Goal: Information Seeking & Learning: Learn about a topic

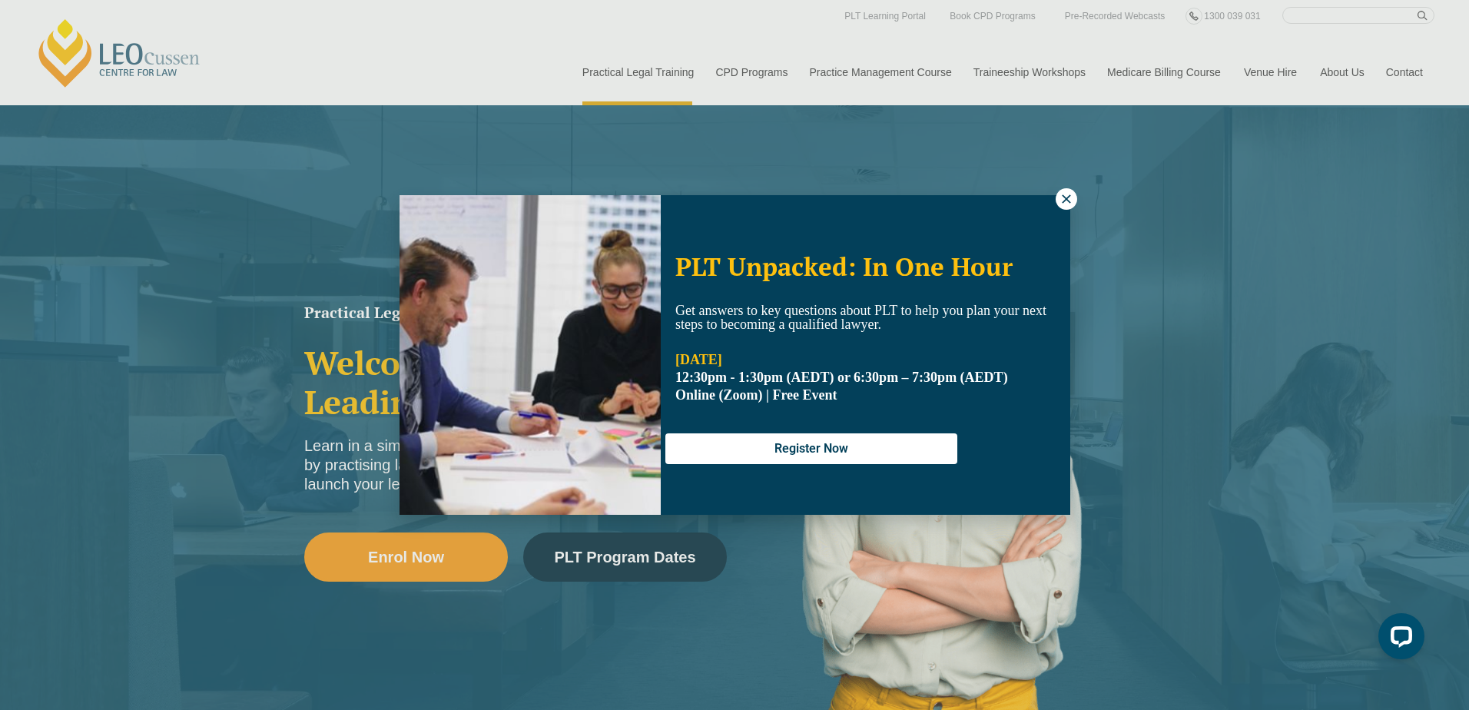
click at [1062, 199] on icon at bounding box center [1066, 199] width 14 height 14
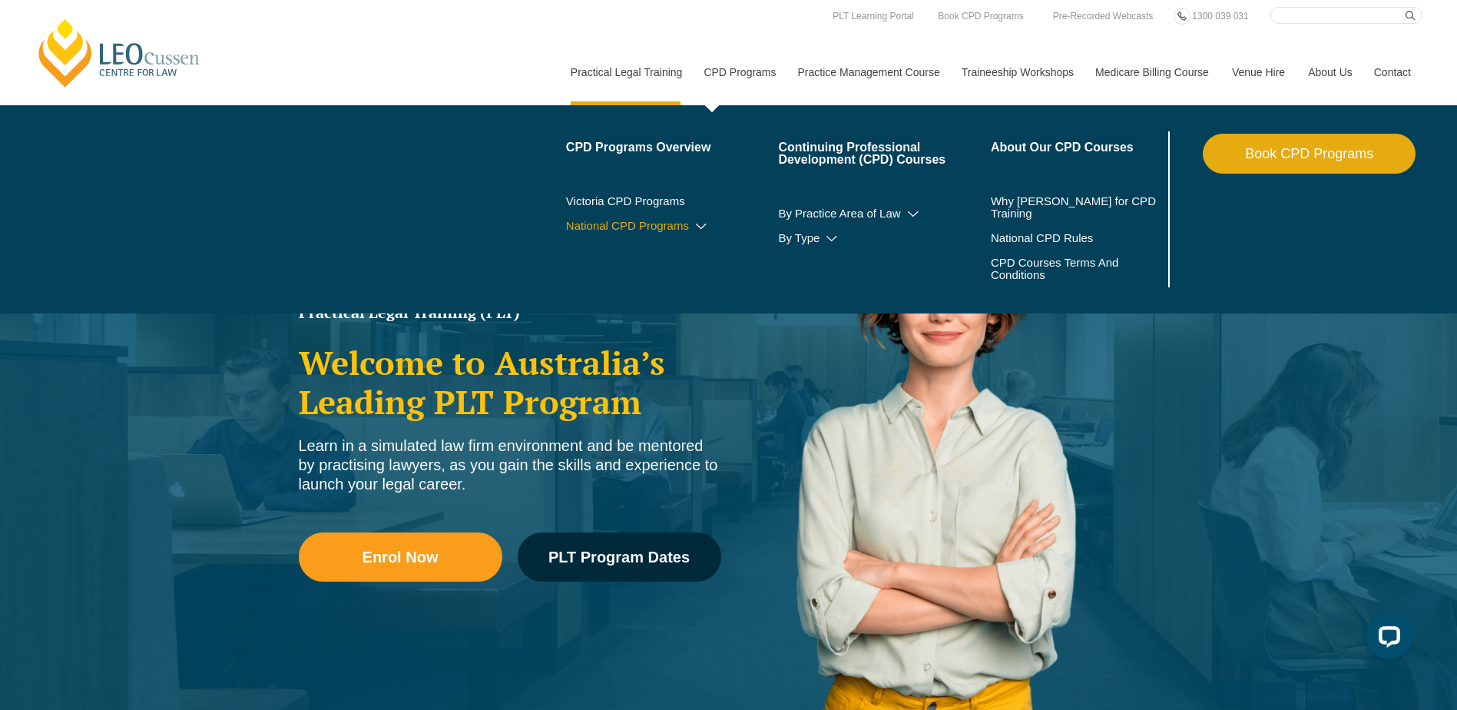
click at [678, 224] on link "National CPD Programs" at bounding box center [672, 226] width 213 height 12
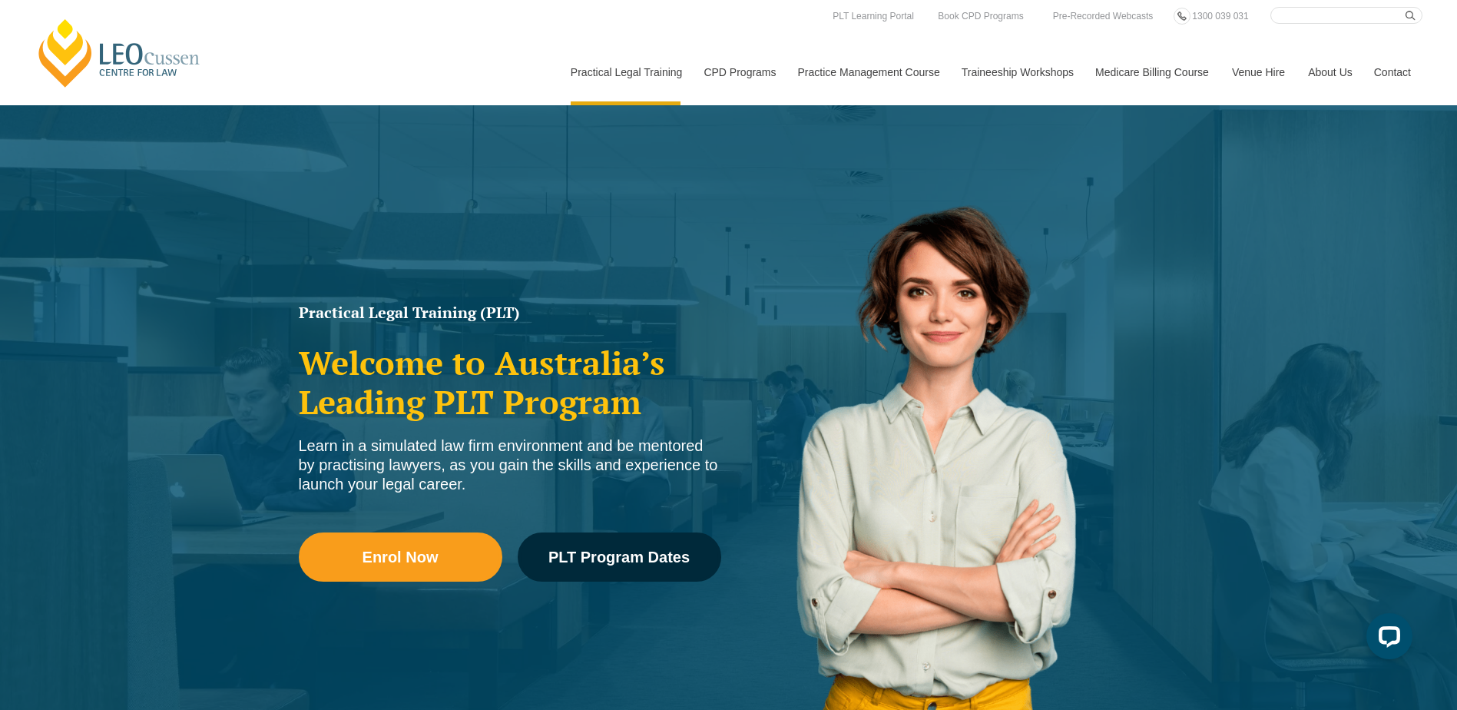
click at [1405, 66] on link "Contact" at bounding box center [1393, 72] width 60 height 66
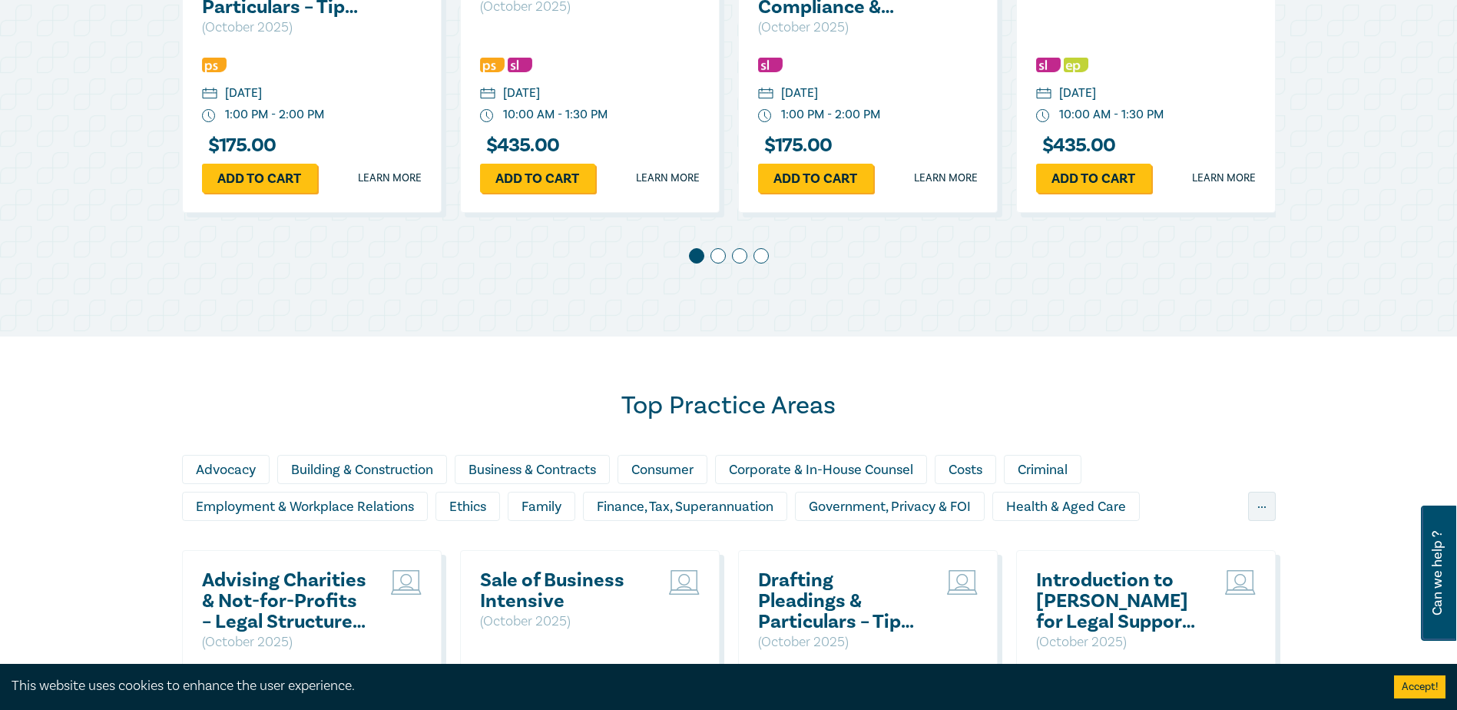
scroll to position [999, 0]
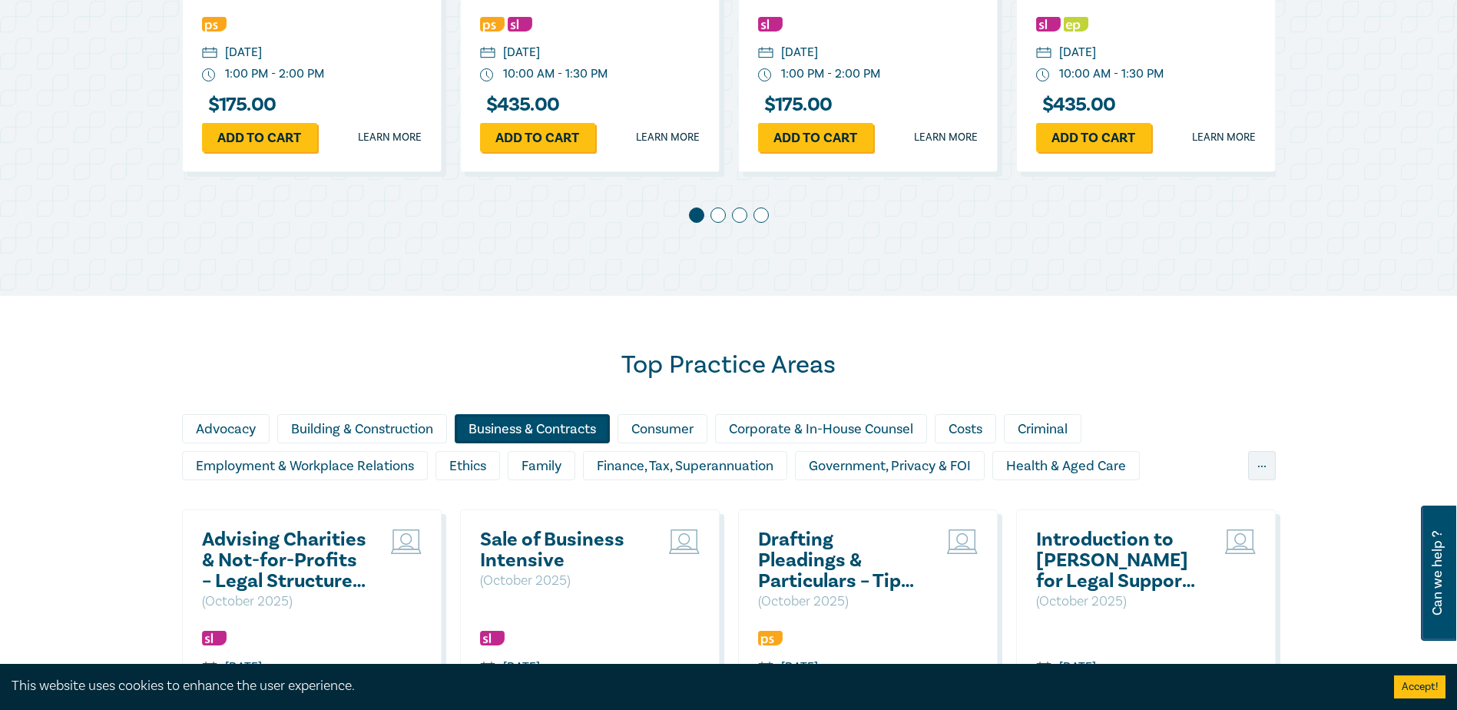
click at [584, 428] on div "Business & Contracts" at bounding box center [532, 428] width 155 height 29
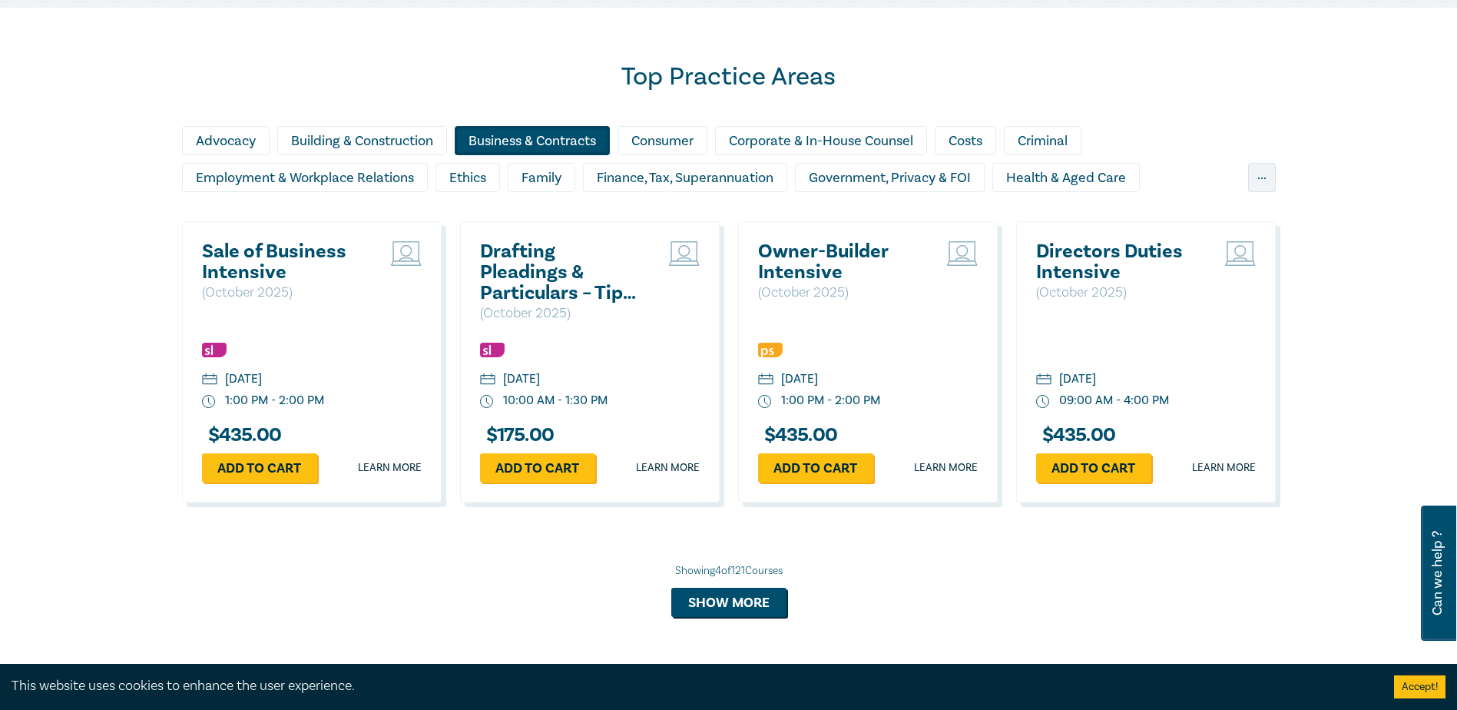
scroll to position [1306, 0]
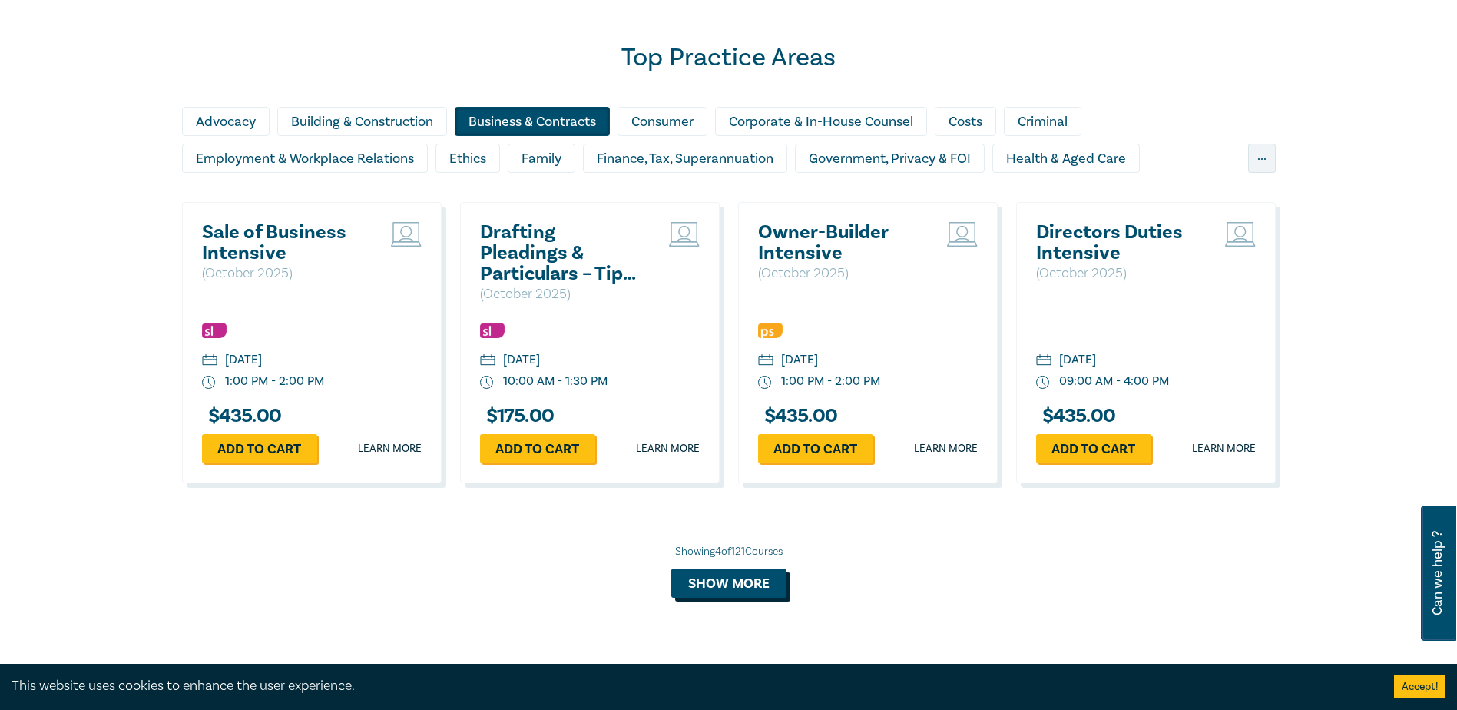
click at [747, 582] on button "Show more" at bounding box center [728, 582] width 115 height 29
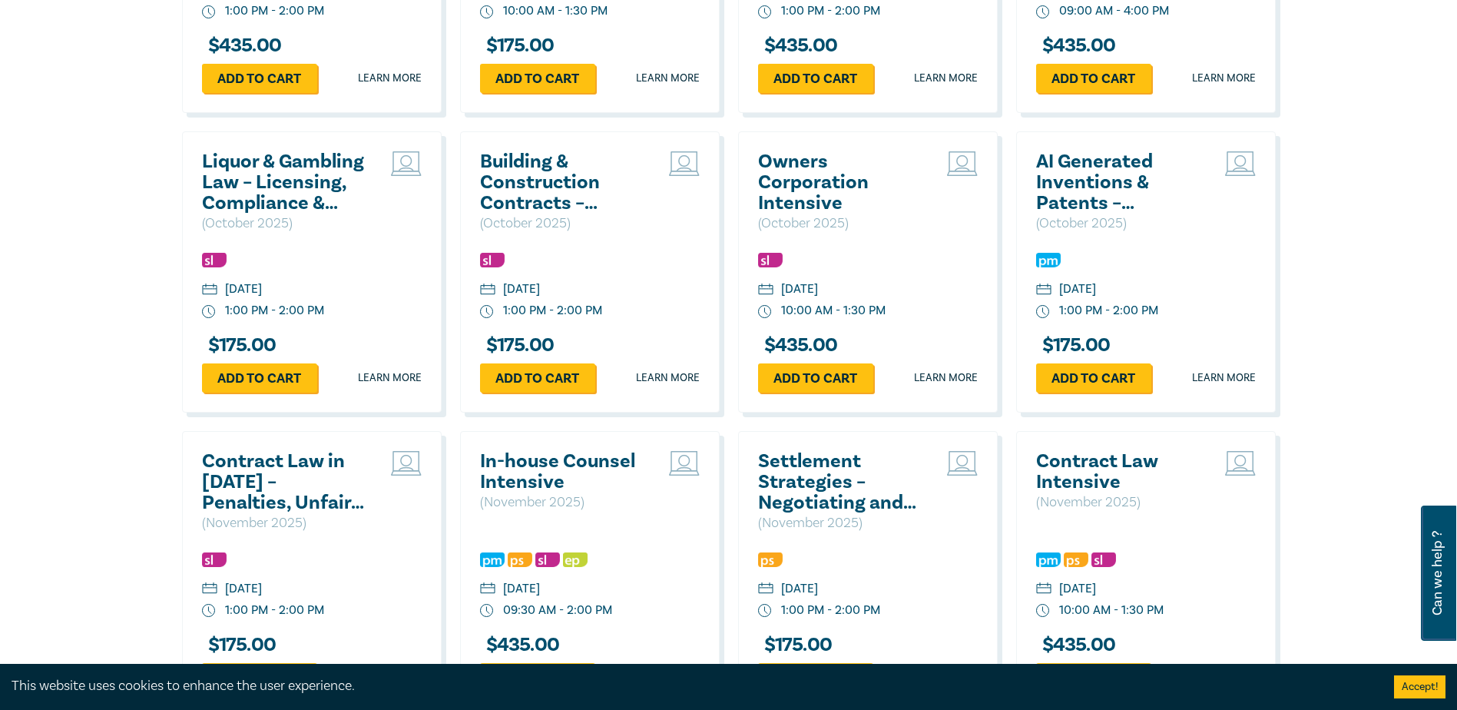
scroll to position [1767, 0]
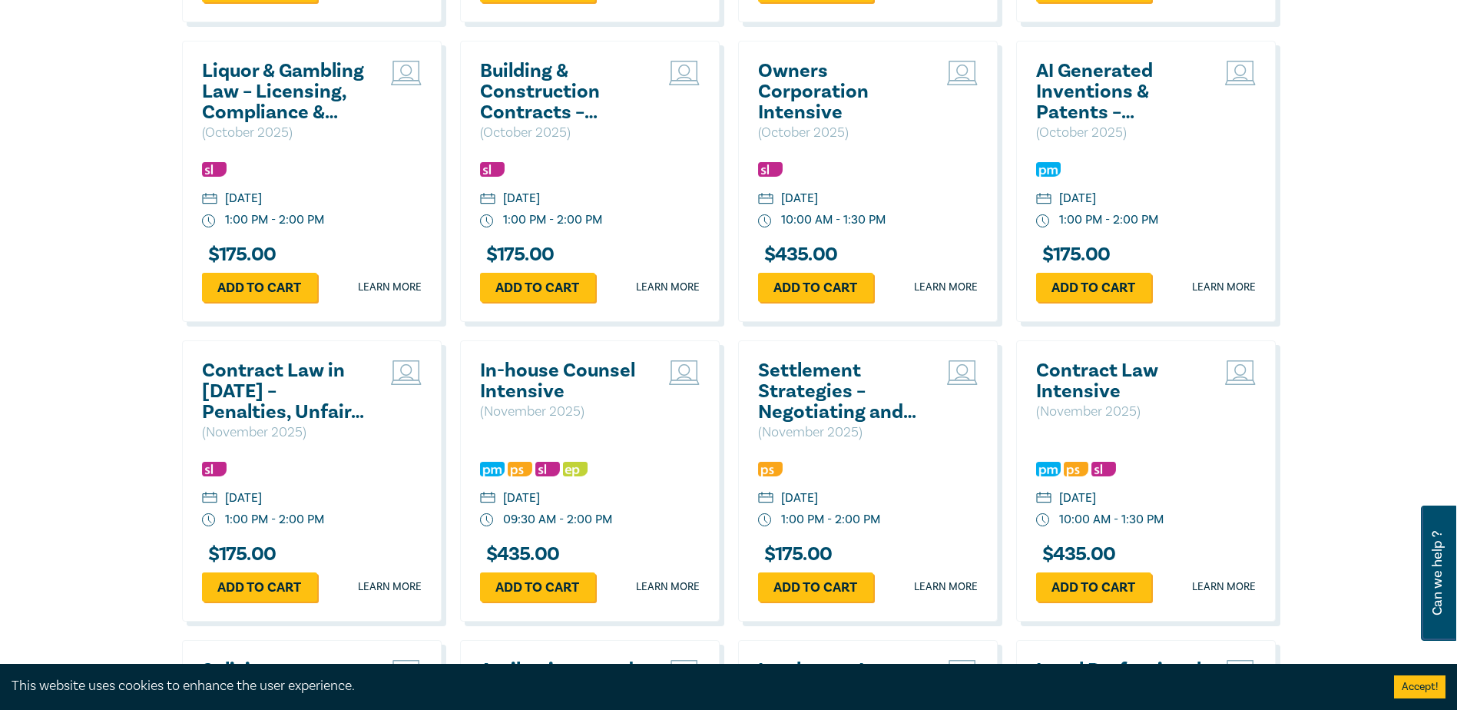
click at [304, 395] on h2 "Contract Law in 2025 – Penalties, Unfair Terms & Unconscionable Conduct" at bounding box center [284, 391] width 165 height 62
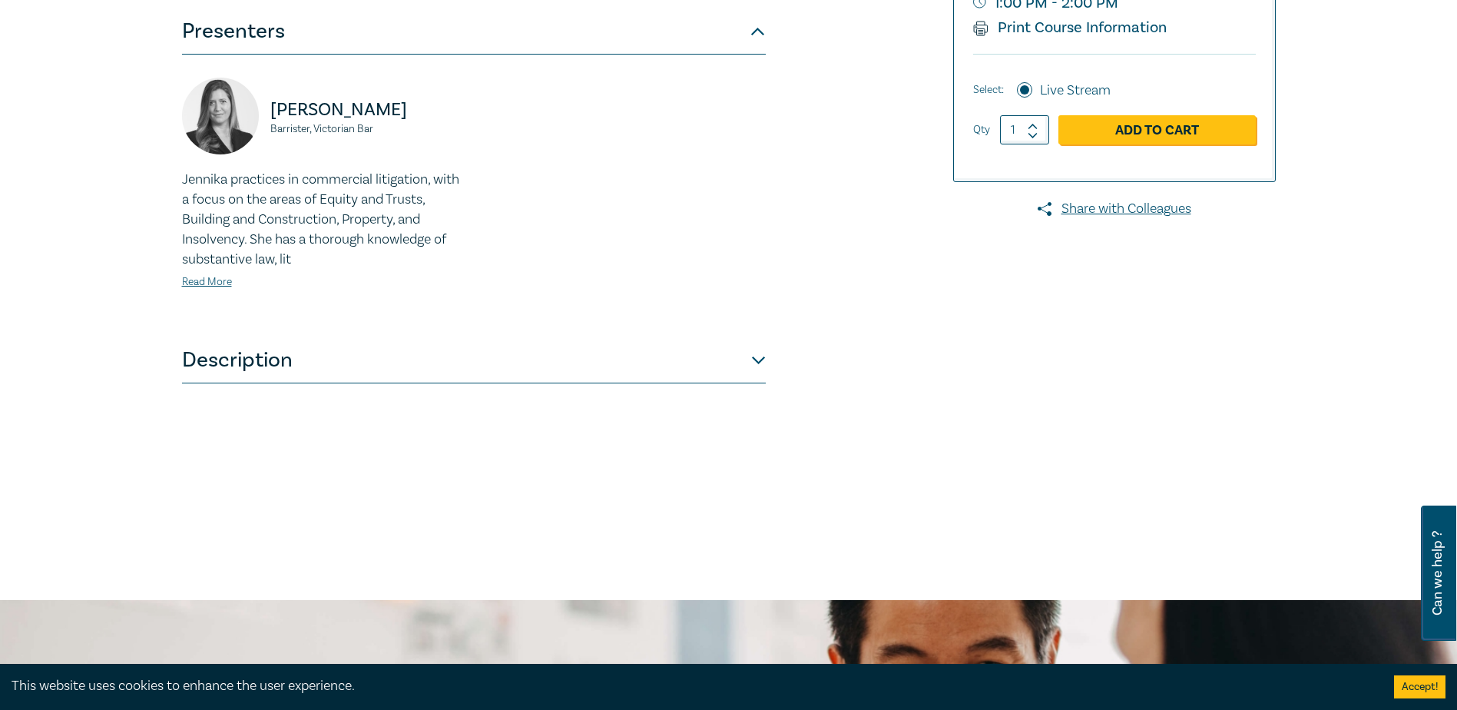
scroll to position [461, 0]
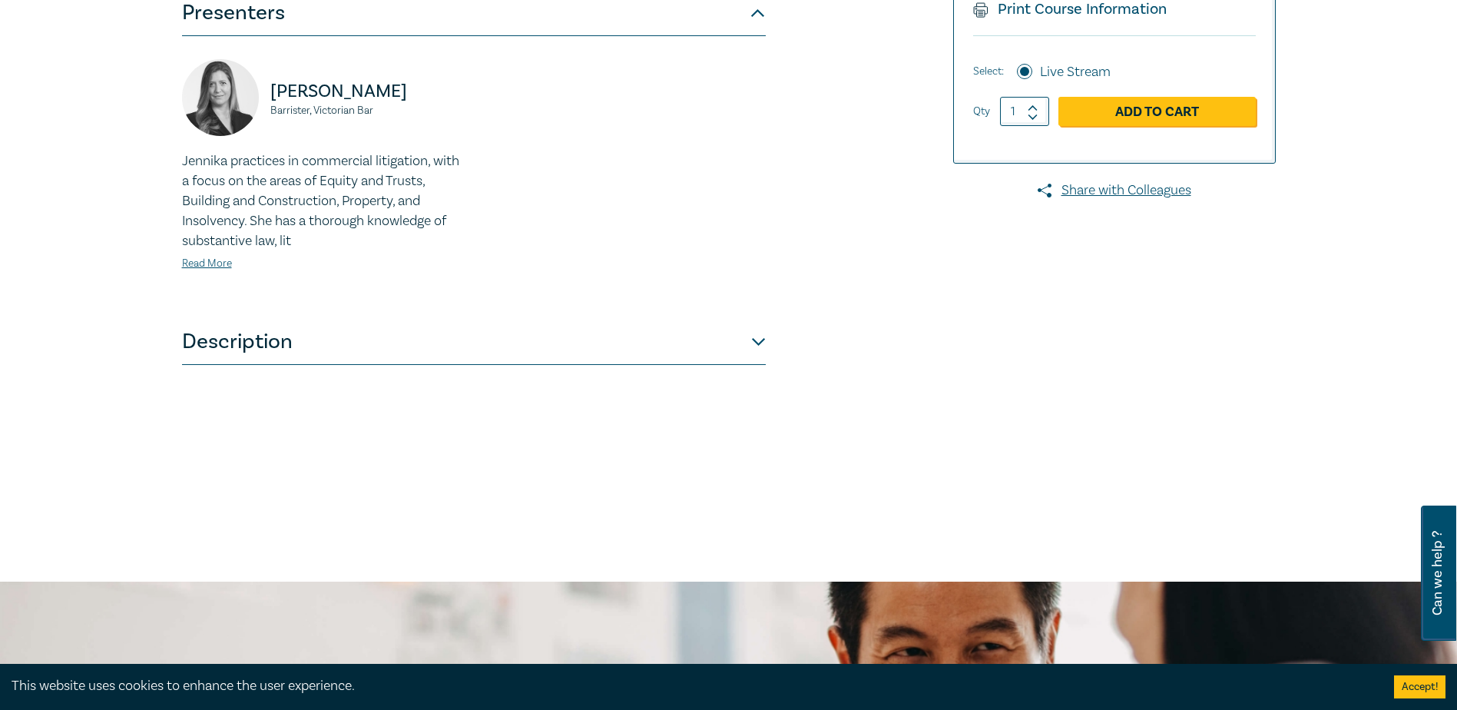
click at [760, 341] on button "Description" at bounding box center [474, 342] width 584 height 46
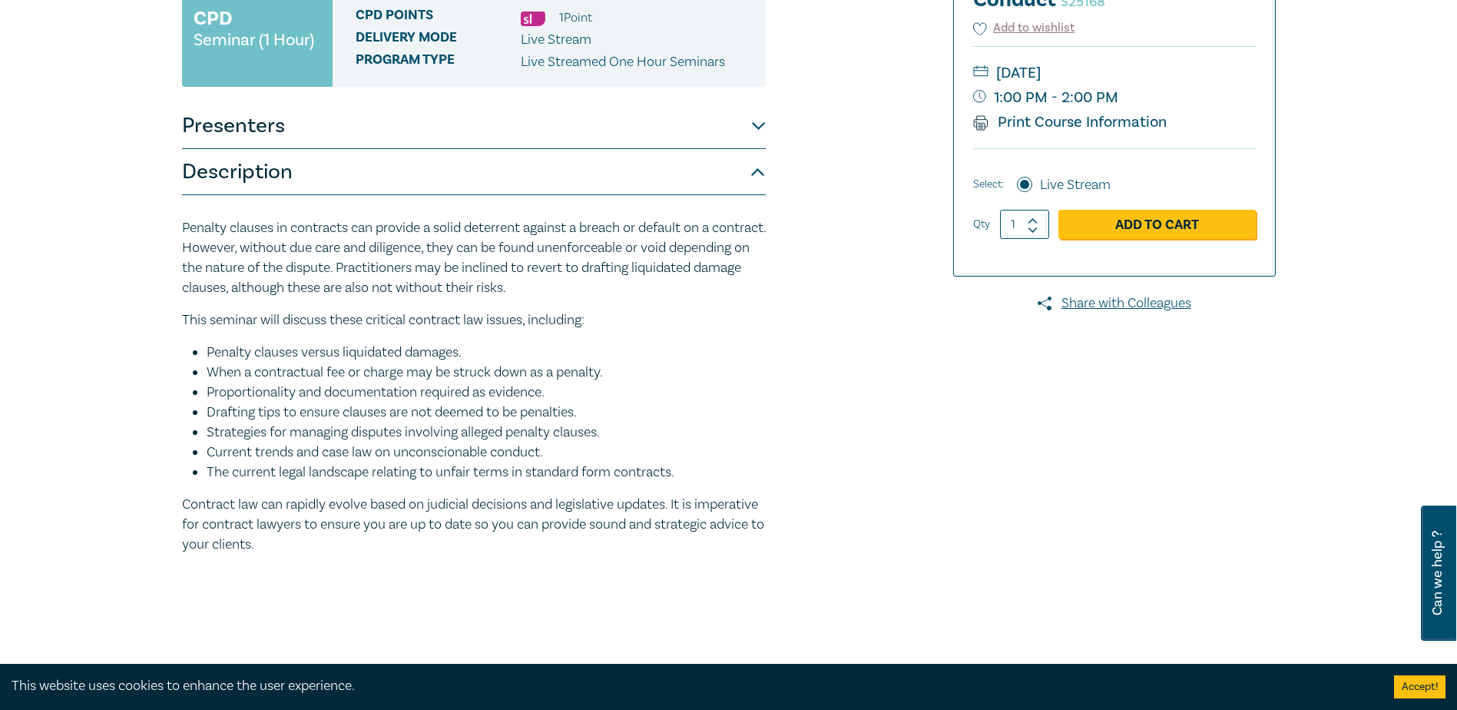
scroll to position [384, 0]
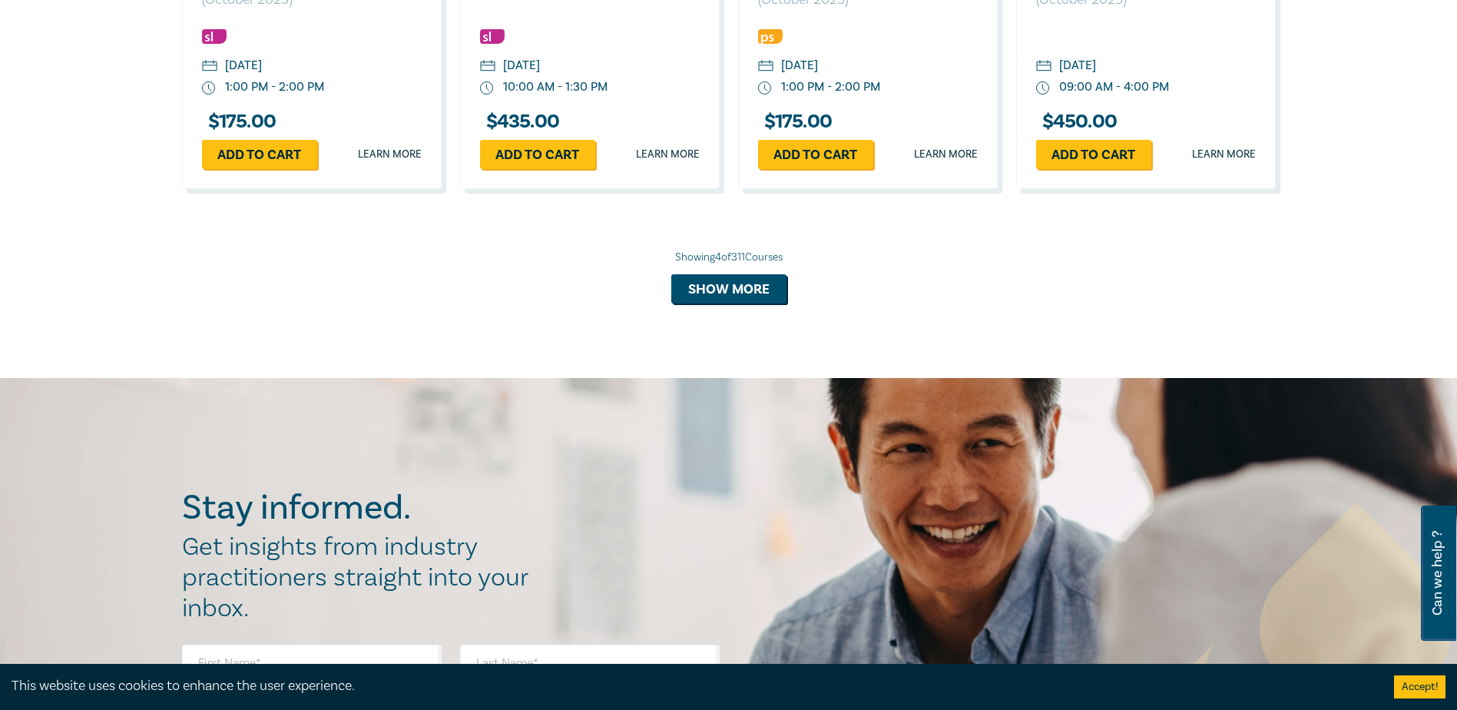
scroll to position [1478, 0]
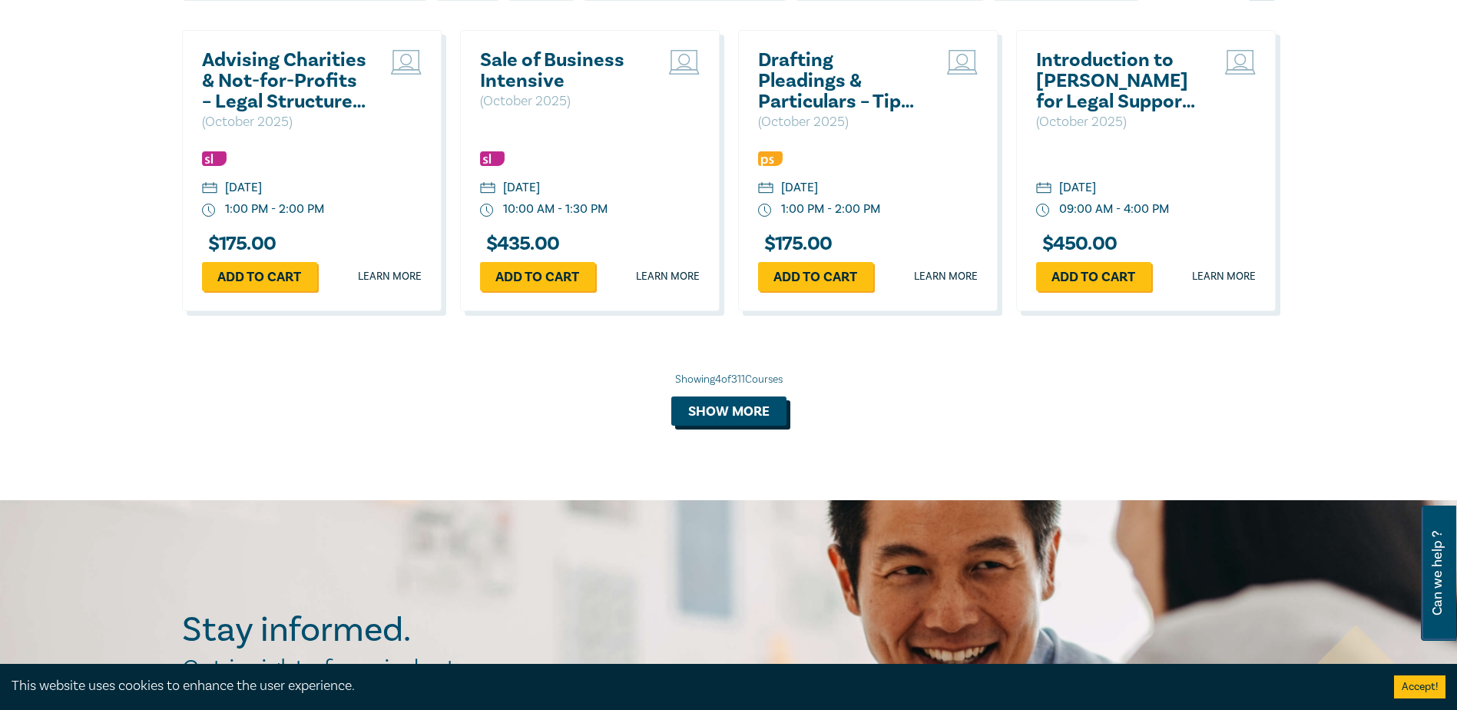
click at [757, 405] on button "Show more" at bounding box center [728, 410] width 115 height 29
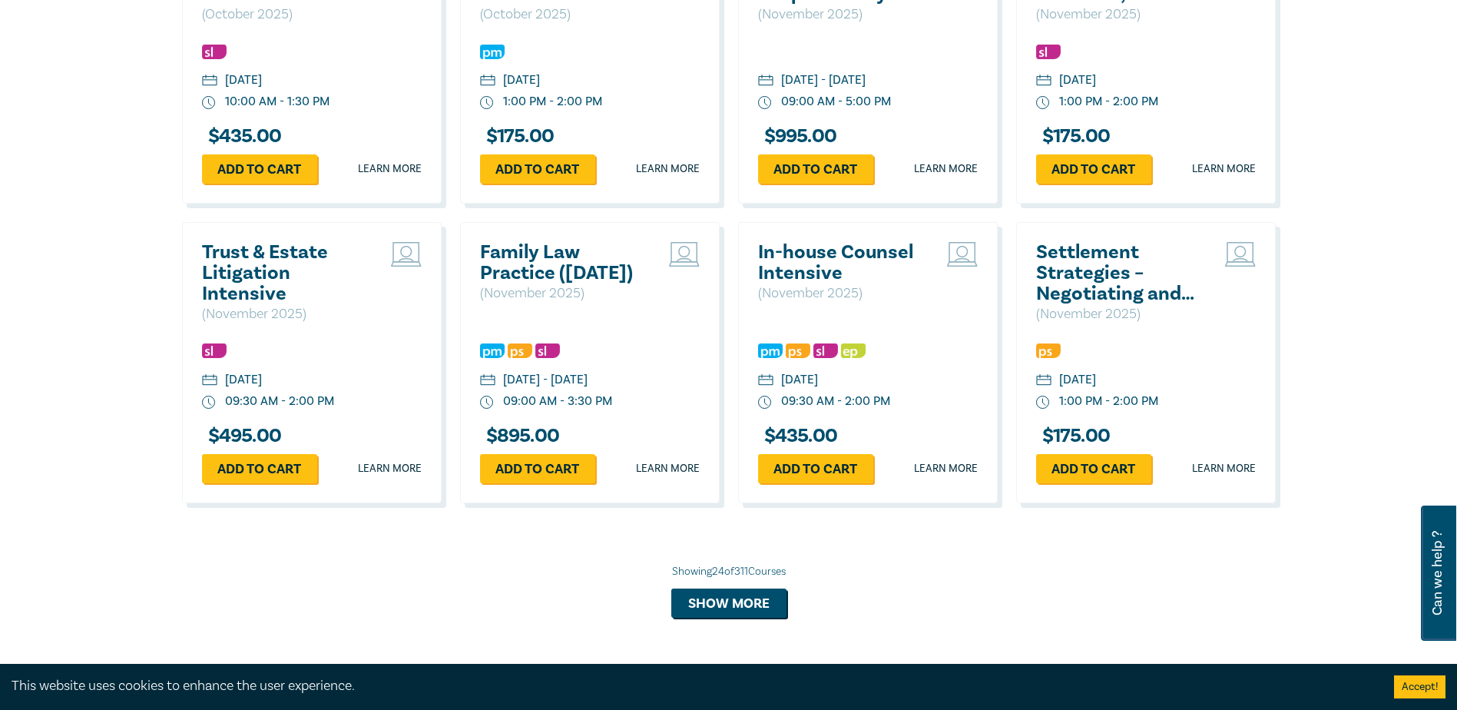
scroll to position [2784, 0]
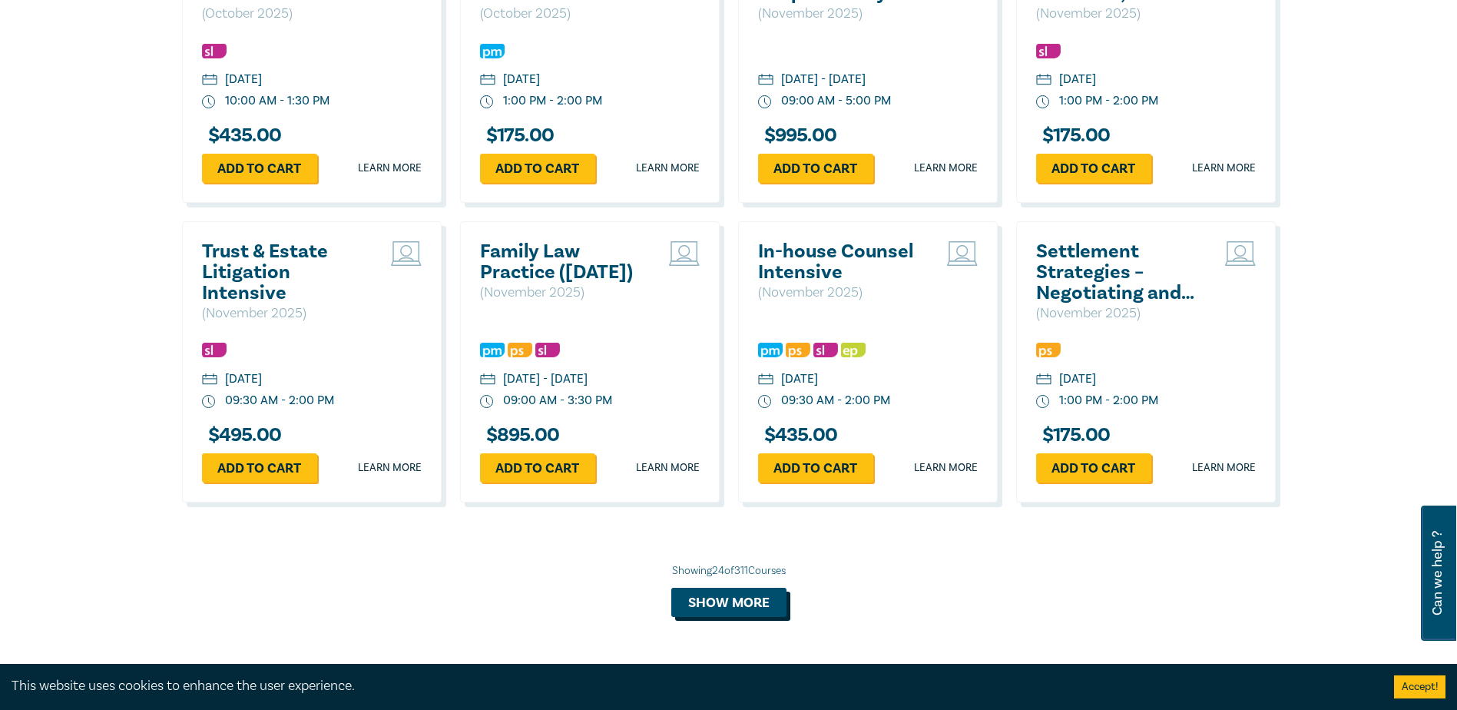
click at [727, 617] on button "Show more" at bounding box center [728, 602] width 115 height 29
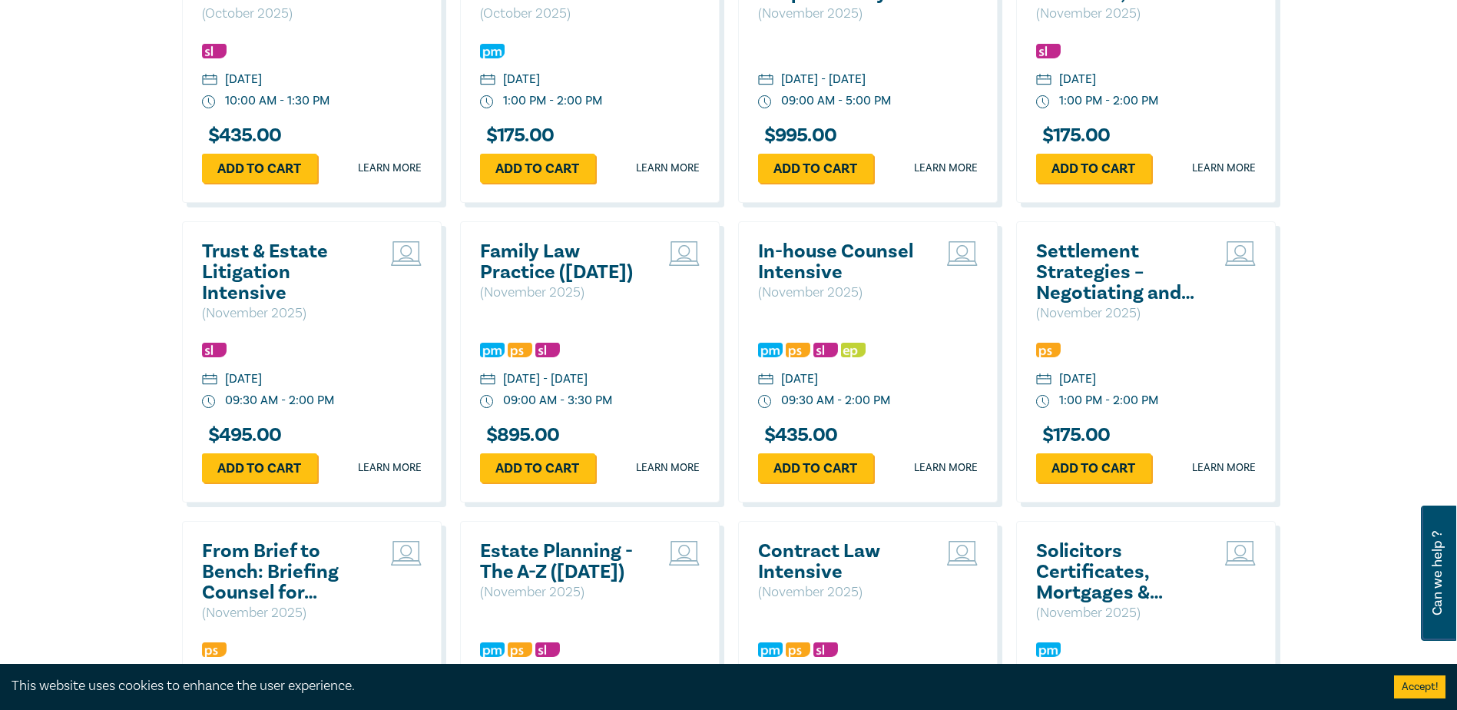
click at [1088, 277] on h2 "Settlement Strategies – Negotiating and Advising on Offers of Settlement" at bounding box center [1118, 272] width 165 height 62
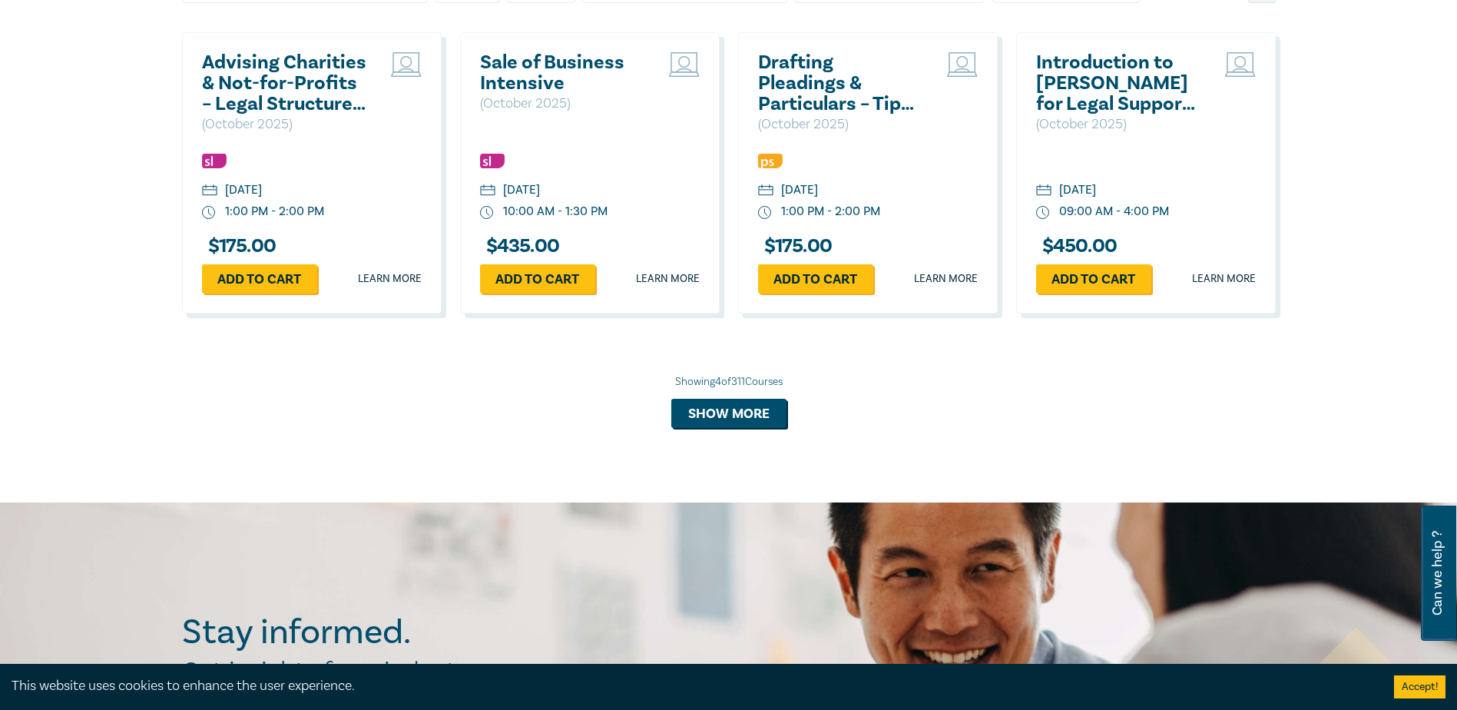
scroll to position [1324, 0]
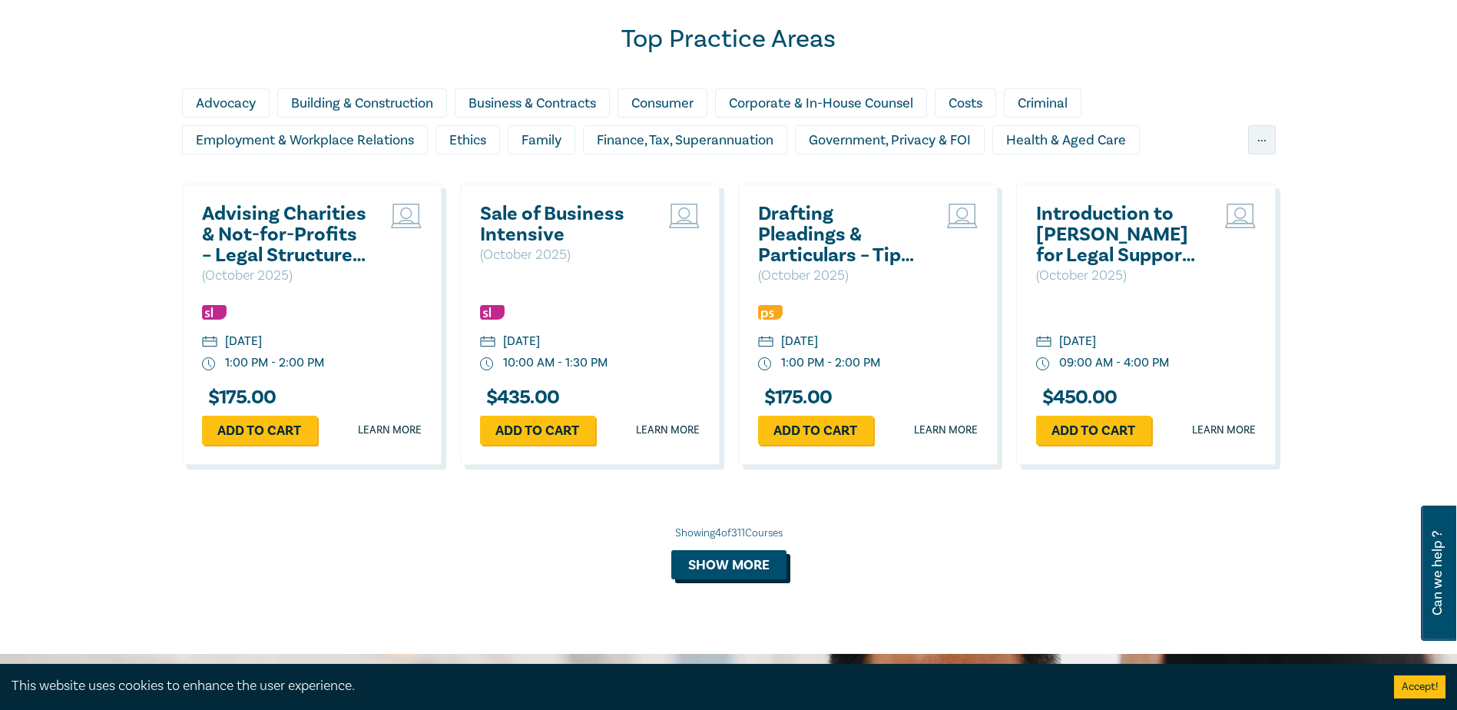
click at [753, 565] on button "Show more" at bounding box center [728, 564] width 115 height 29
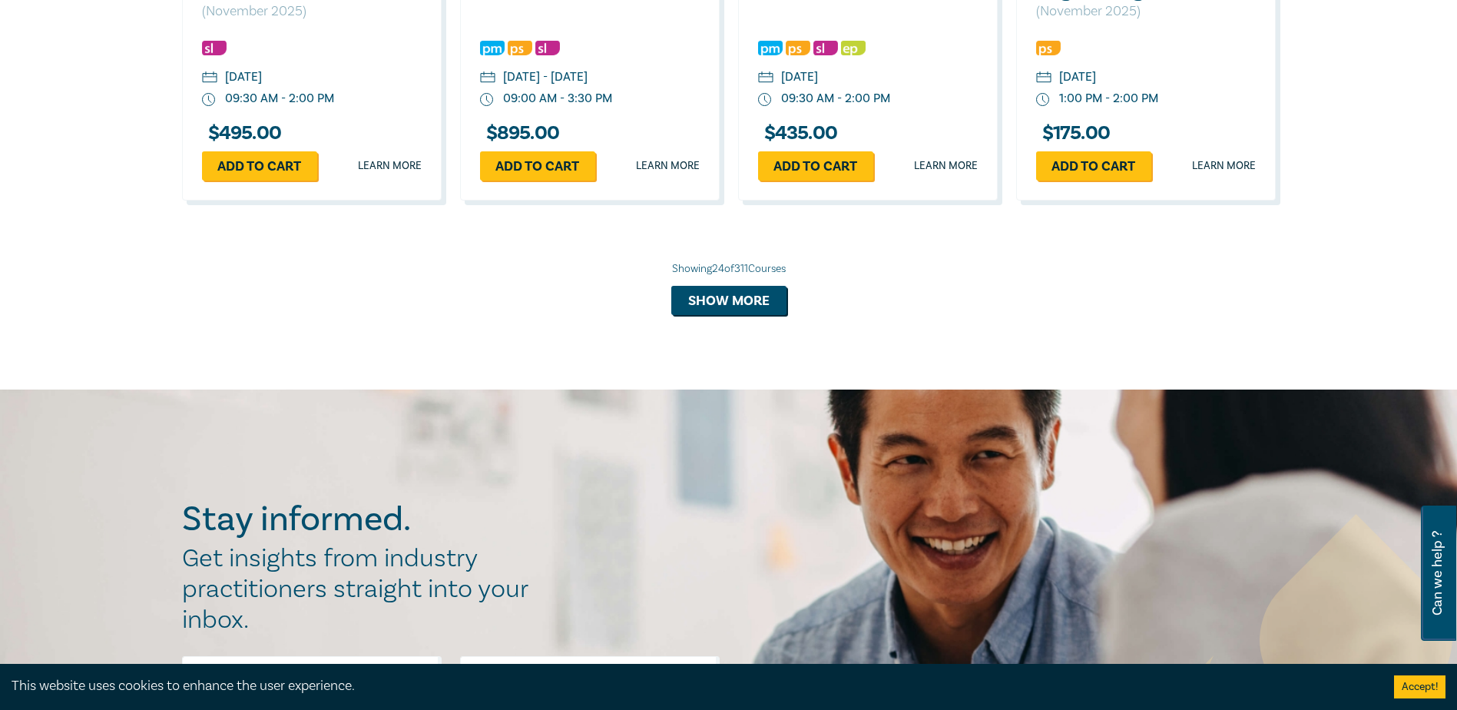
scroll to position [3091, 0]
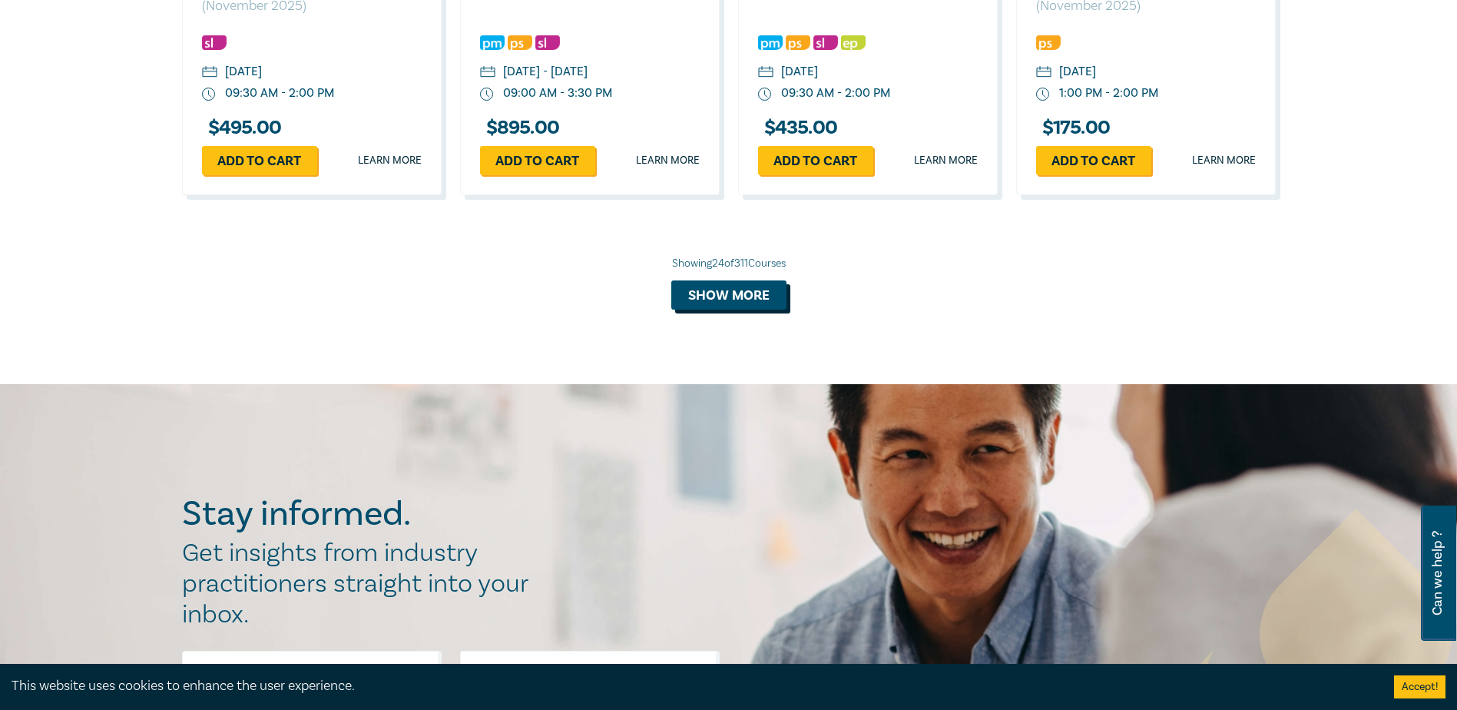
click at [758, 309] on button "Show more" at bounding box center [728, 294] width 115 height 29
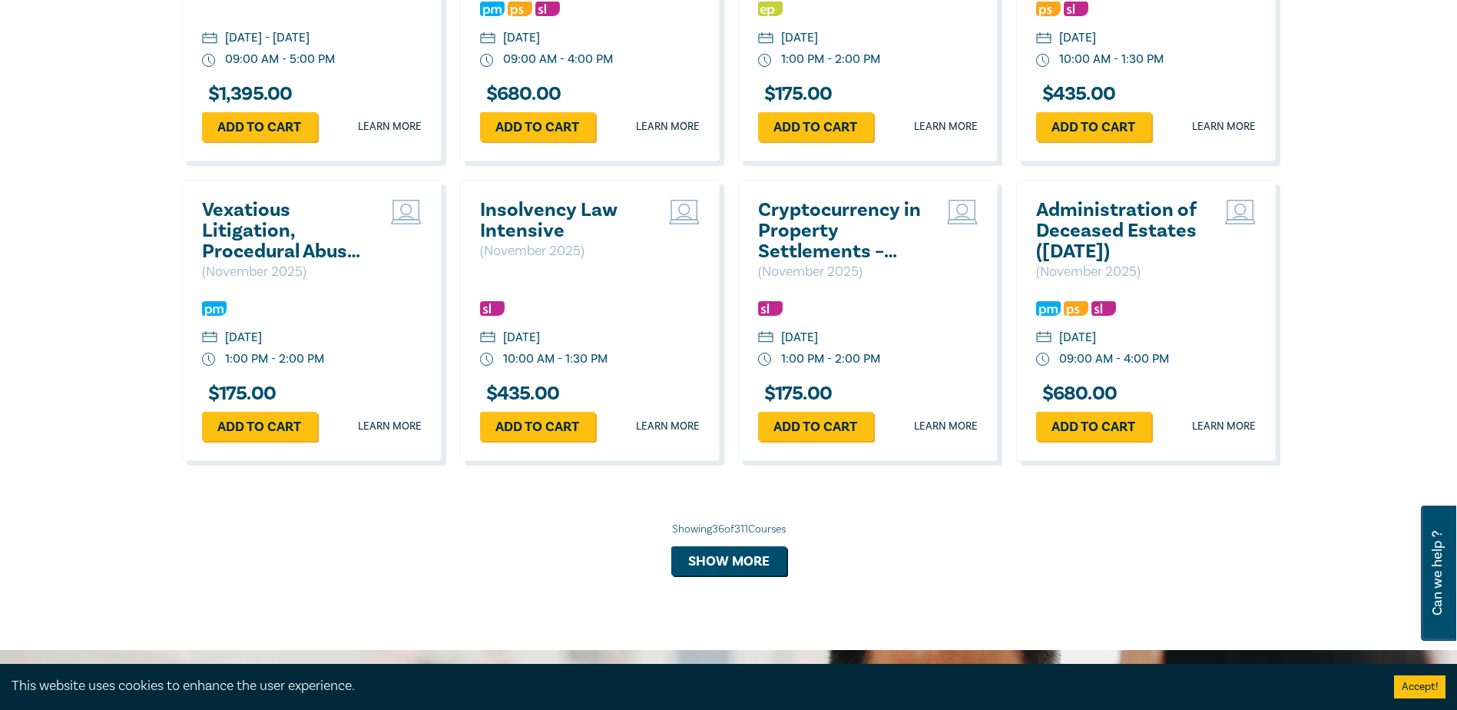
scroll to position [3859, 0]
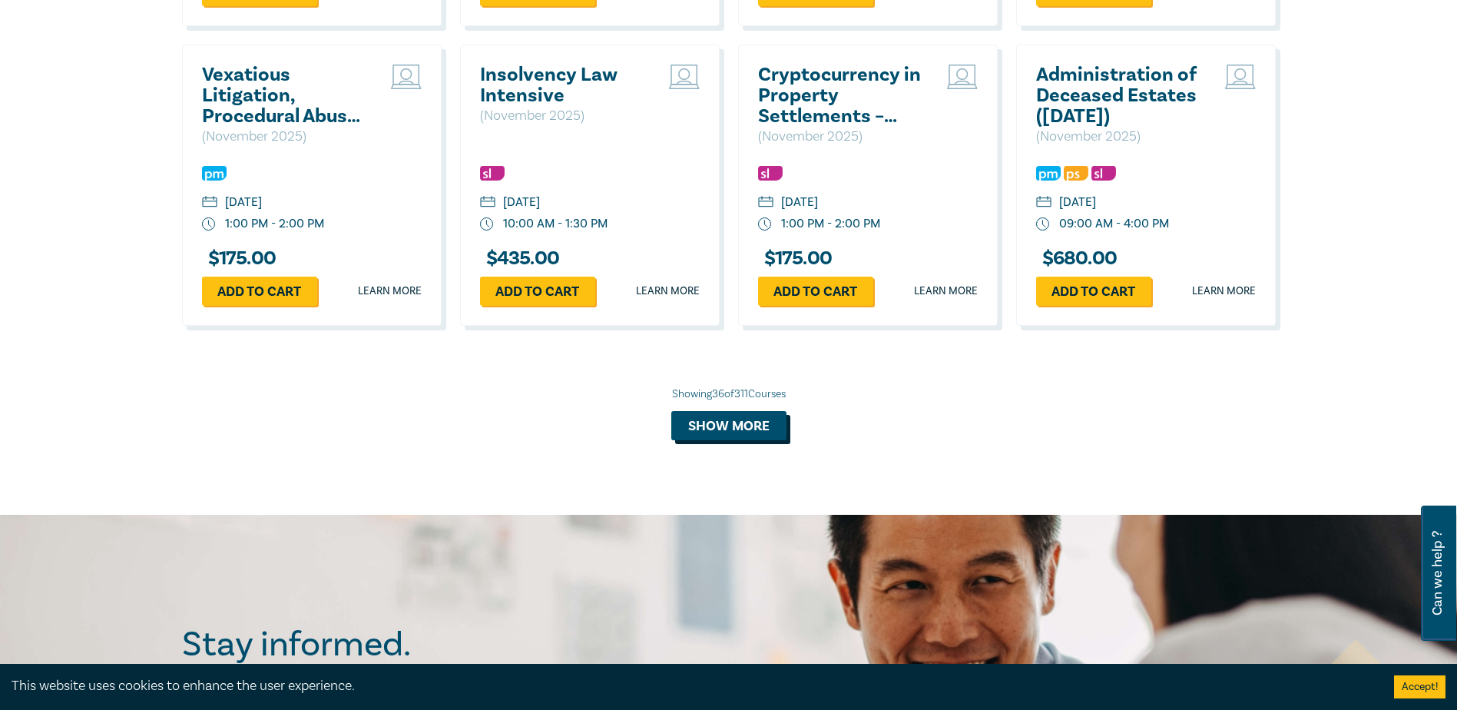
click at [712, 440] on button "Show more" at bounding box center [728, 425] width 115 height 29
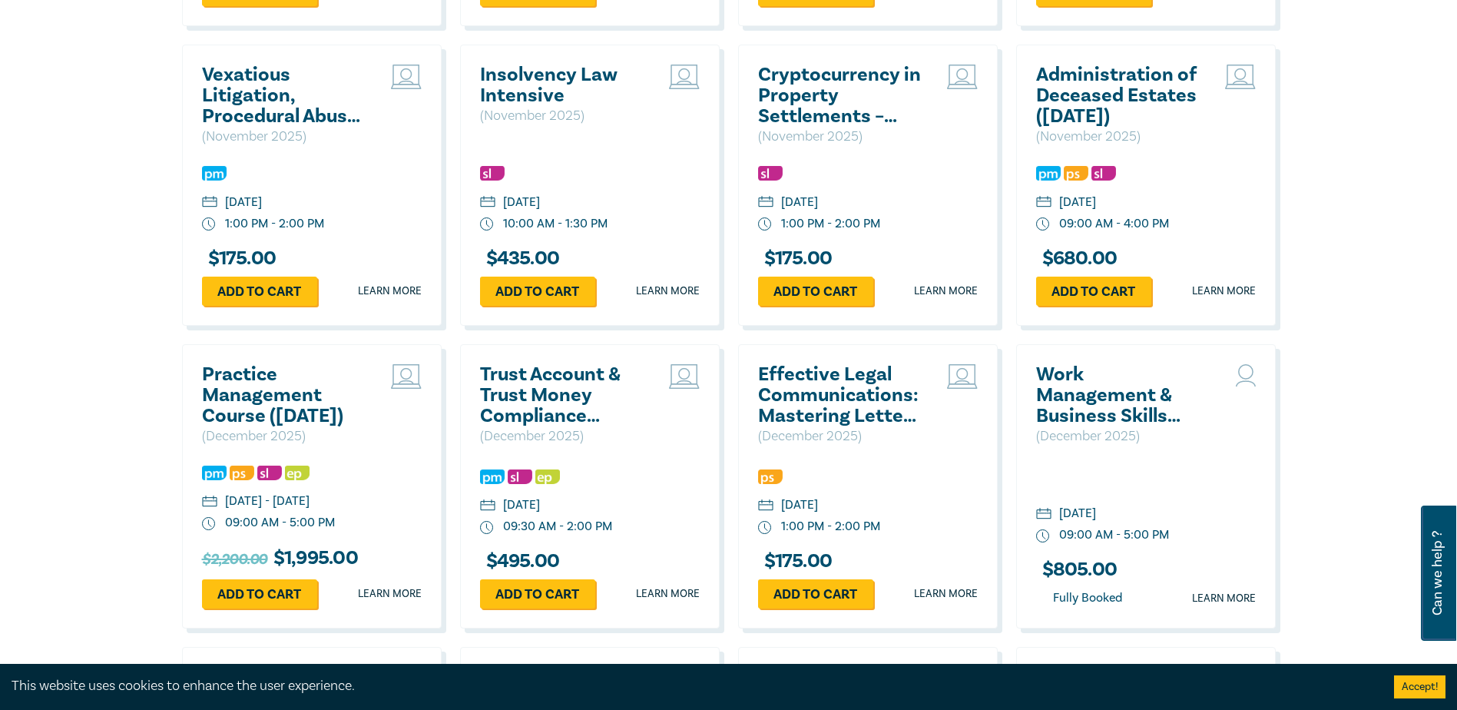
click at [837, 406] on h2 "Effective Legal Communications: Mastering Letters of Advice and Letters of Dema…" at bounding box center [840, 395] width 165 height 62
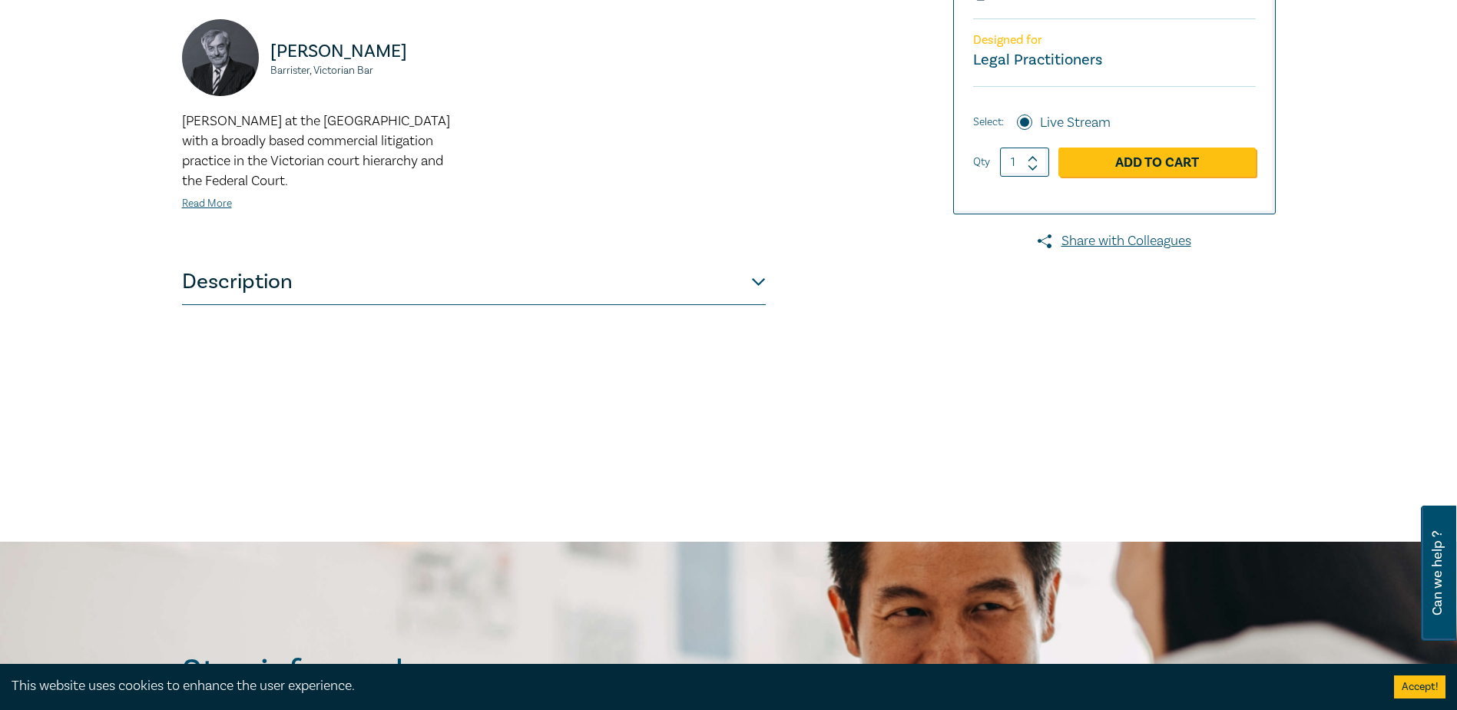
scroll to position [538, 0]
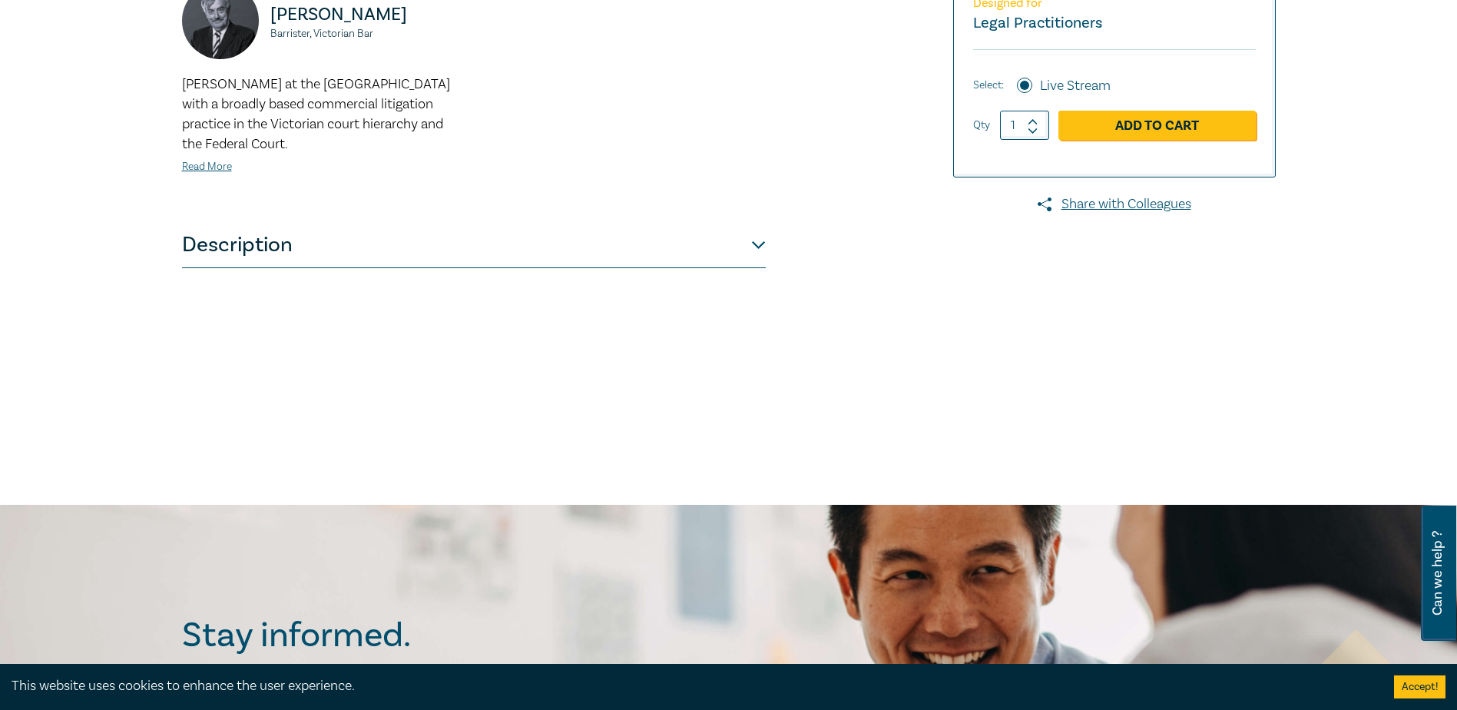
click at [764, 243] on button "Description" at bounding box center [474, 245] width 584 height 46
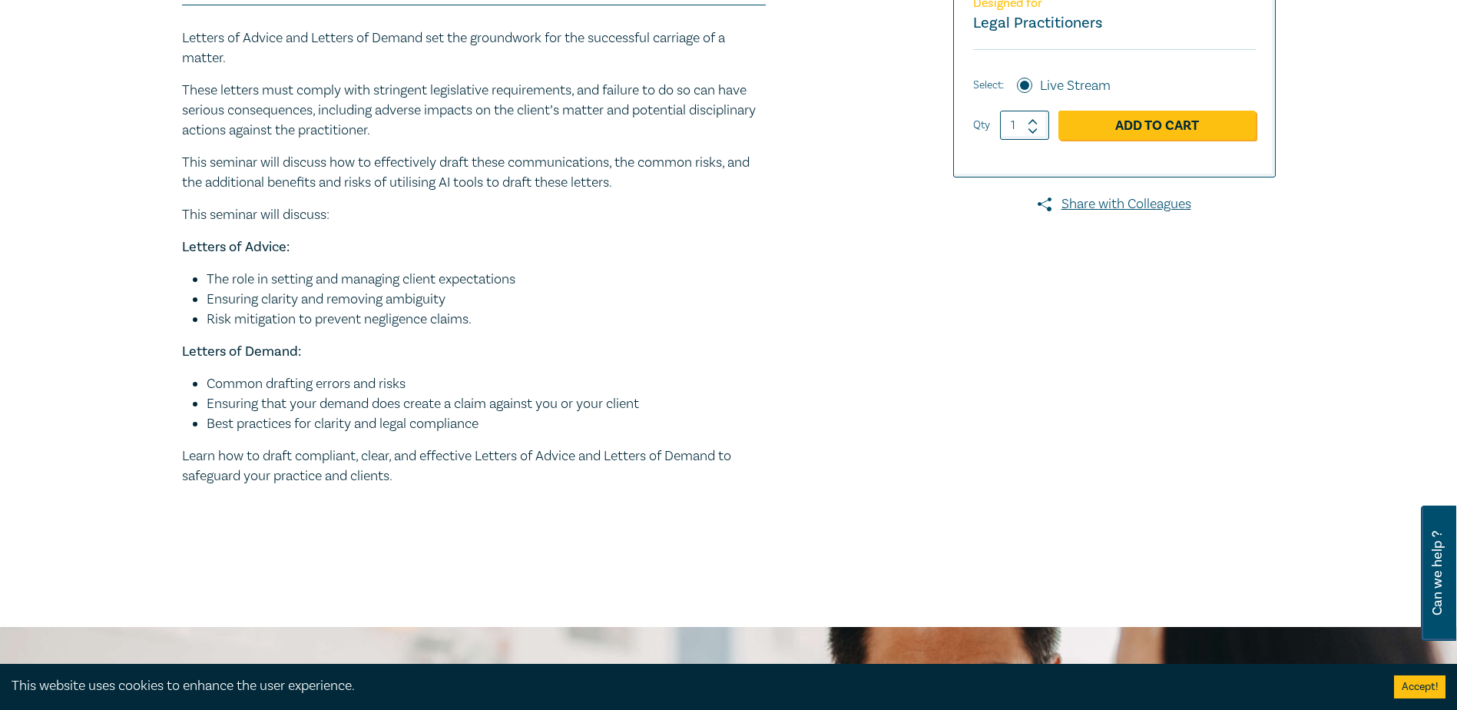
scroll to position [614, 0]
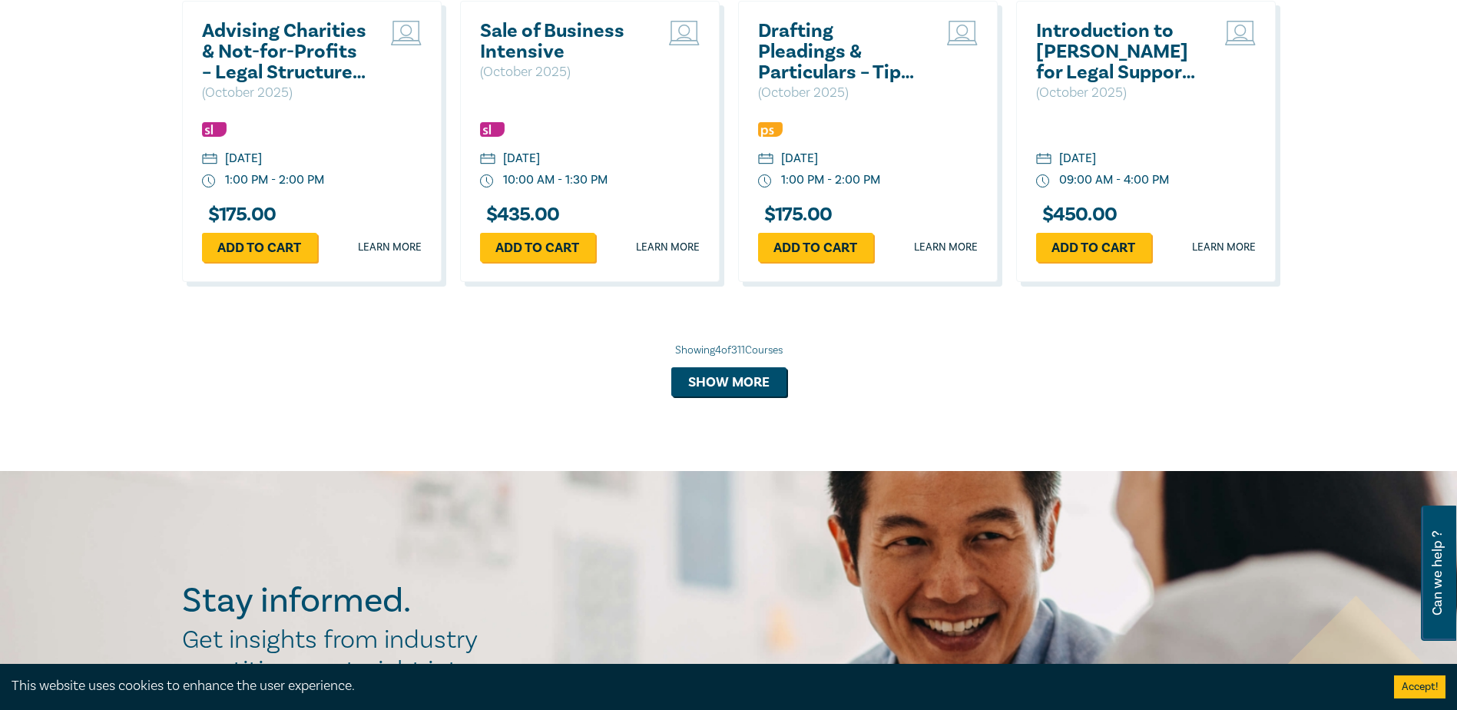
scroll to position [1555, 0]
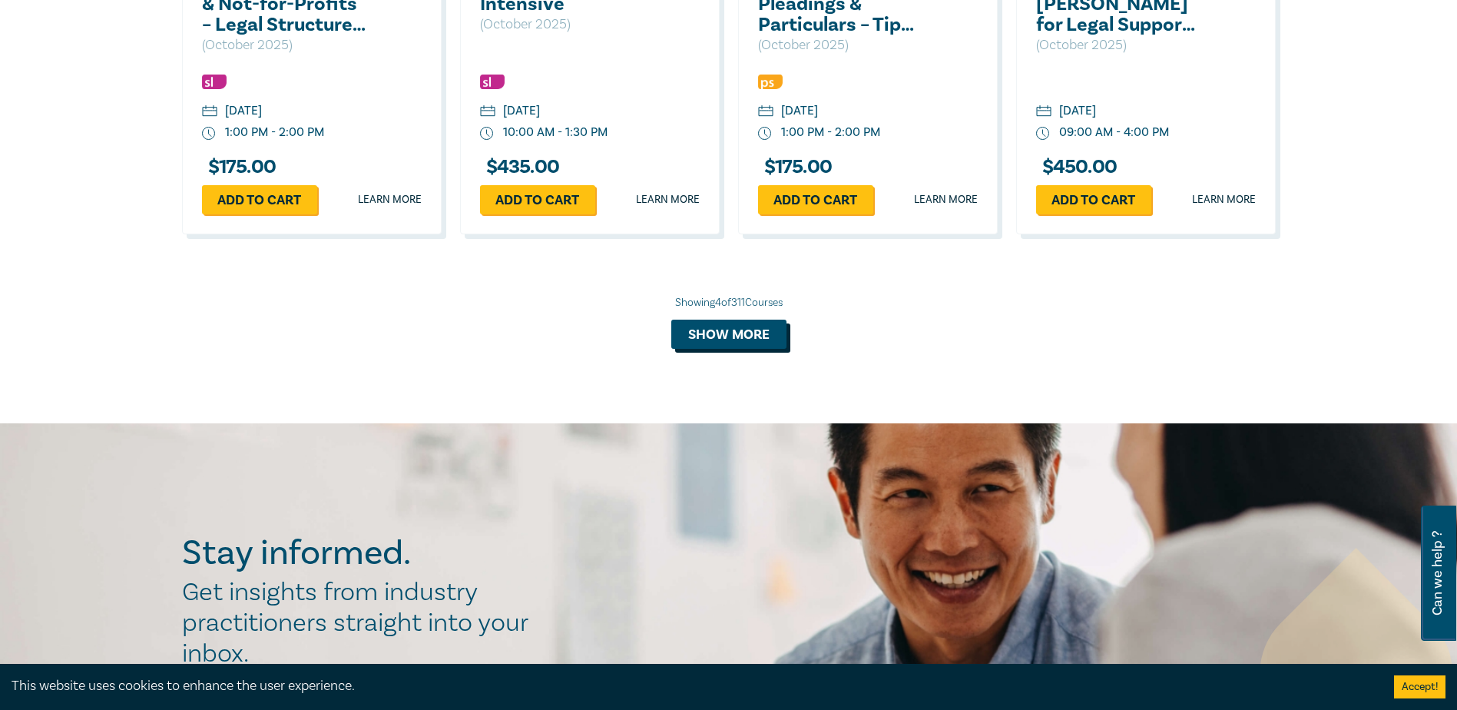
click at [701, 335] on button "Show more" at bounding box center [728, 334] width 115 height 29
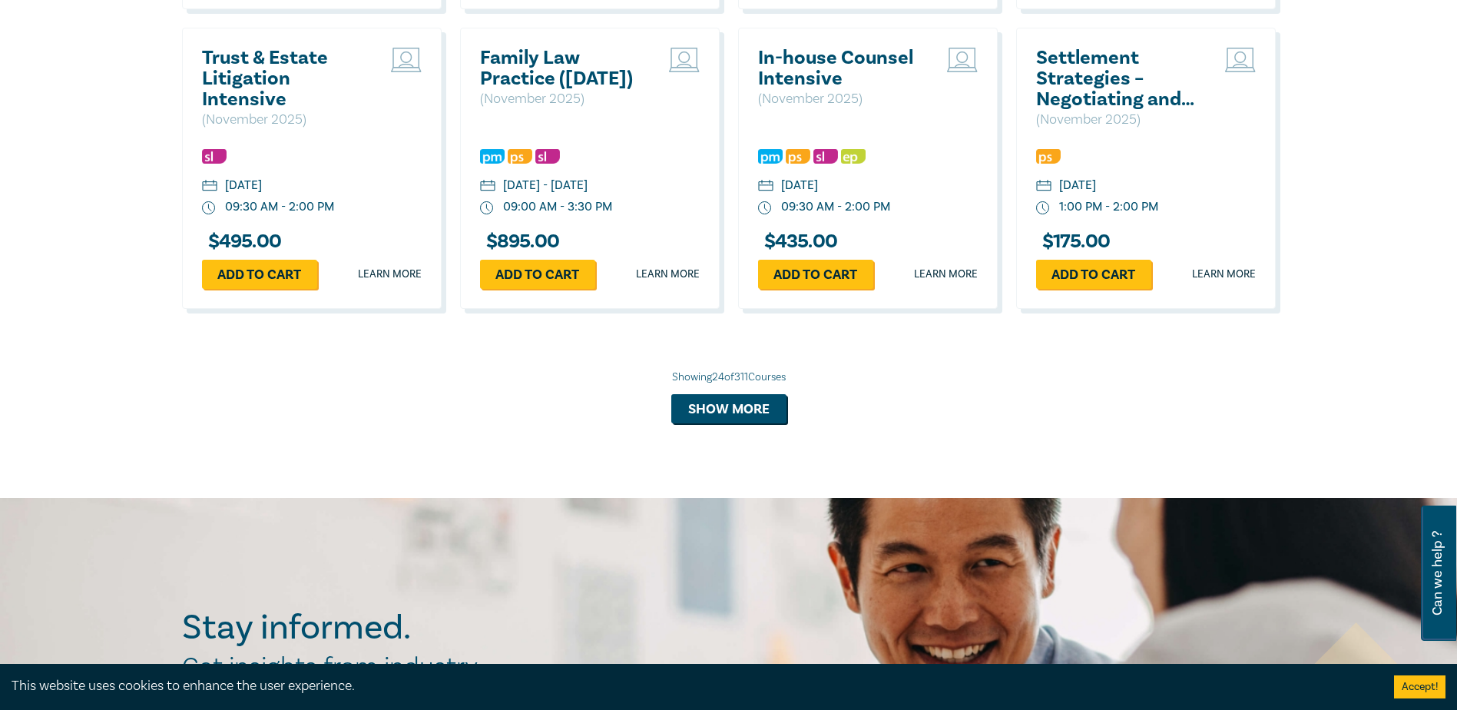
scroll to position [3014, 0]
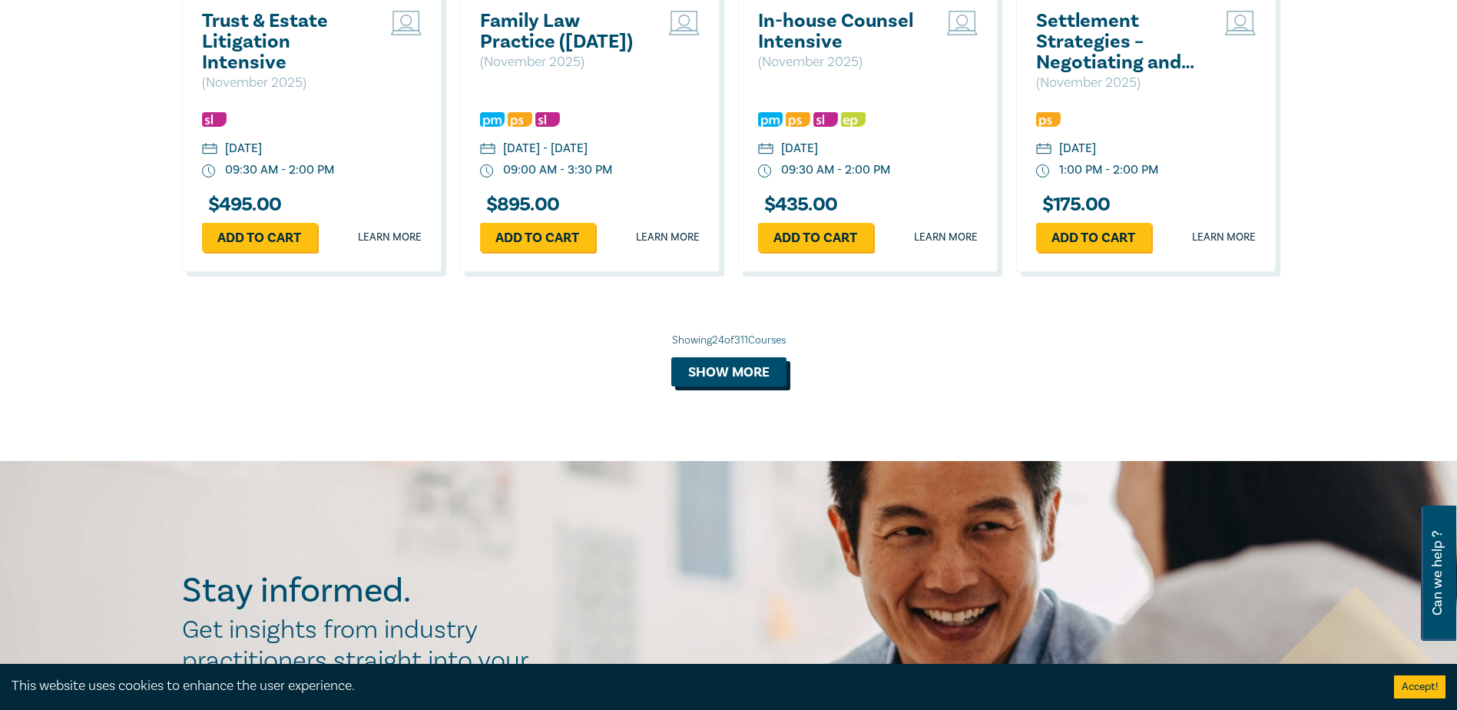
click at [721, 386] on button "Show more" at bounding box center [728, 371] width 115 height 29
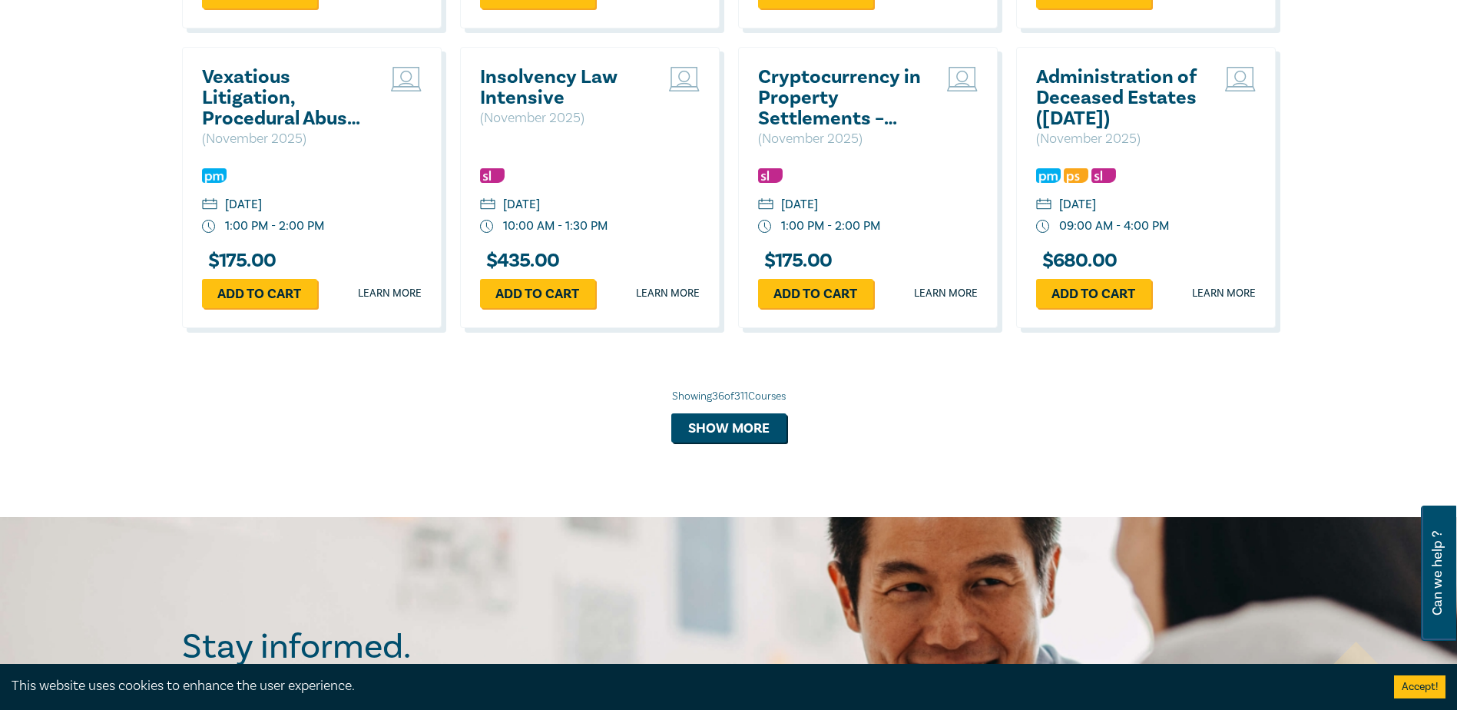
scroll to position [3859, 0]
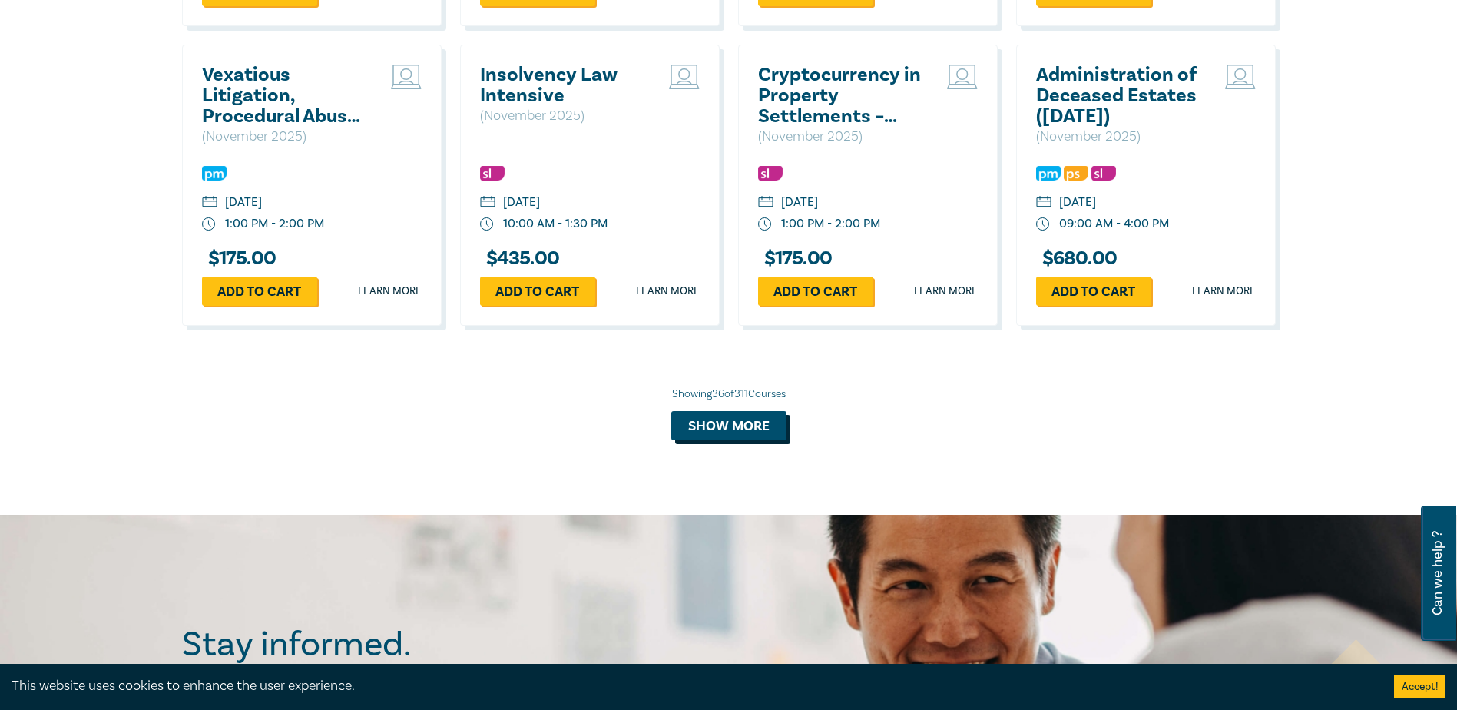
click at [691, 436] on button "Show more" at bounding box center [728, 425] width 115 height 29
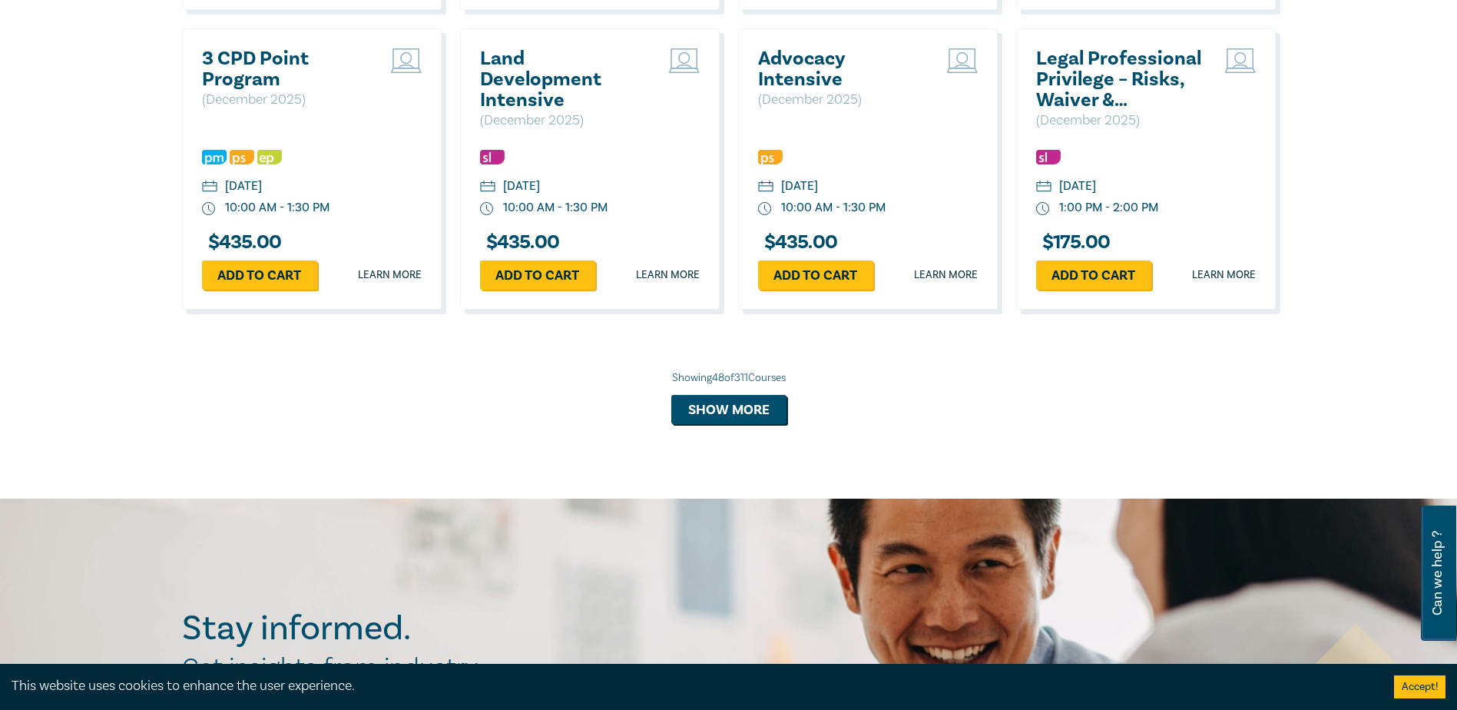
scroll to position [4781, 0]
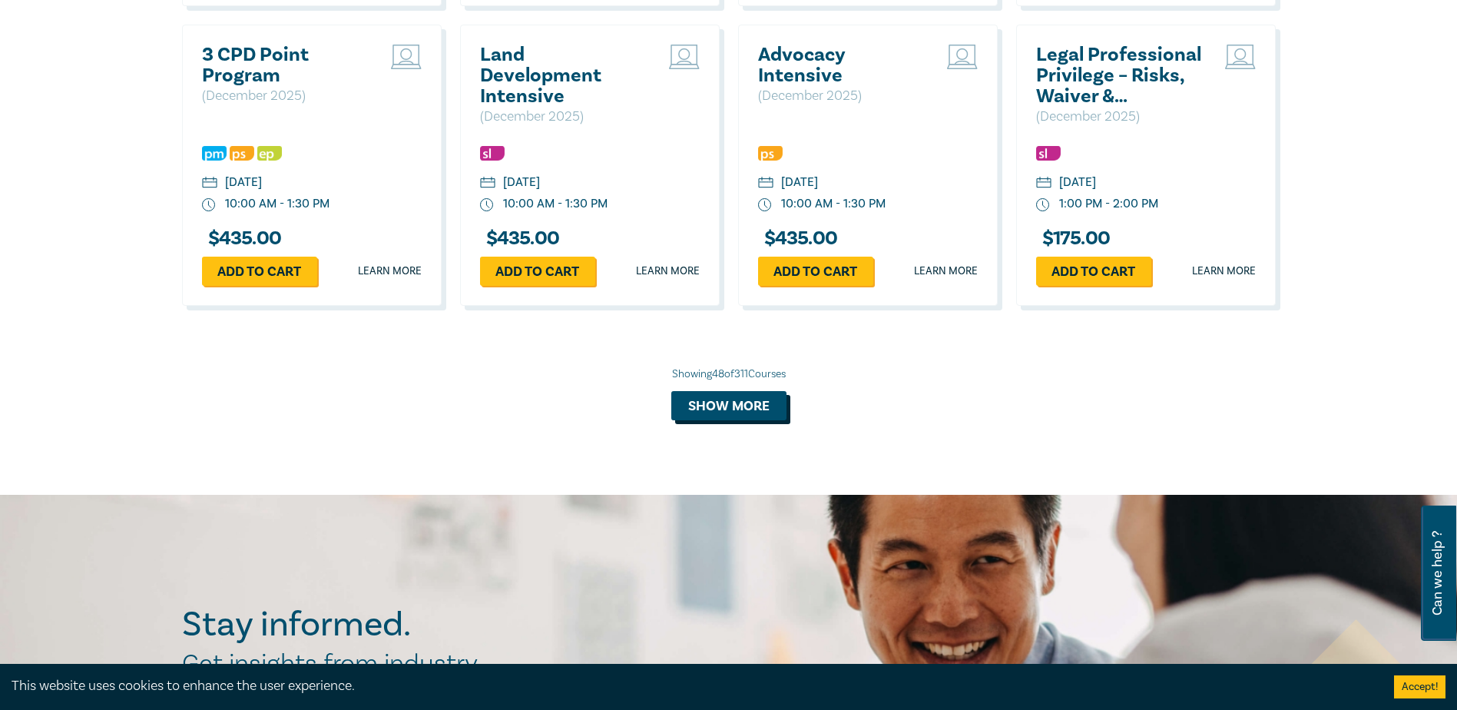
click at [719, 420] on button "Show more" at bounding box center [728, 405] width 115 height 29
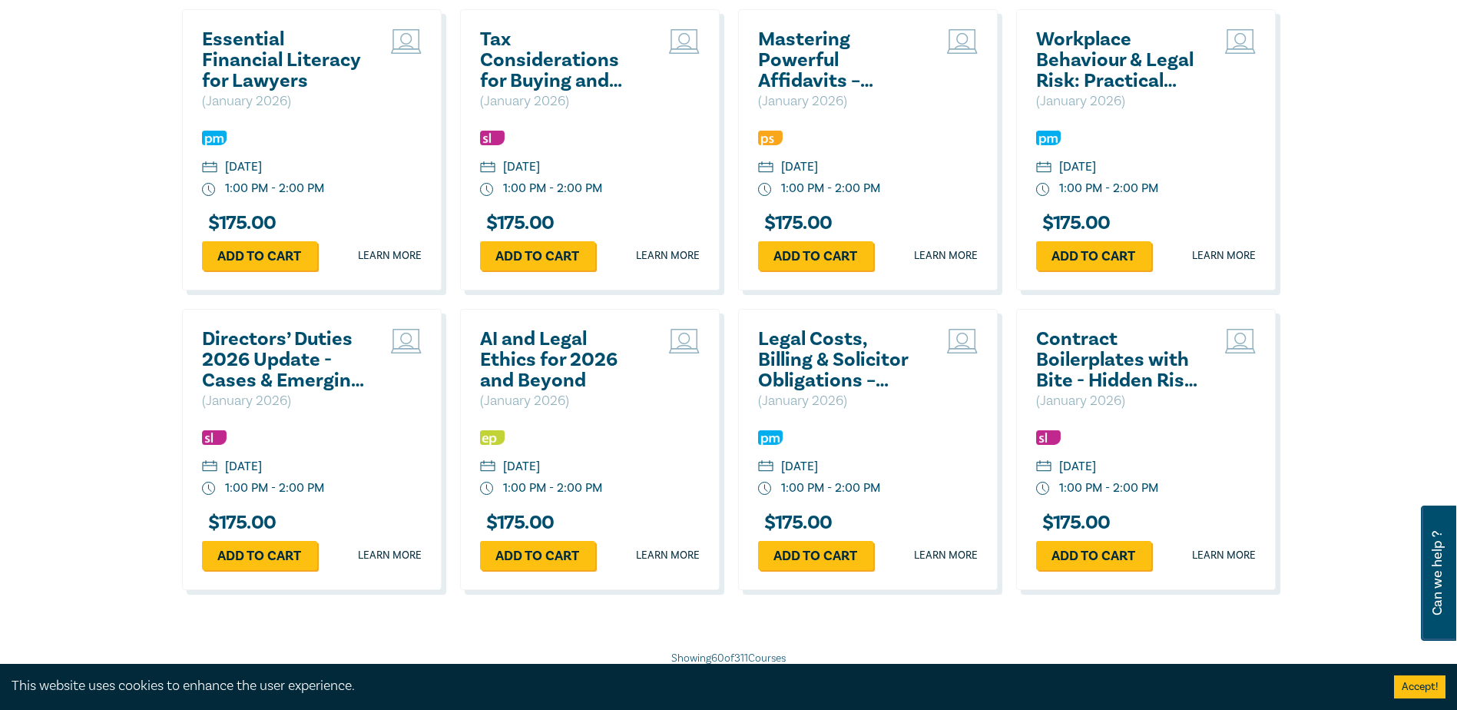
scroll to position [5472, 0]
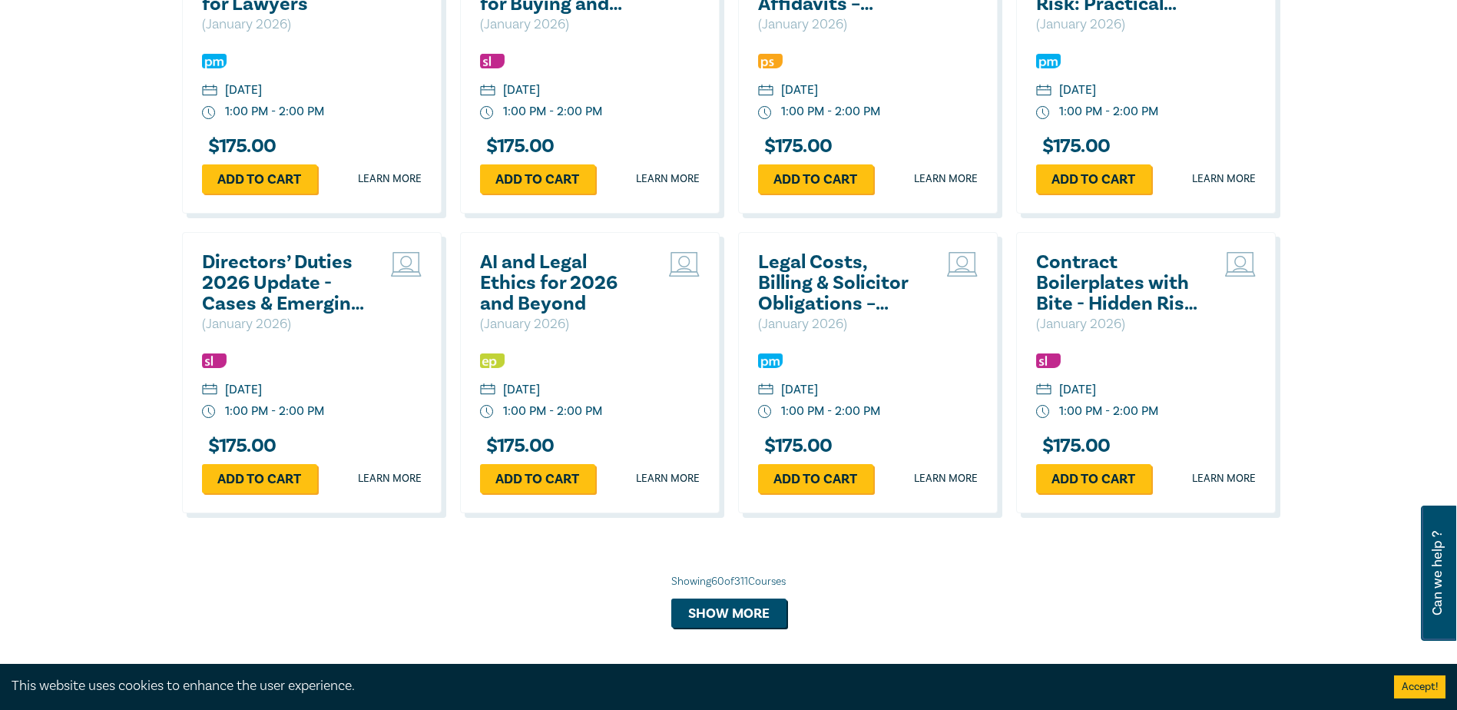
click at [1121, 314] on h2 "Contract Boilerplates with Bite - Hidden Risk in Standard Clauses" at bounding box center [1118, 283] width 165 height 62
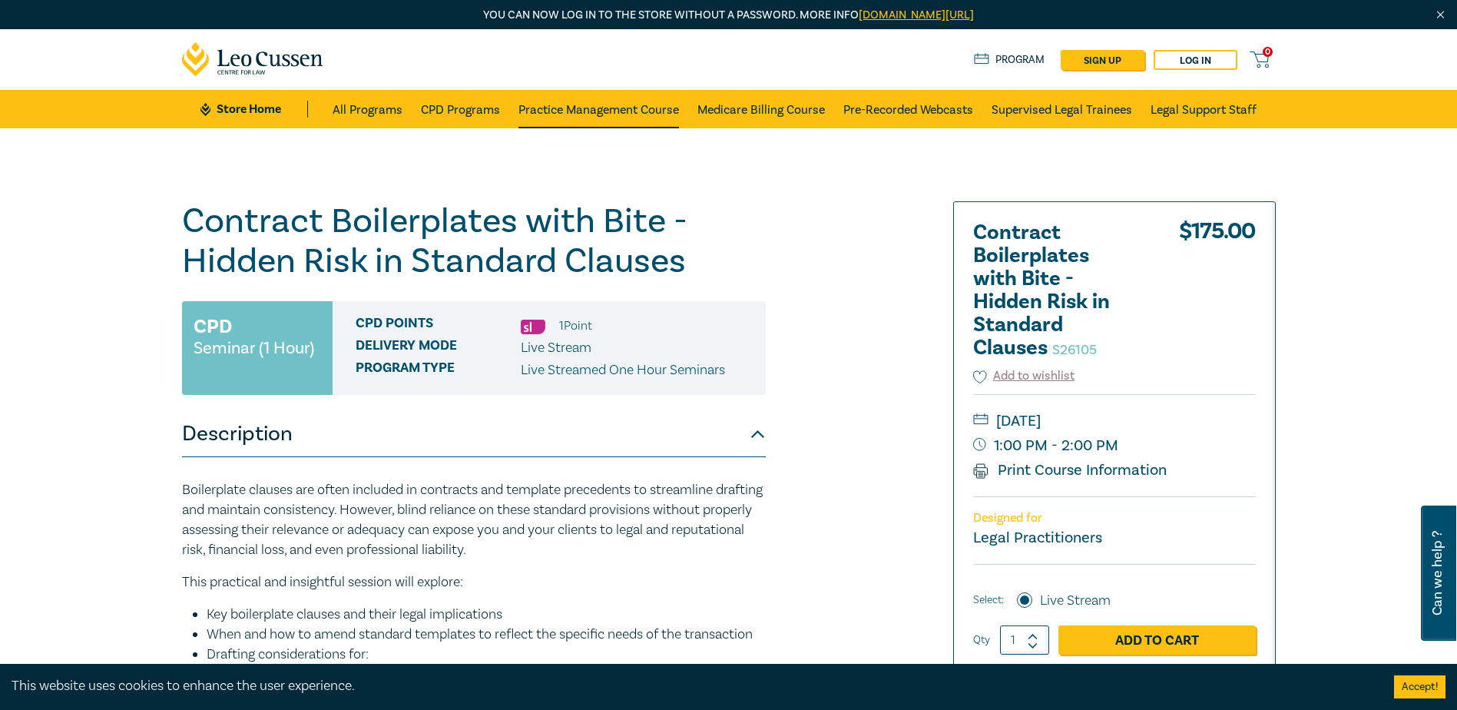
click at [614, 111] on link "Practice Management Course" at bounding box center [598, 109] width 161 height 38
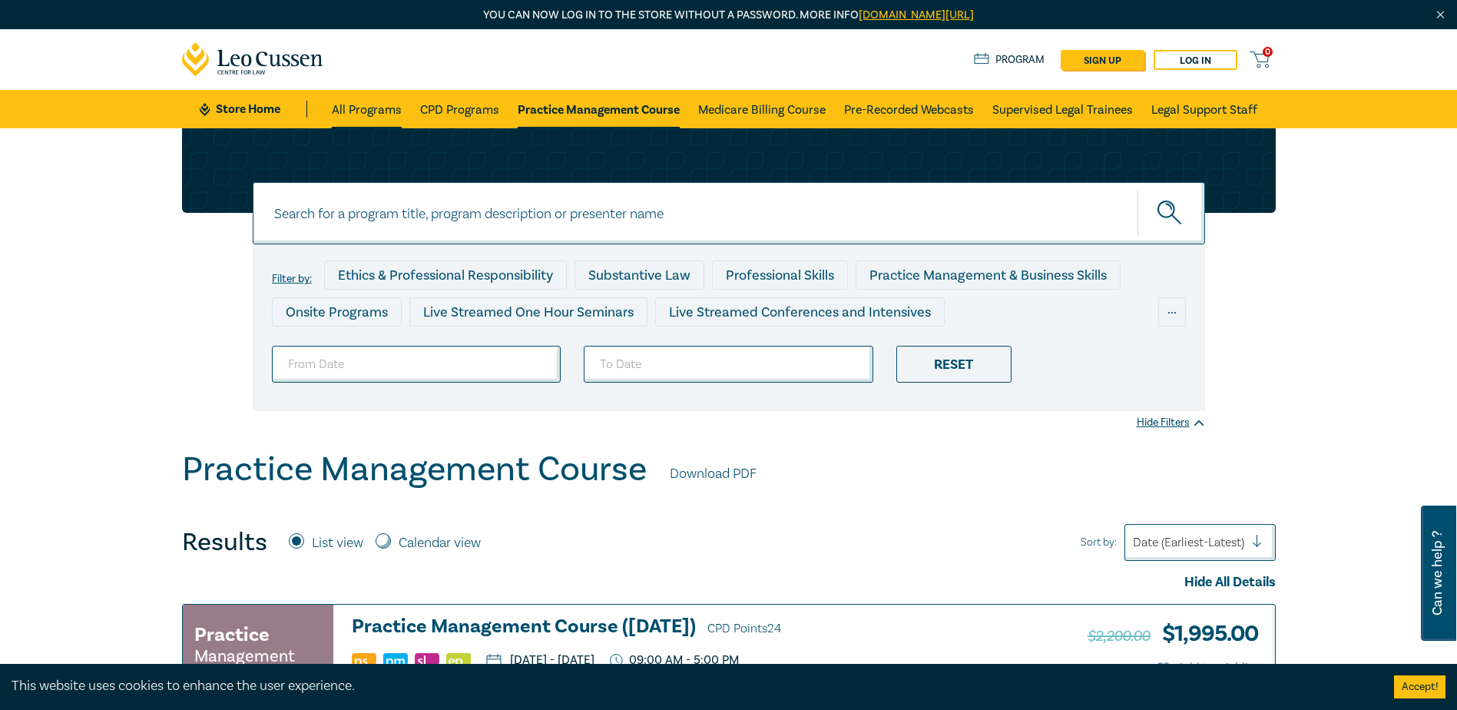
click at [382, 103] on link "All Programs" at bounding box center [367, 109] width 70 height 38
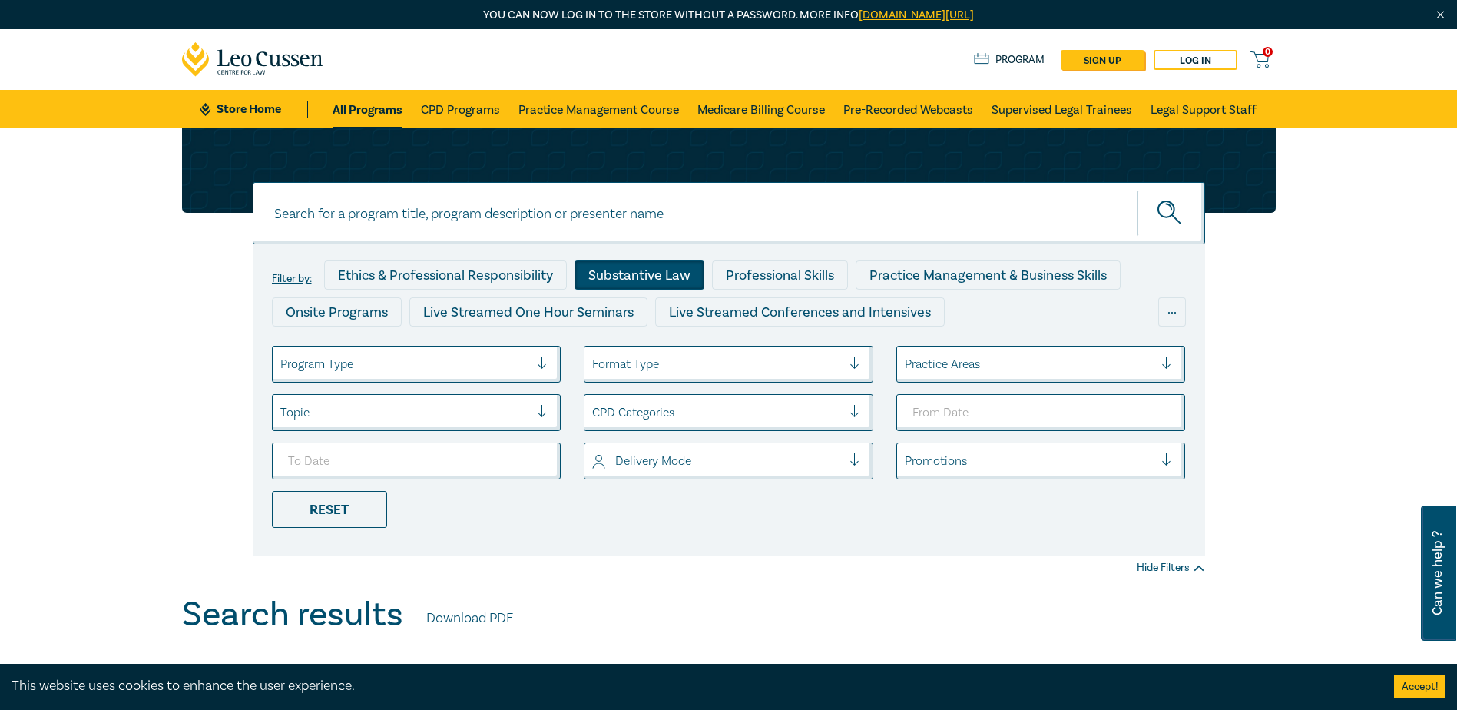
click at [653, 272] on div "Substantive Law" at bounding box center [640, 274] width 130 height 29
click at [1169, 363] on div at bounding box center [1172, 363] width 23 height 15
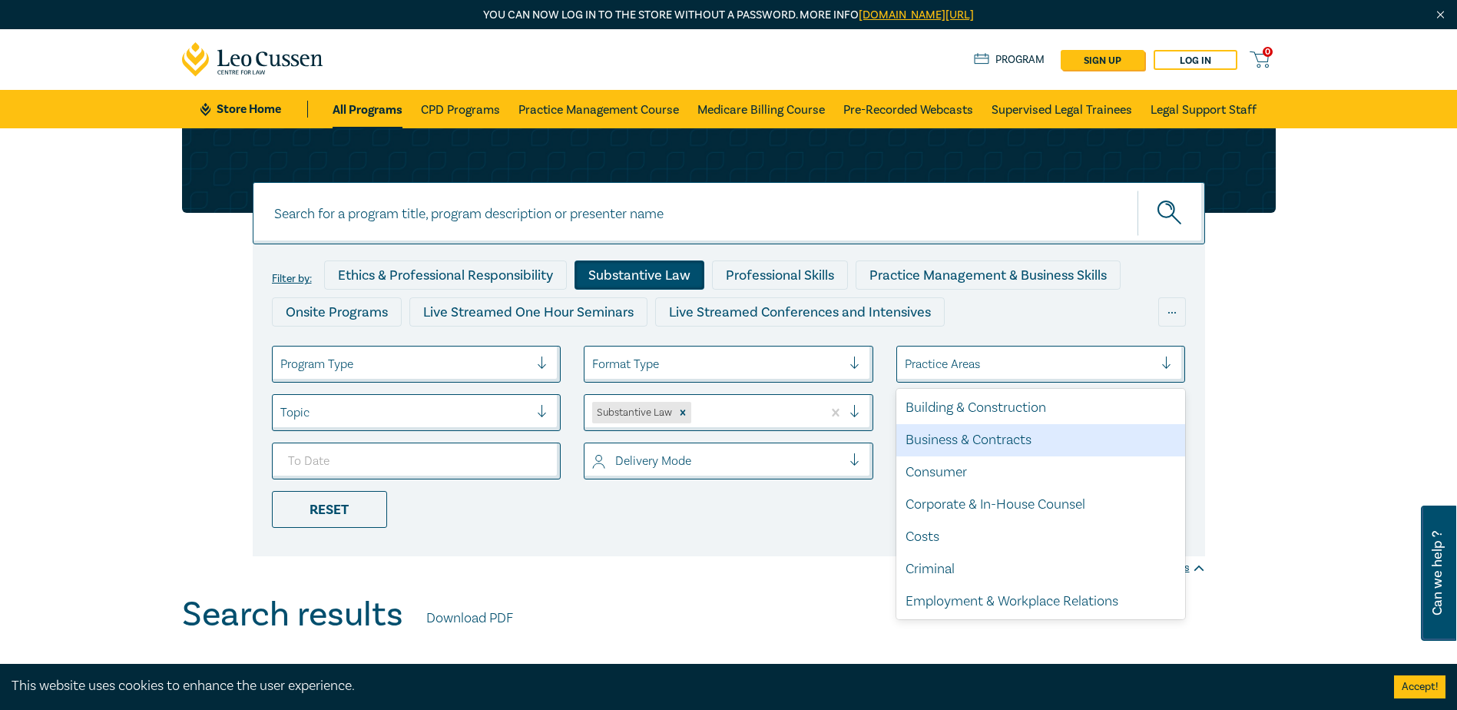
click at [996, 439] on div "Business & Contracts" at bounding box center [1041, 440] width 290 height 32
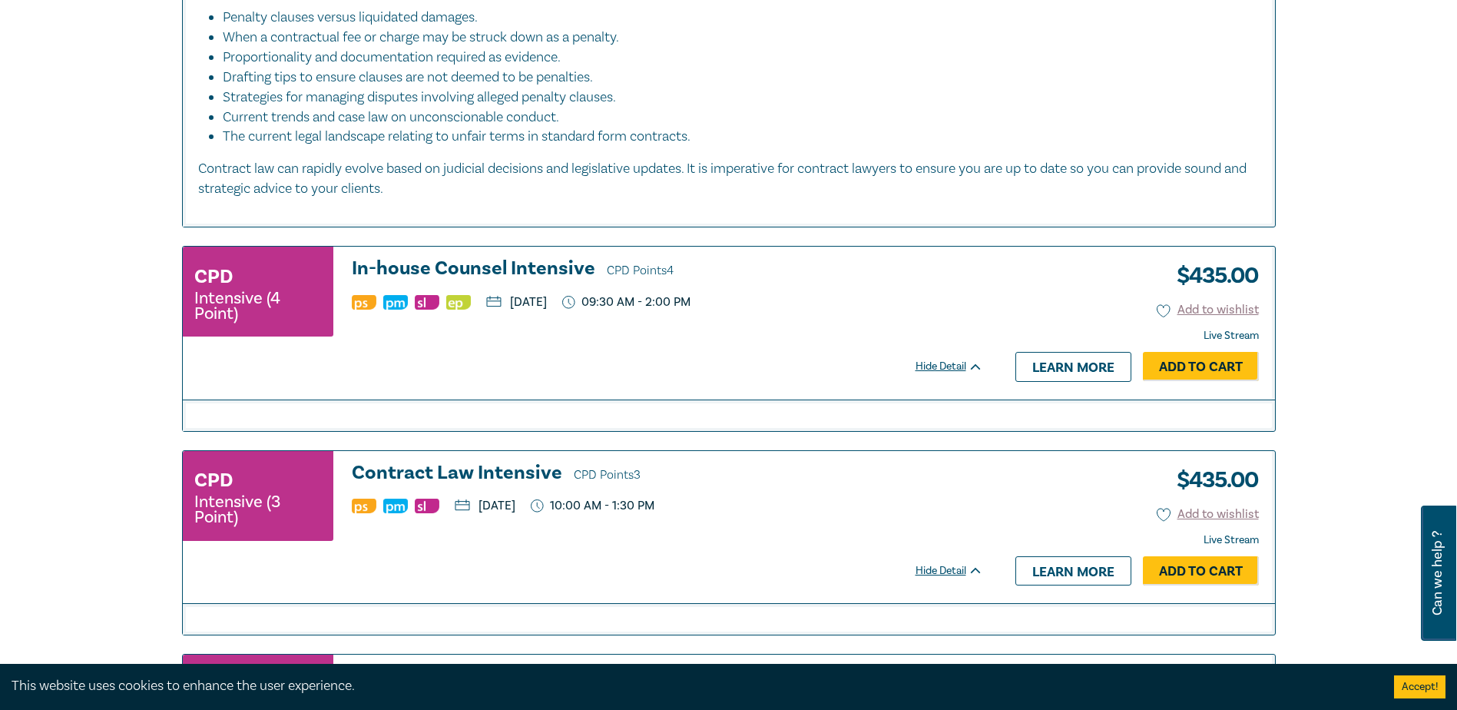
scroll to position [2842, 0]
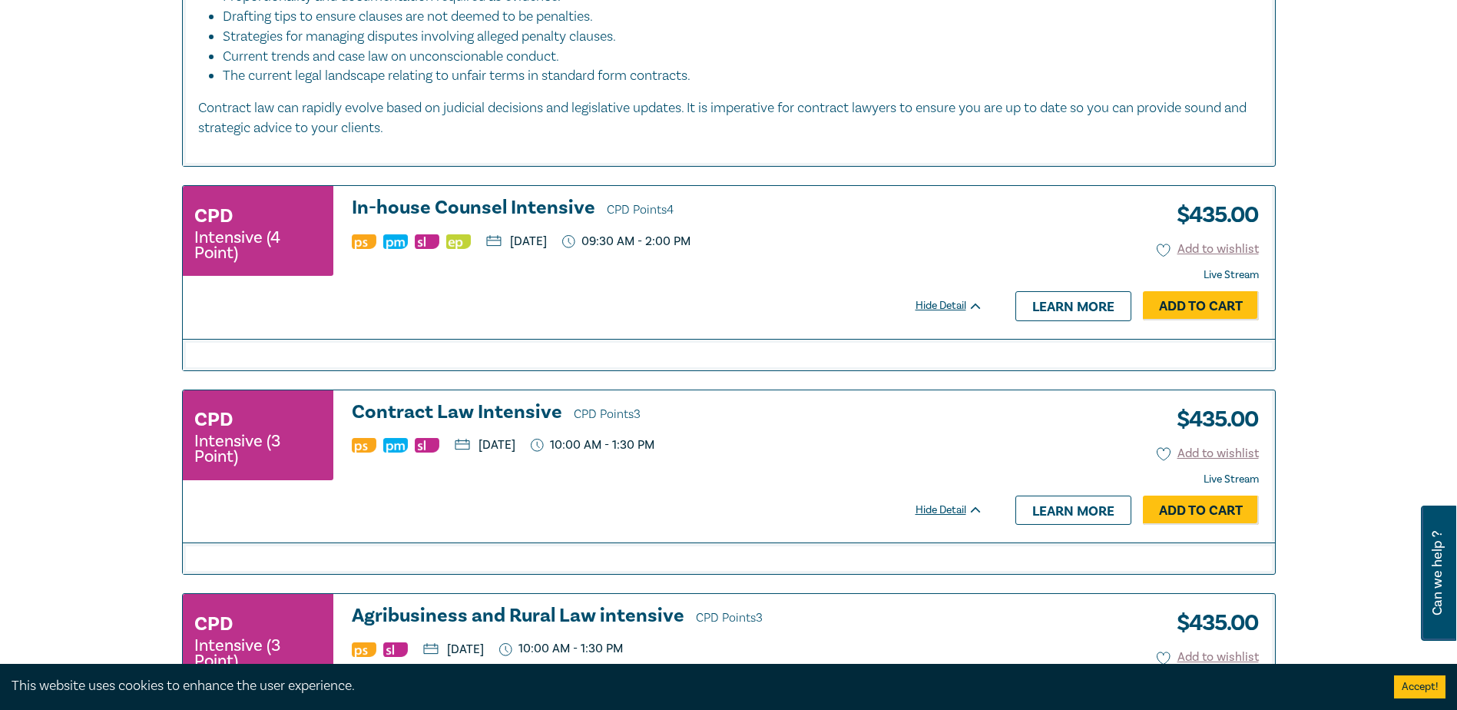
click at [423, 402] on h3 "Contract Law Intensive CPD Points 3" at bounding box center [667, 413] width 631 height 23
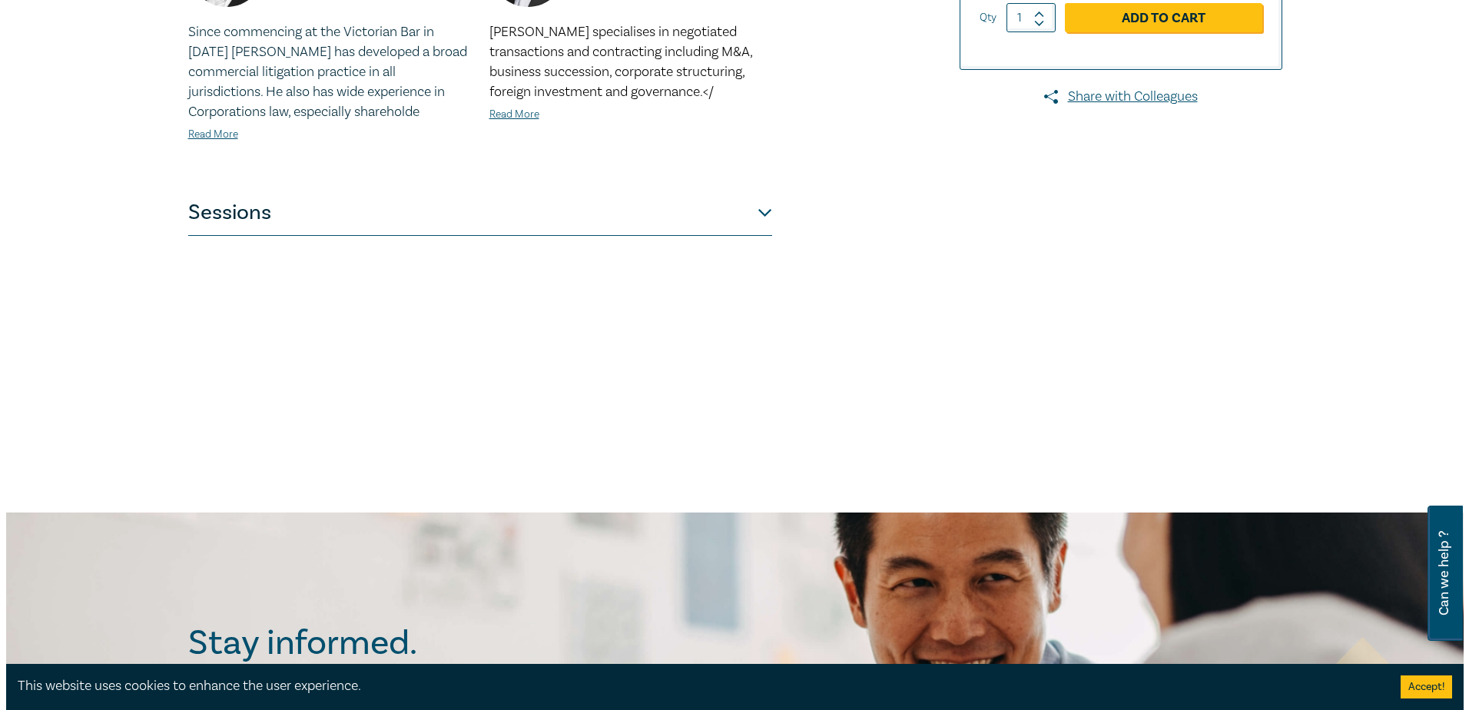
scroll to position [538, 0]
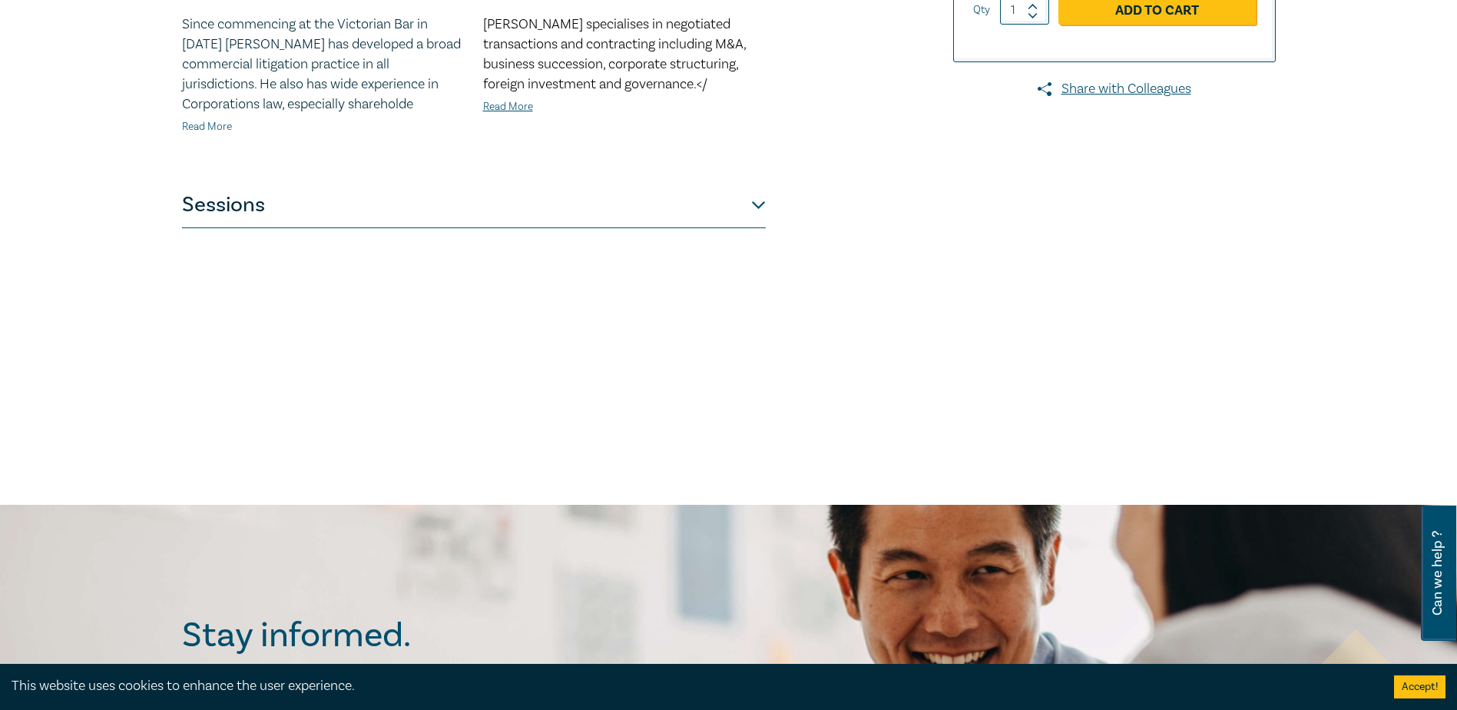
click at [206, 126] on link "Read More" at bounding box center [207, 127] width 50 height 14
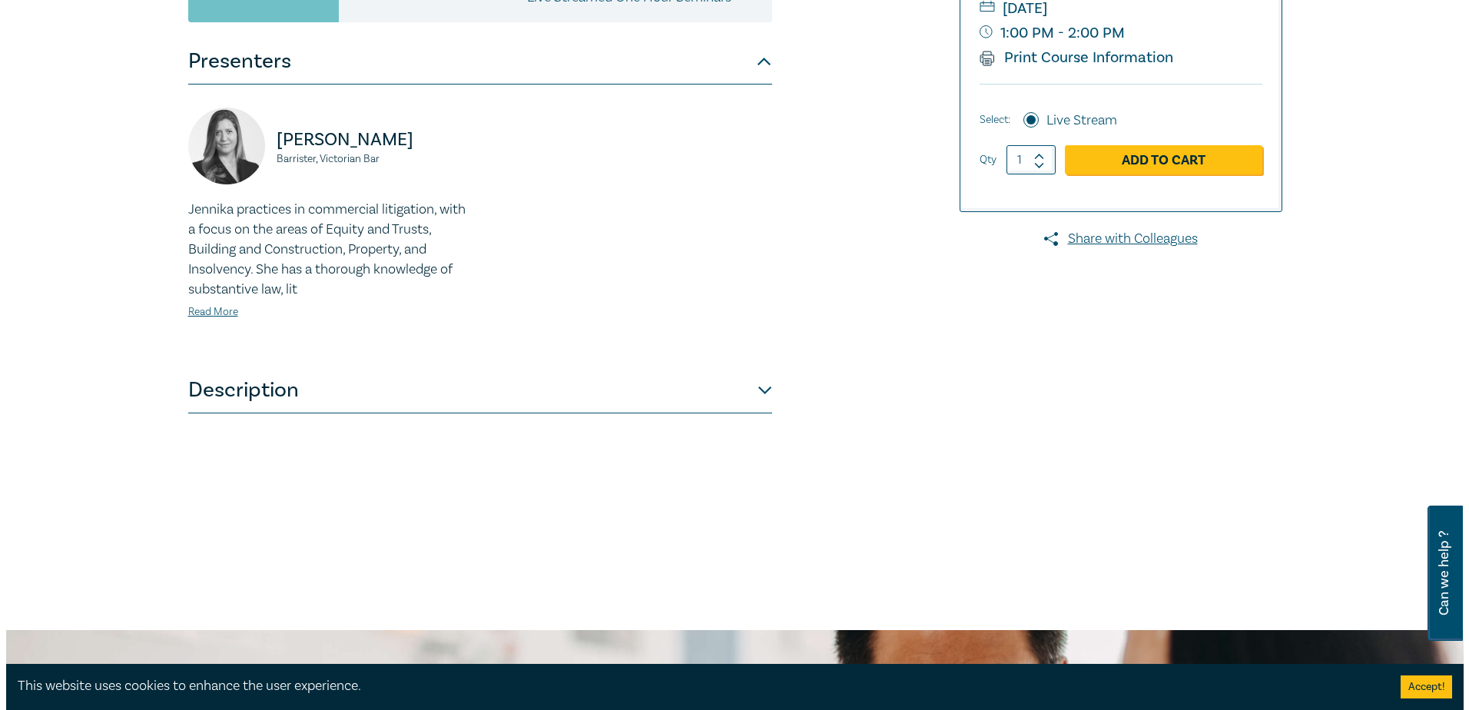
scroll to position [461, 0]
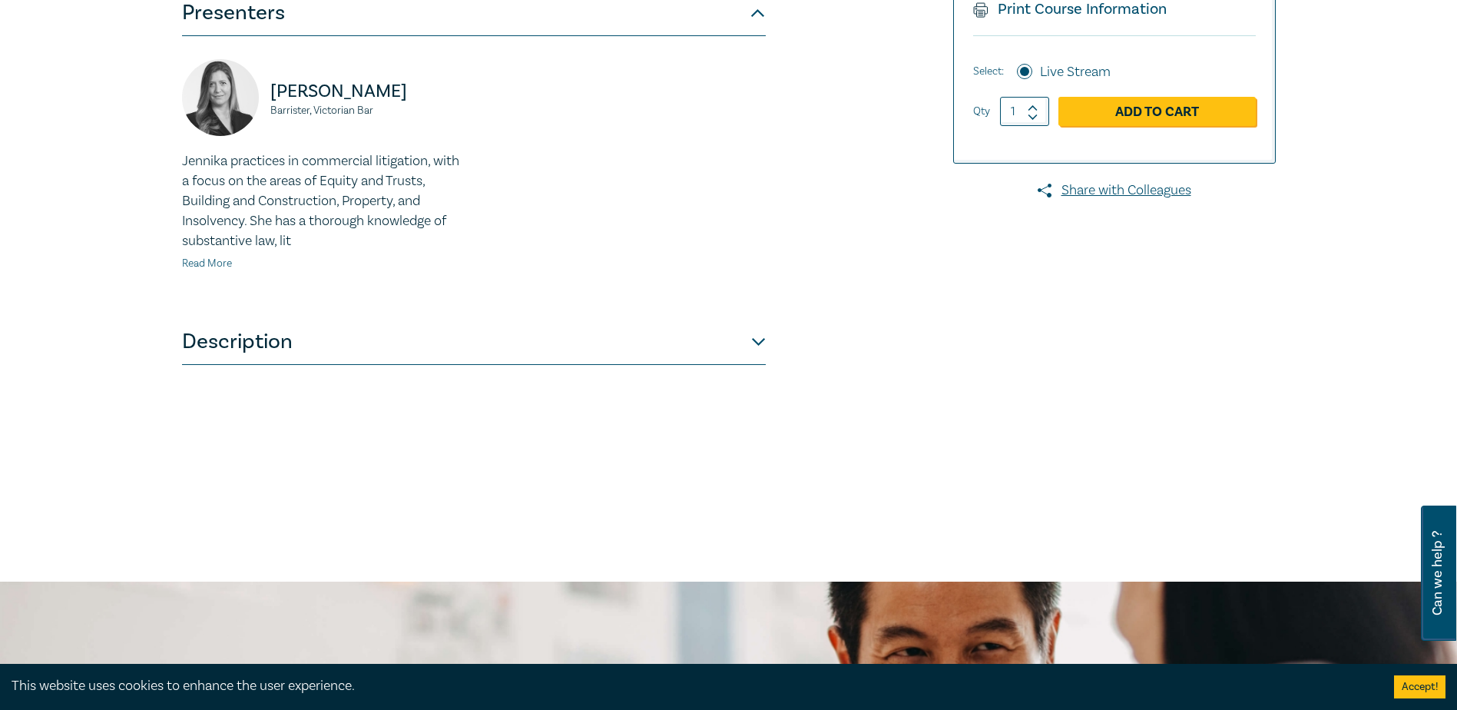
click at [218, 263] on link "Read More" at bounding box center [207, 264] width 50 height 14
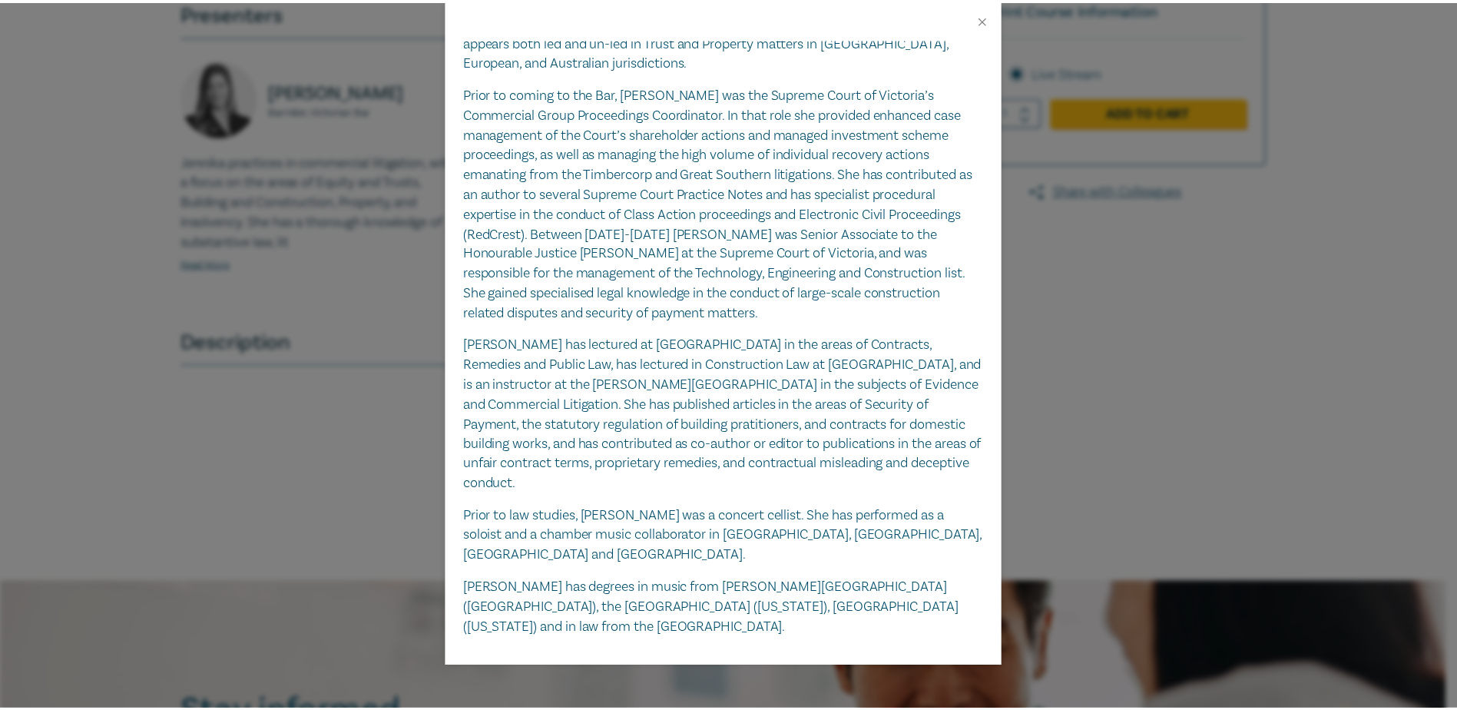
scroll to position [206, 0]
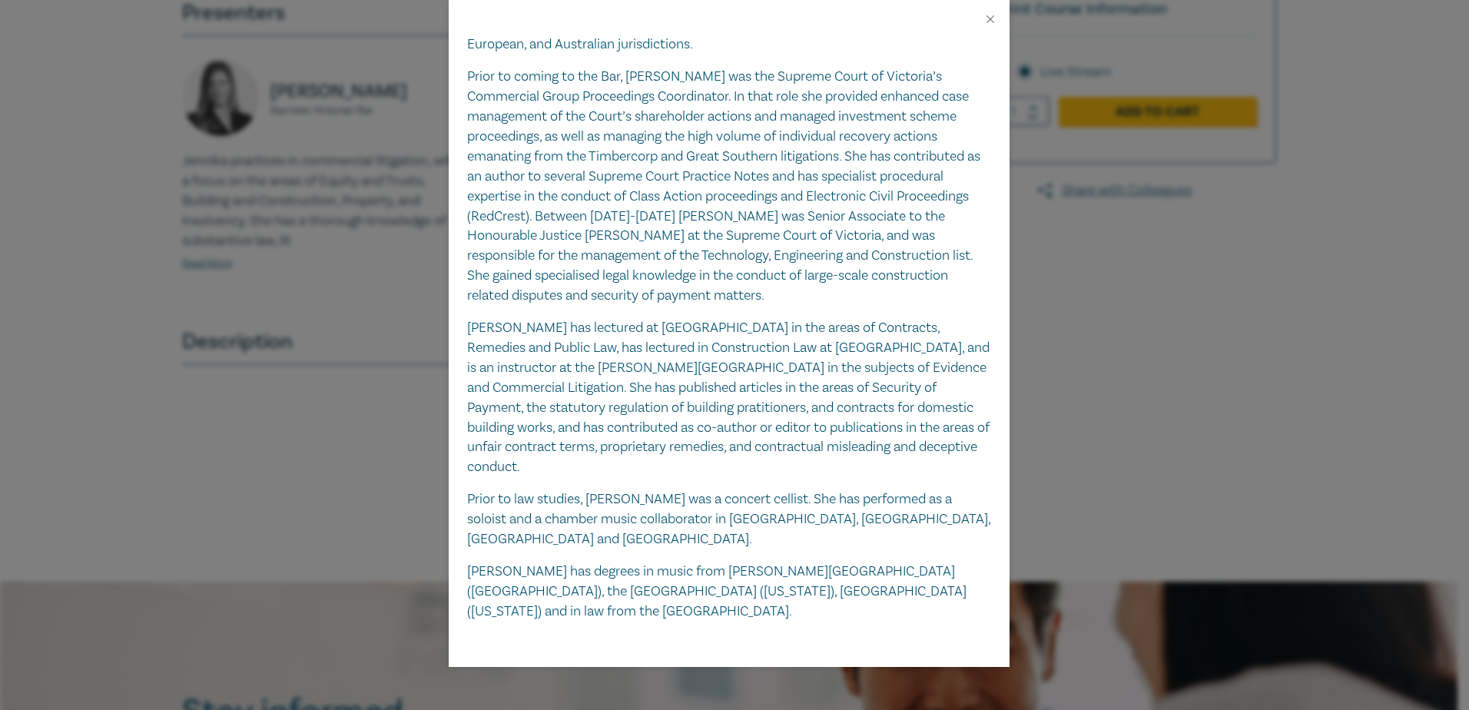
click at [1230, 430] on div "Jennika Anthony-Shaw Barrister, Victorian Bar Jennika practices in commercial l…" at bounding box center [734, 355] width 1469 height 710
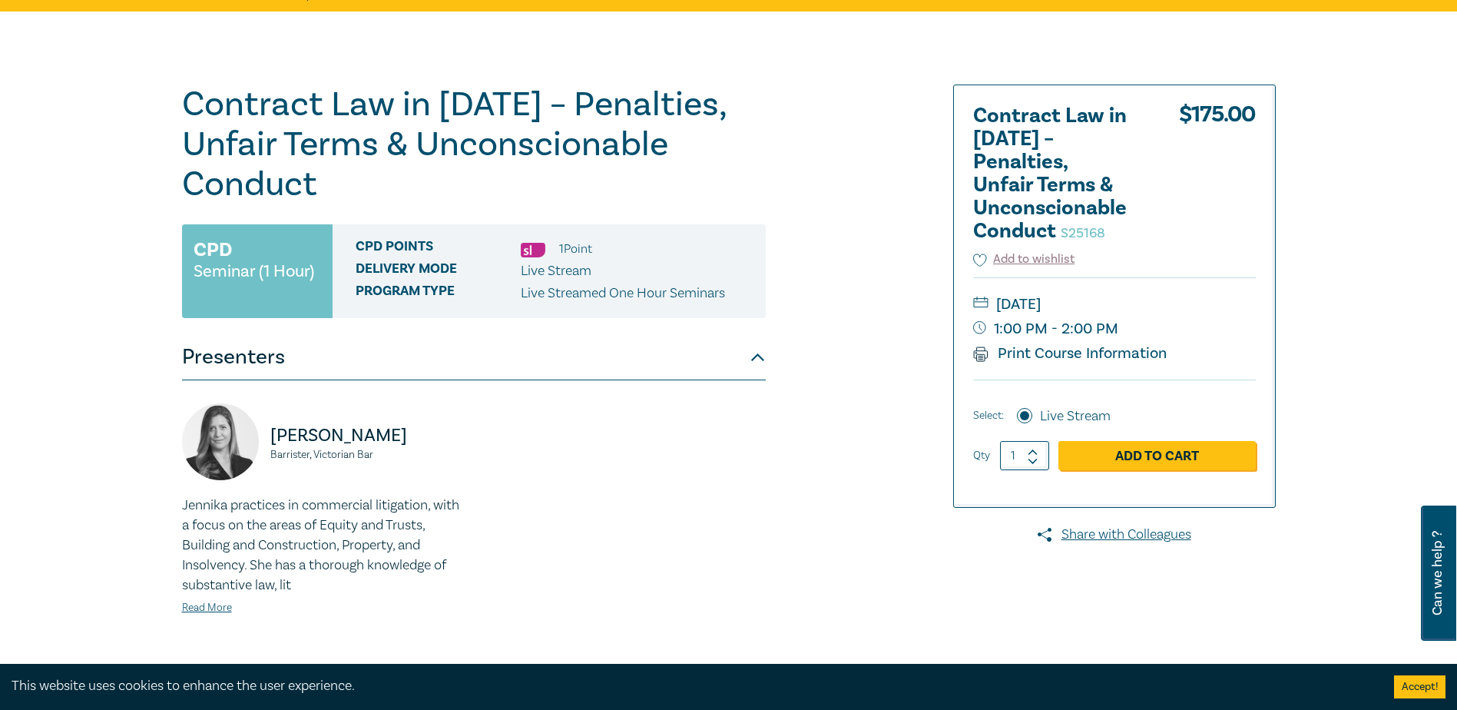
scroll to position [154, 0]
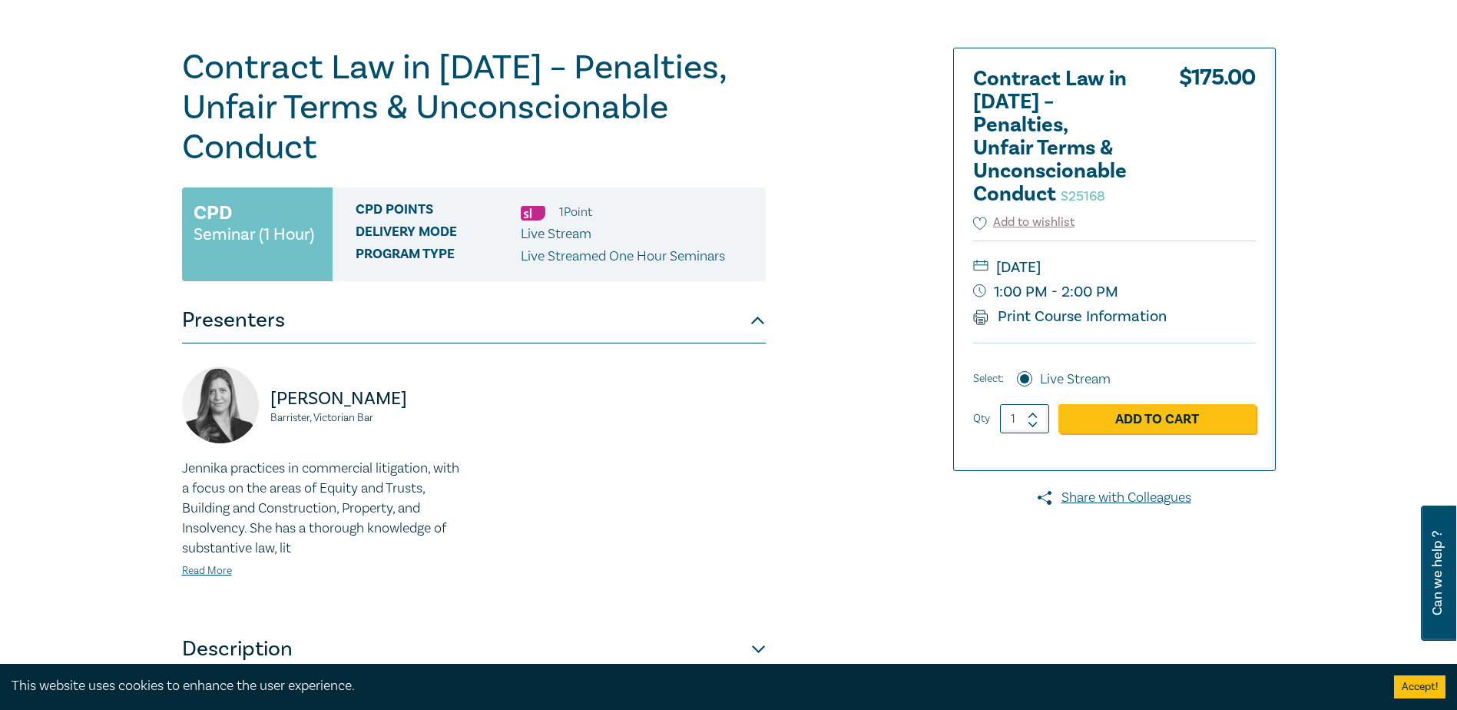
click at [344, 403] on p "Jennika Anthony-Shaw" at bounding box center [367, 398] width 194 height 25
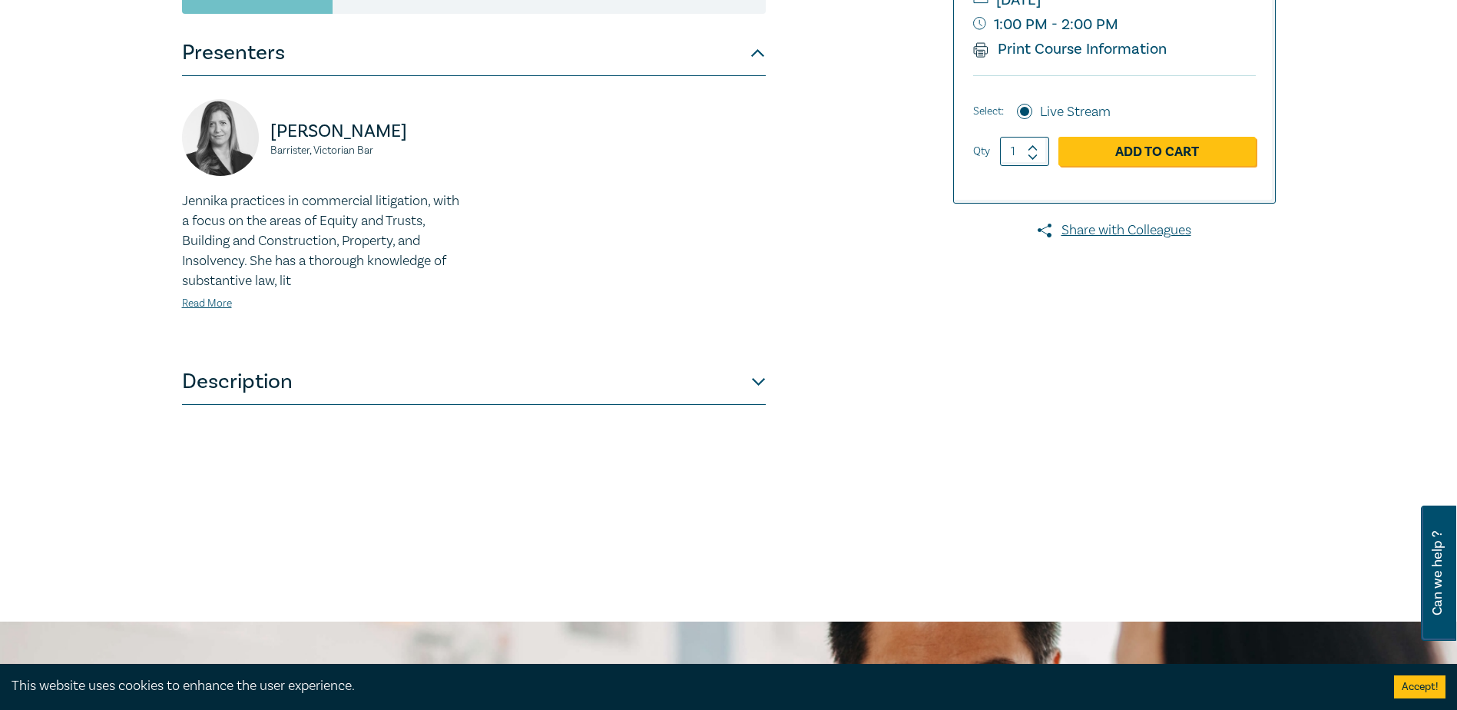
scroll to position [461, 0]
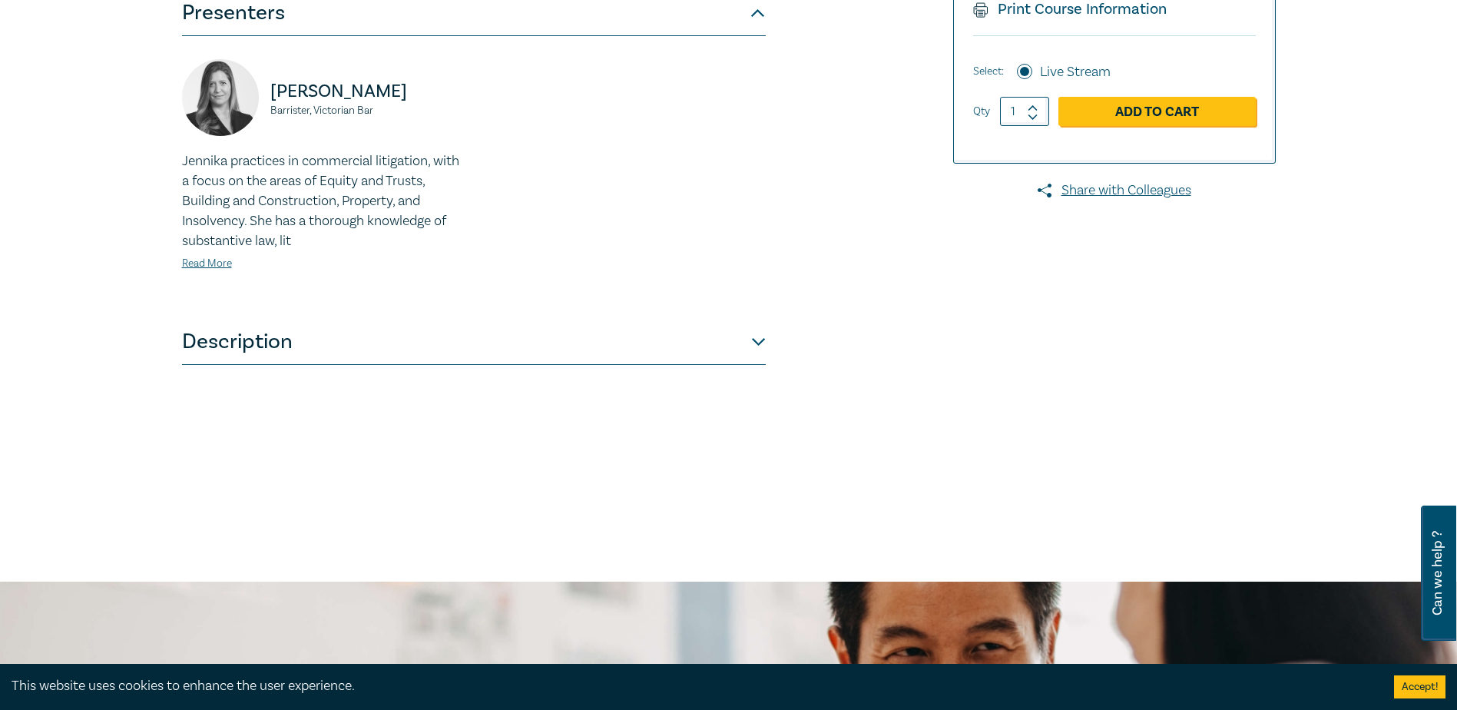
click at [763, 339] on button "Description" at bounding box center [474, 342] width 584 height 46
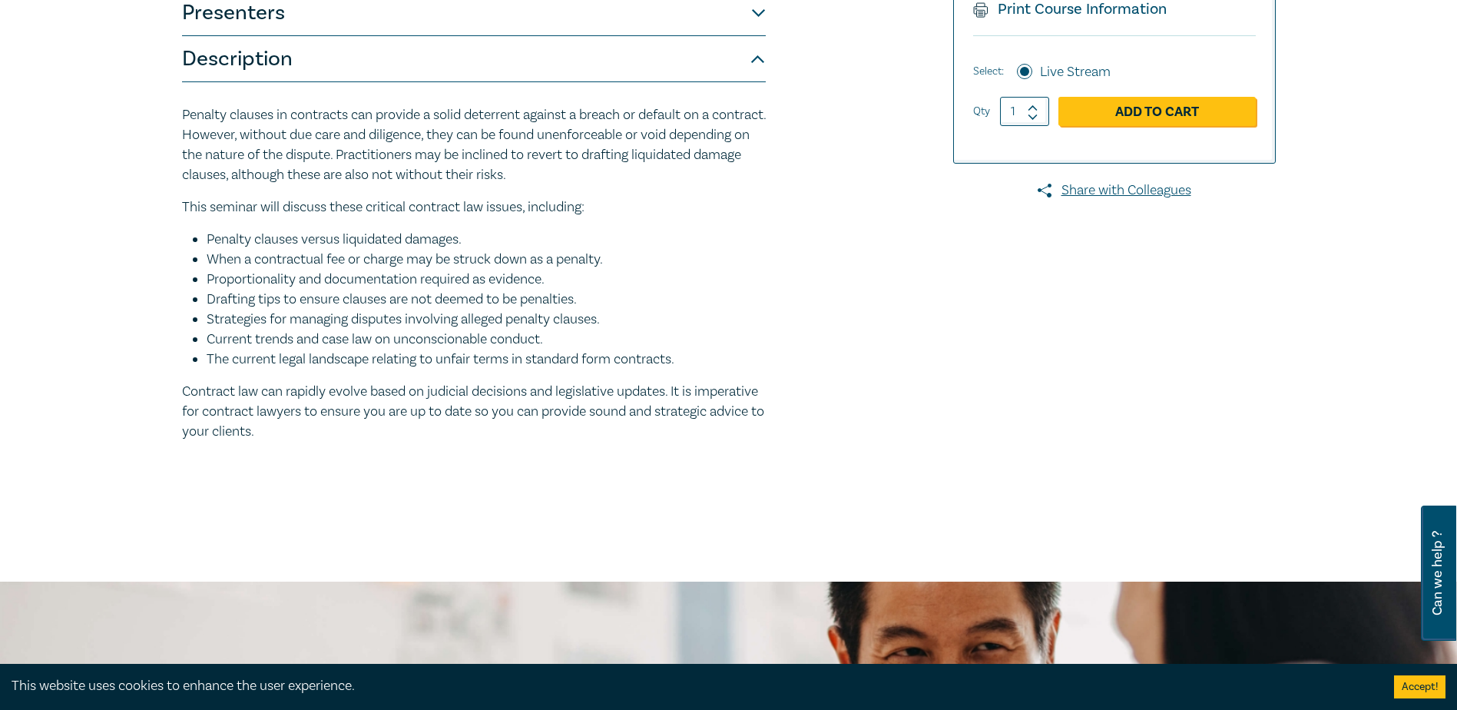
scroll to position [0, 0]
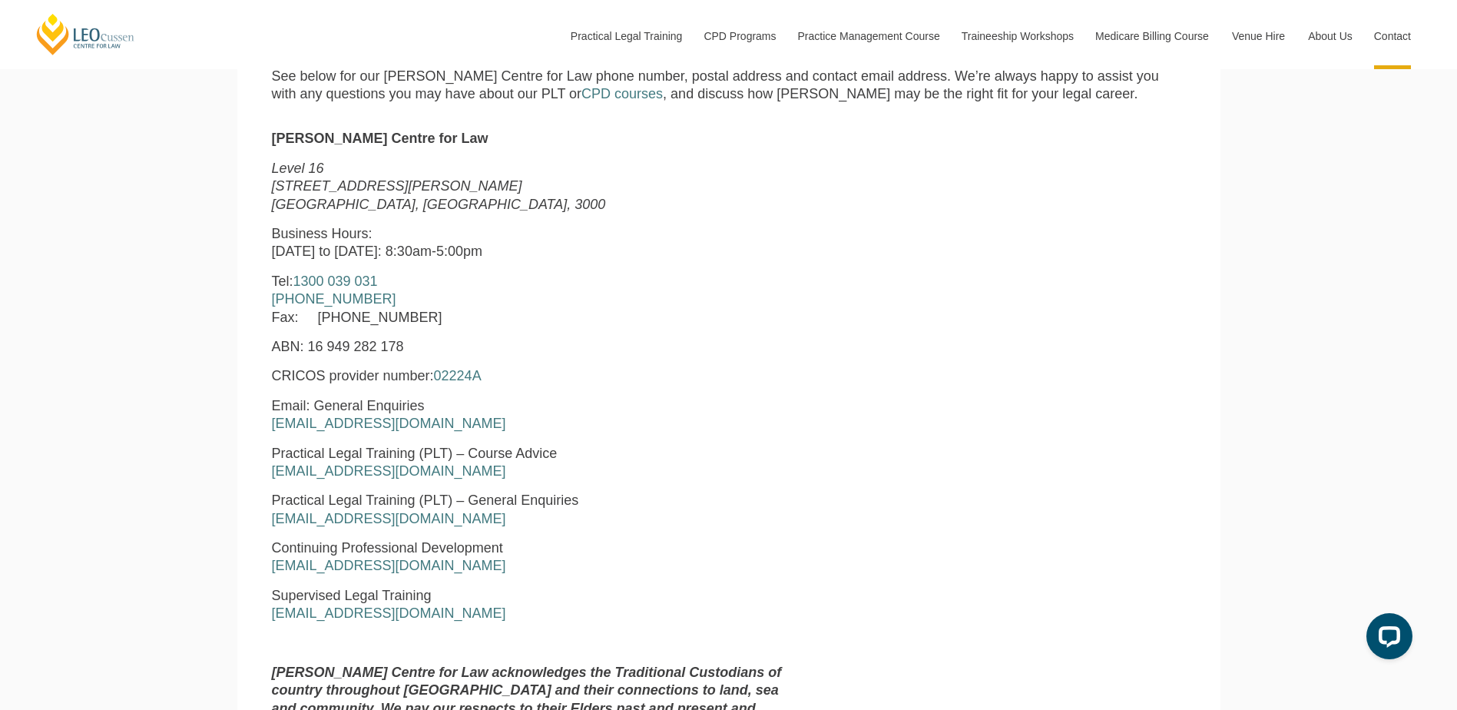
scroll to position [691, 0]
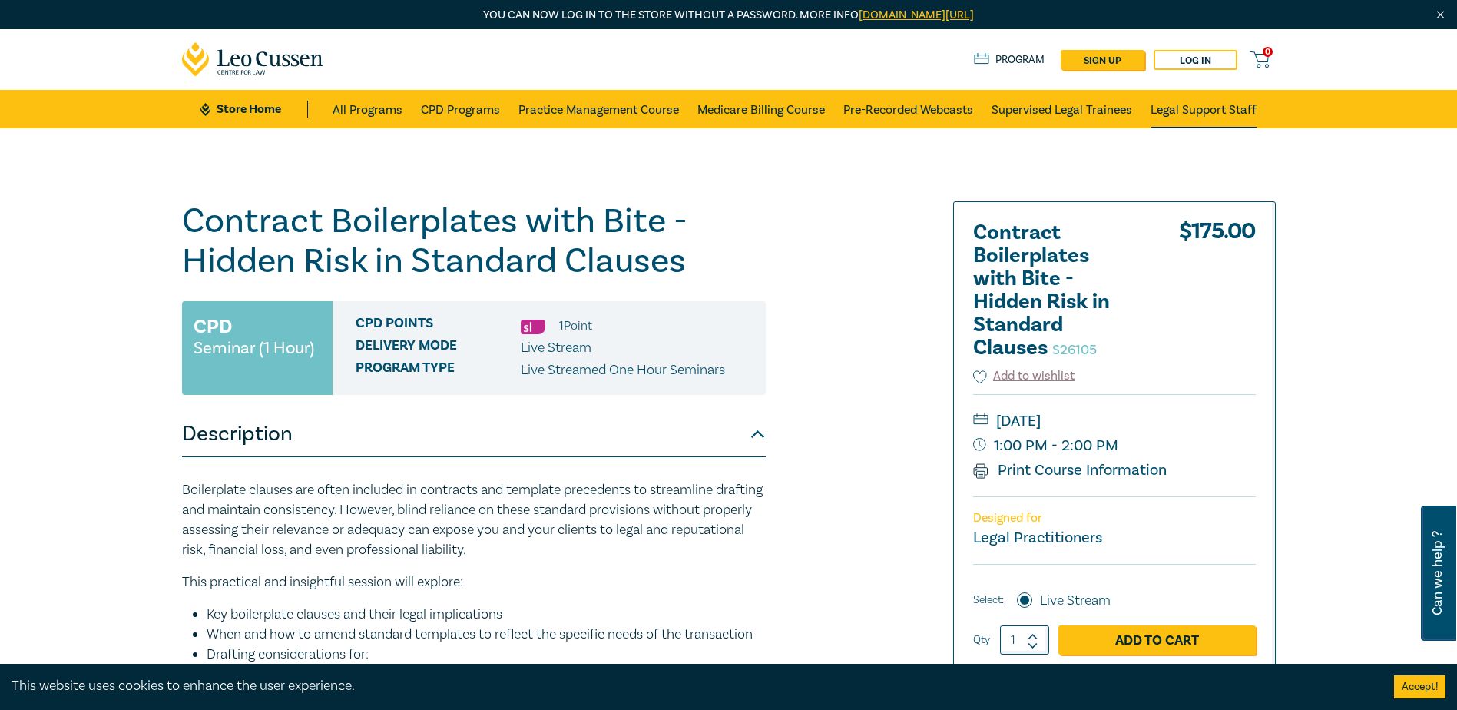
click at [1188, 116] on link "Legal Support Staff" at bounding box center [1204, 109] width 106 height 38
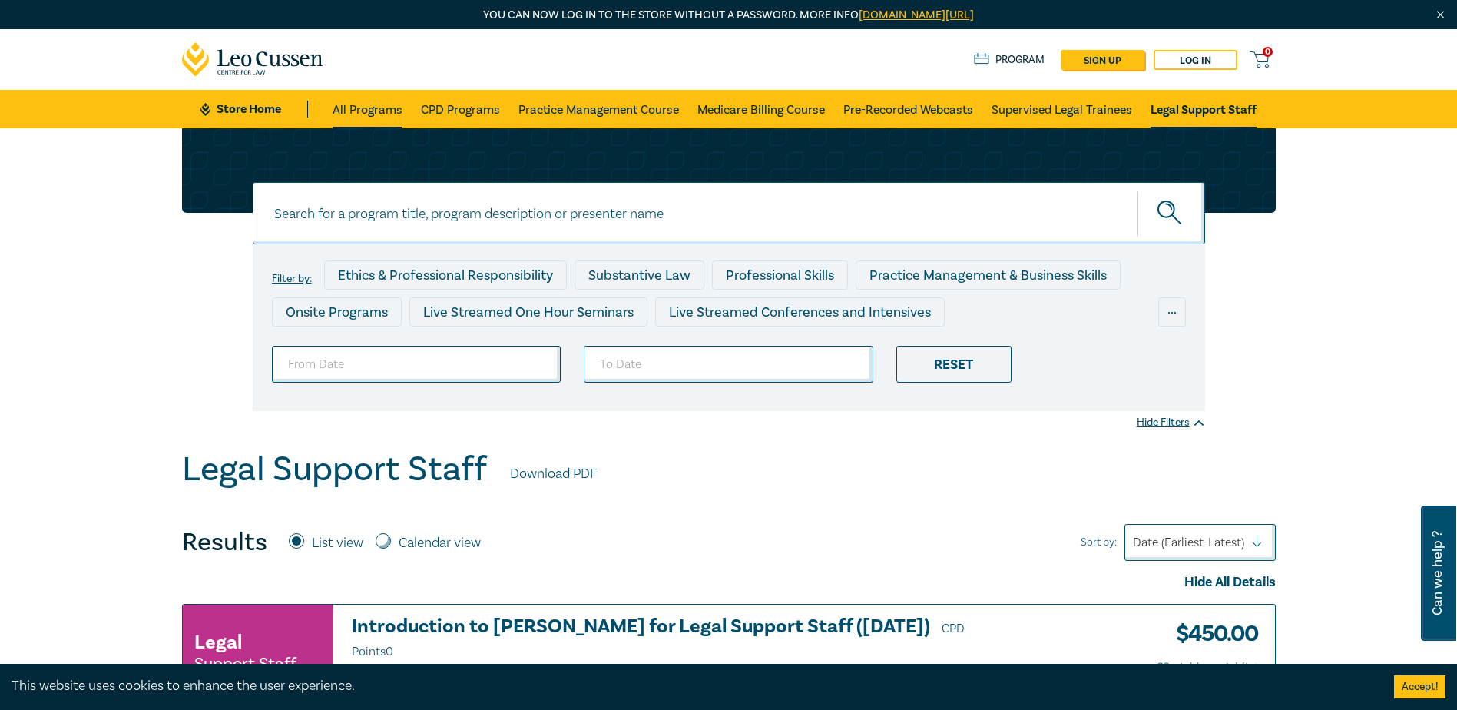
click at [363, 104] on link "All Programs" at bounding box center [368, 109] width 70 height 38
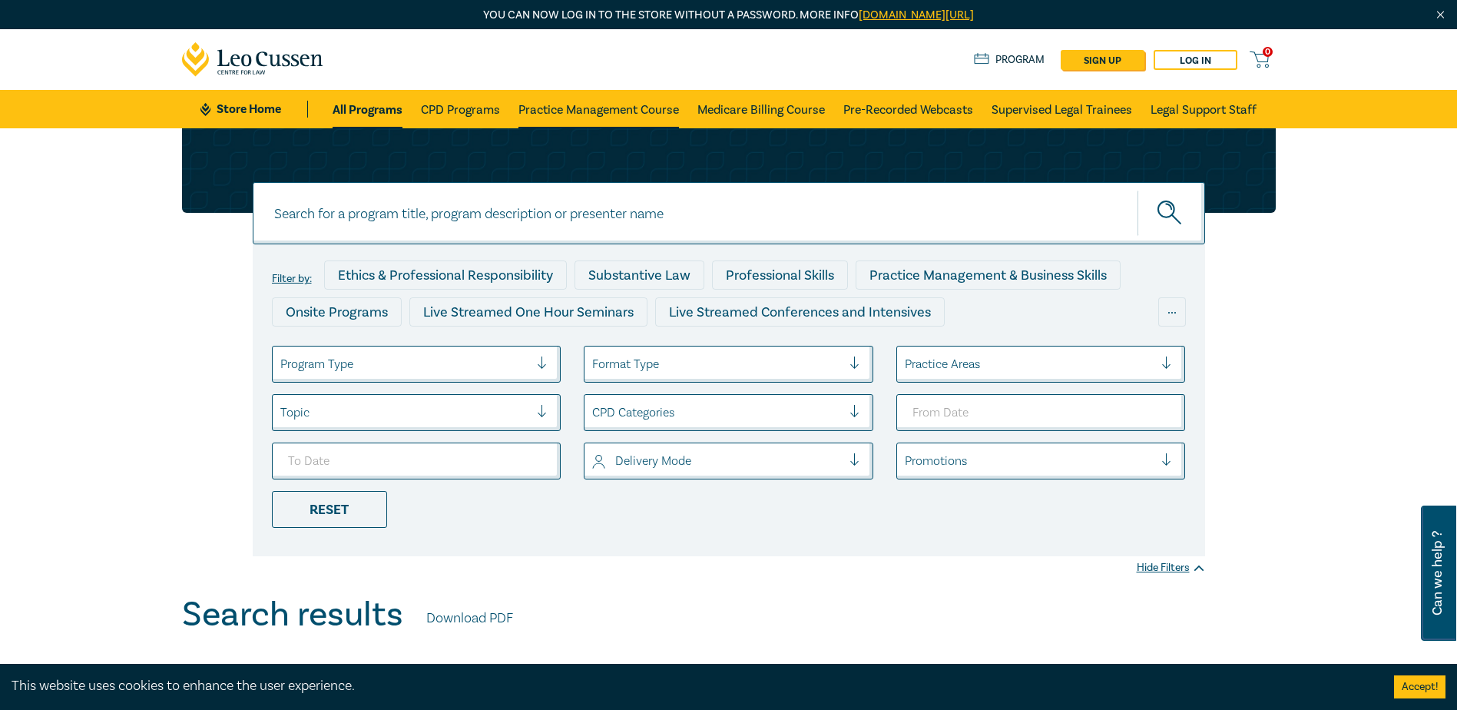
click at [592, 113] on link "Practice Management Course" at bounding box center [598, 109] width 161 height 38
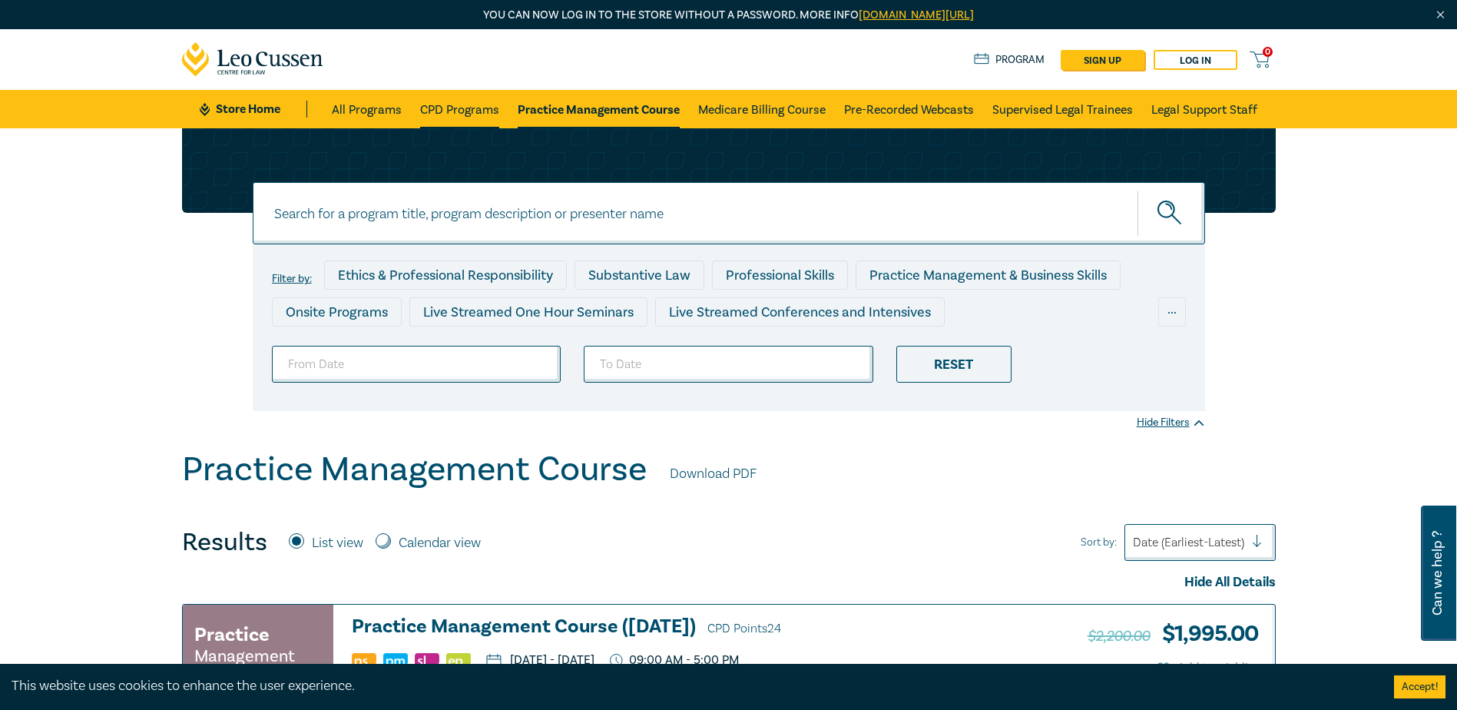
click at [460, 110] on link "CPD Programs" at bounding box center [459, 109] width 79 height 38
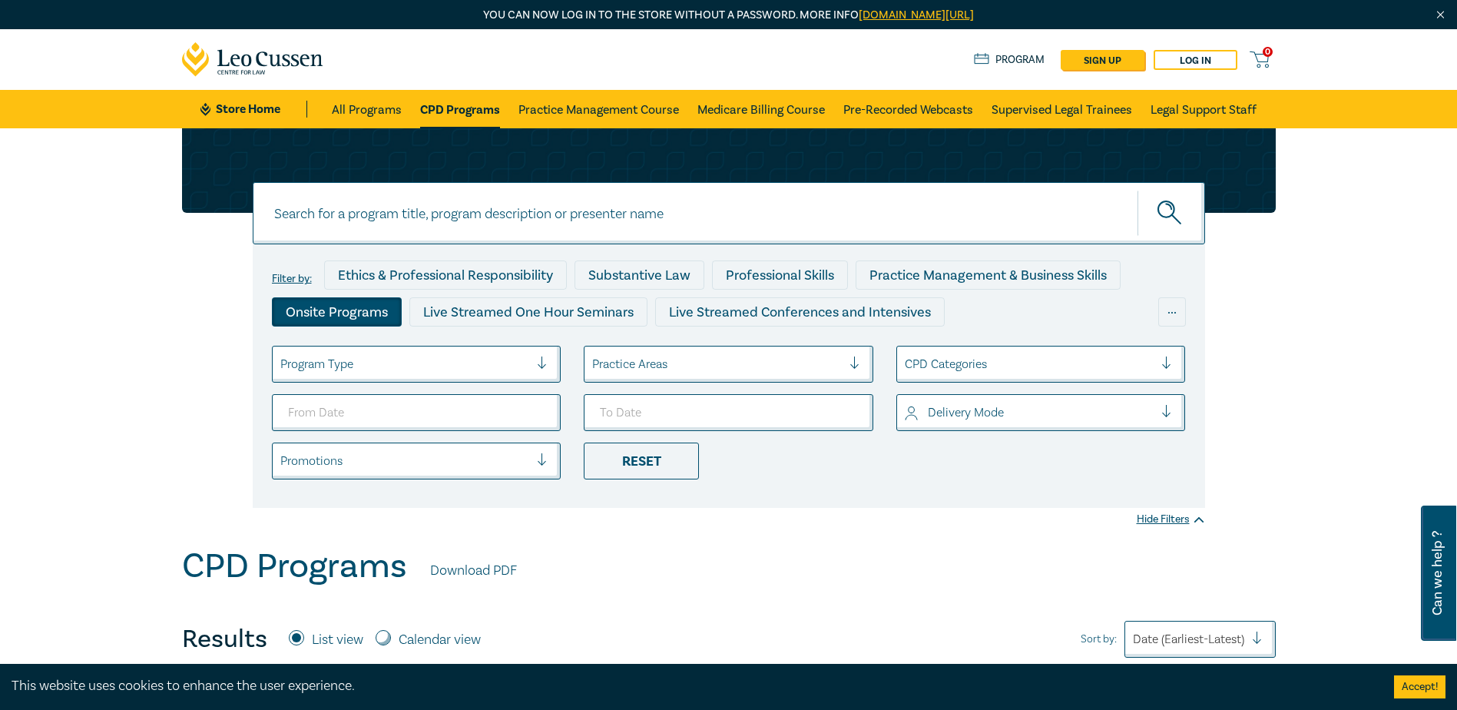
click at [324, 311] on div "Onsite Programs" at bounding box center [337, 311] width 130 height 29
click at [854, 363] on div at bounding box center [861, 363] width 23 height 15
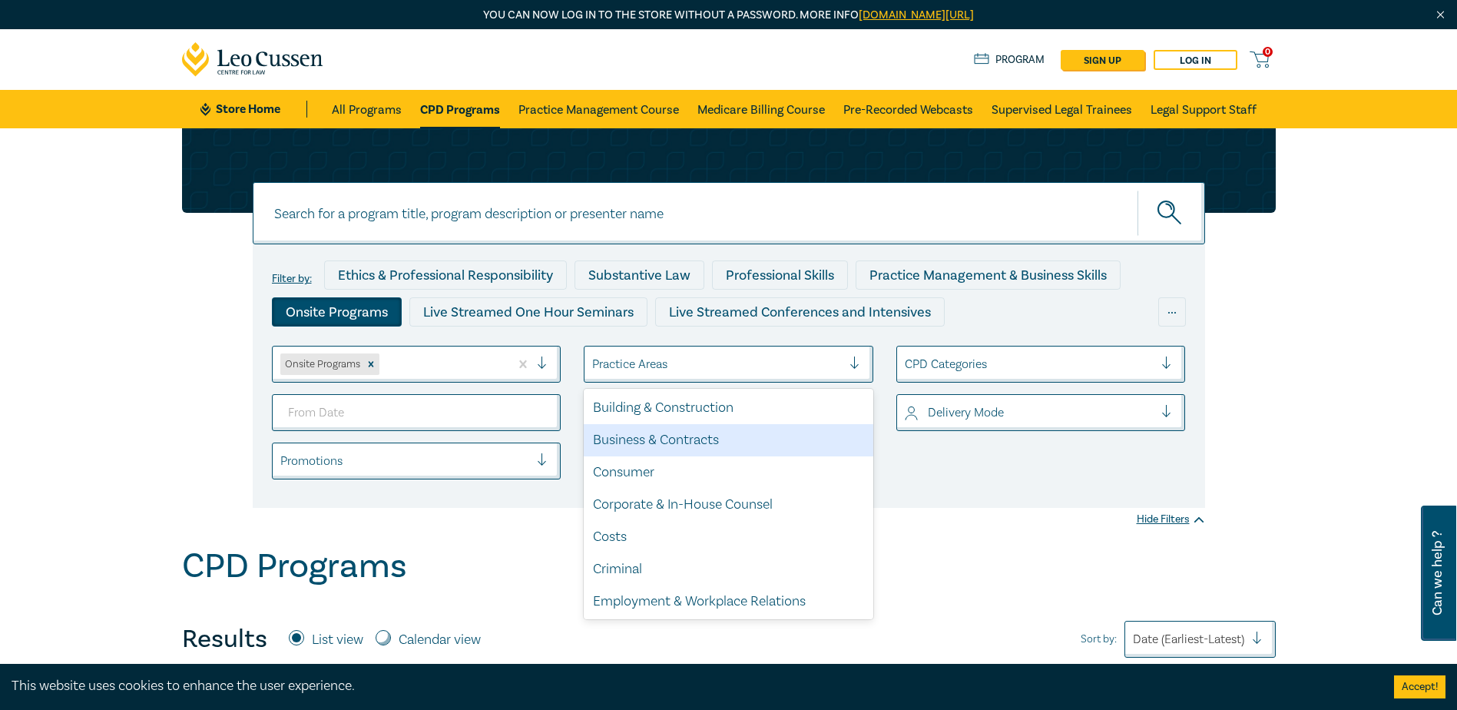
click at [714, 441] on div "Business & Contracts" at bounding box center [729, 440] width 290 height 32
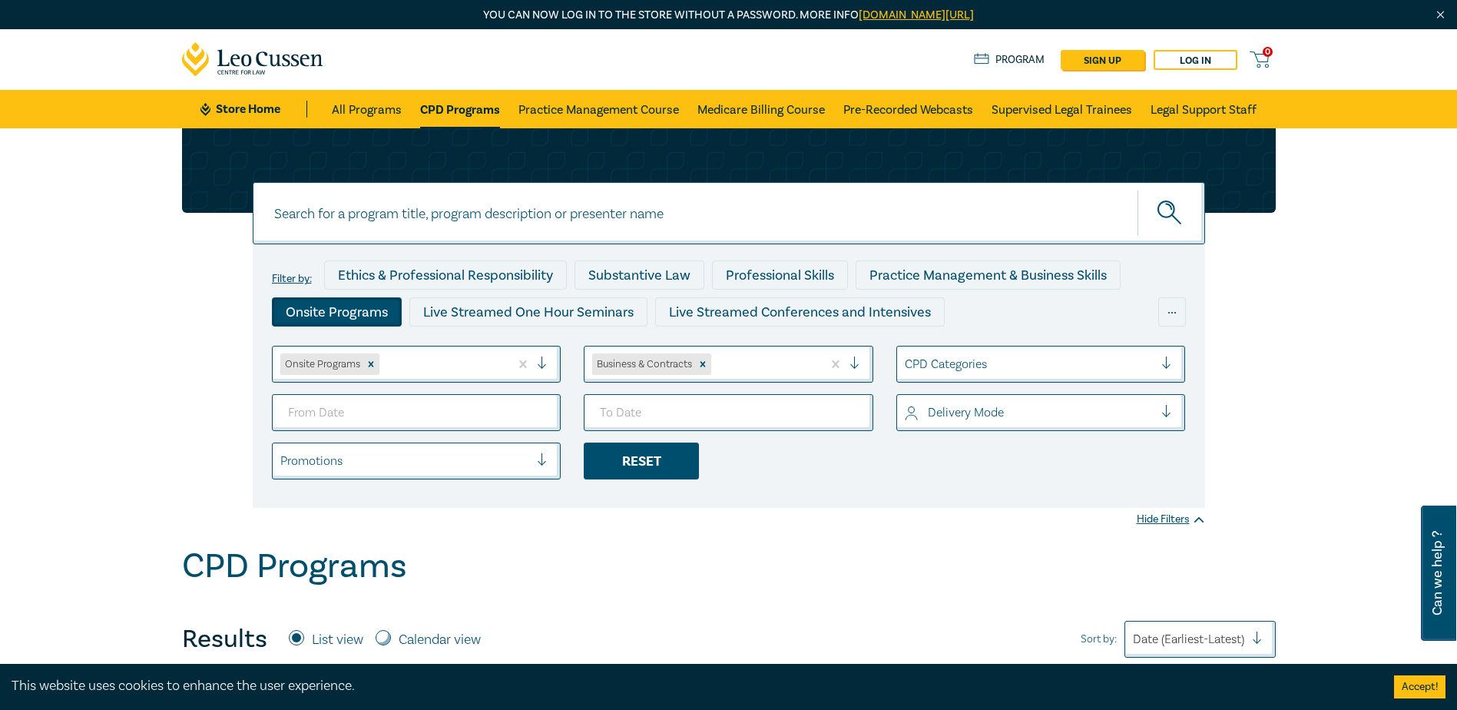
click at [660, 453] on div "Reset" at bounding box center [641, 460] width 115 height 37
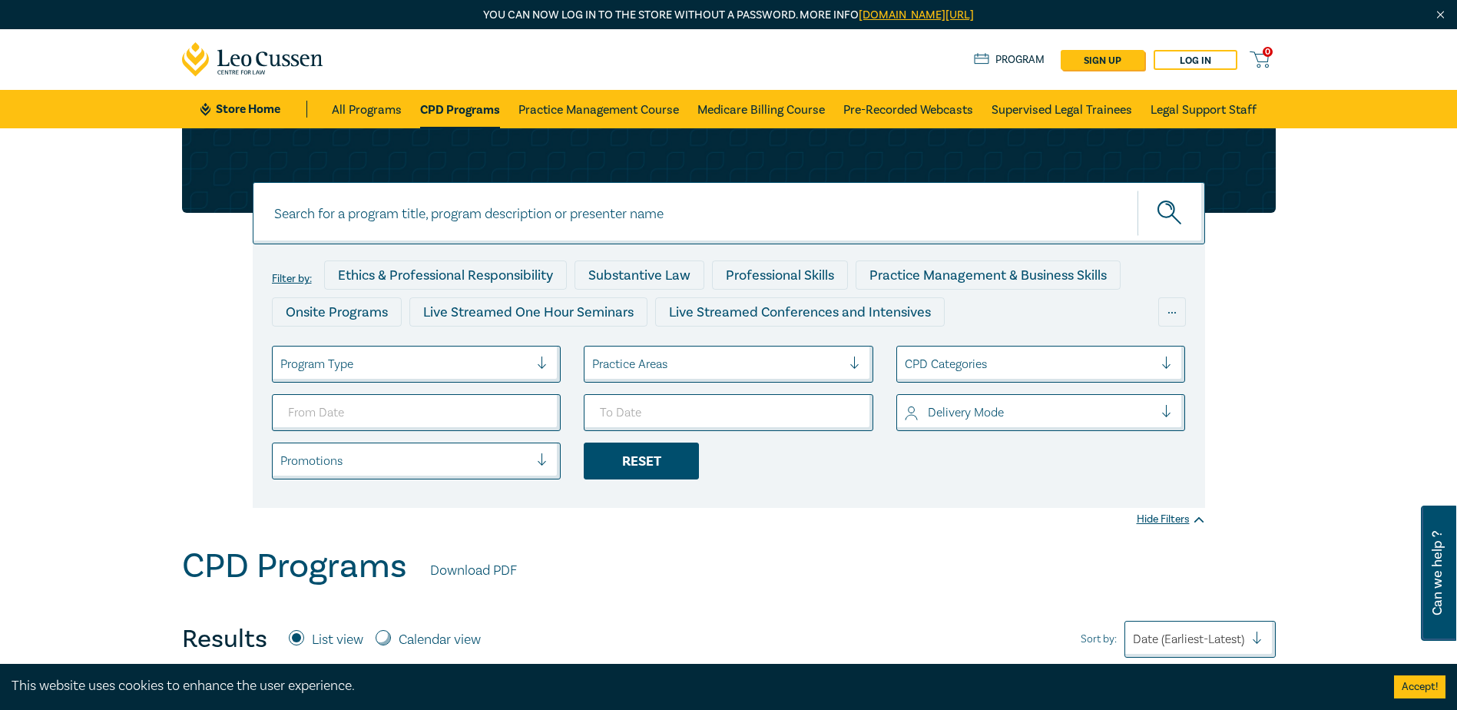
click at [653, 459] on div "Reset" at bounding box center [641, 460] width 115 height 37
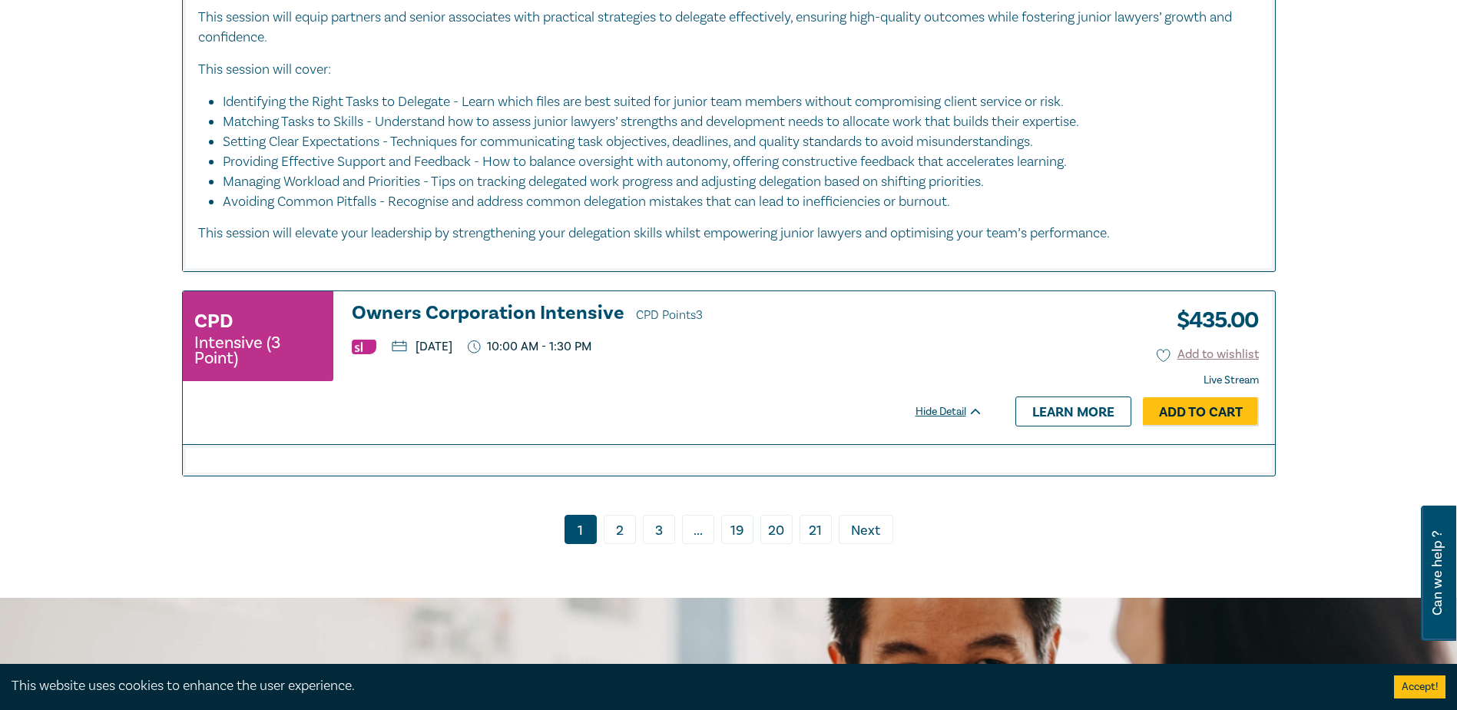
scroll to position [6529, 0]
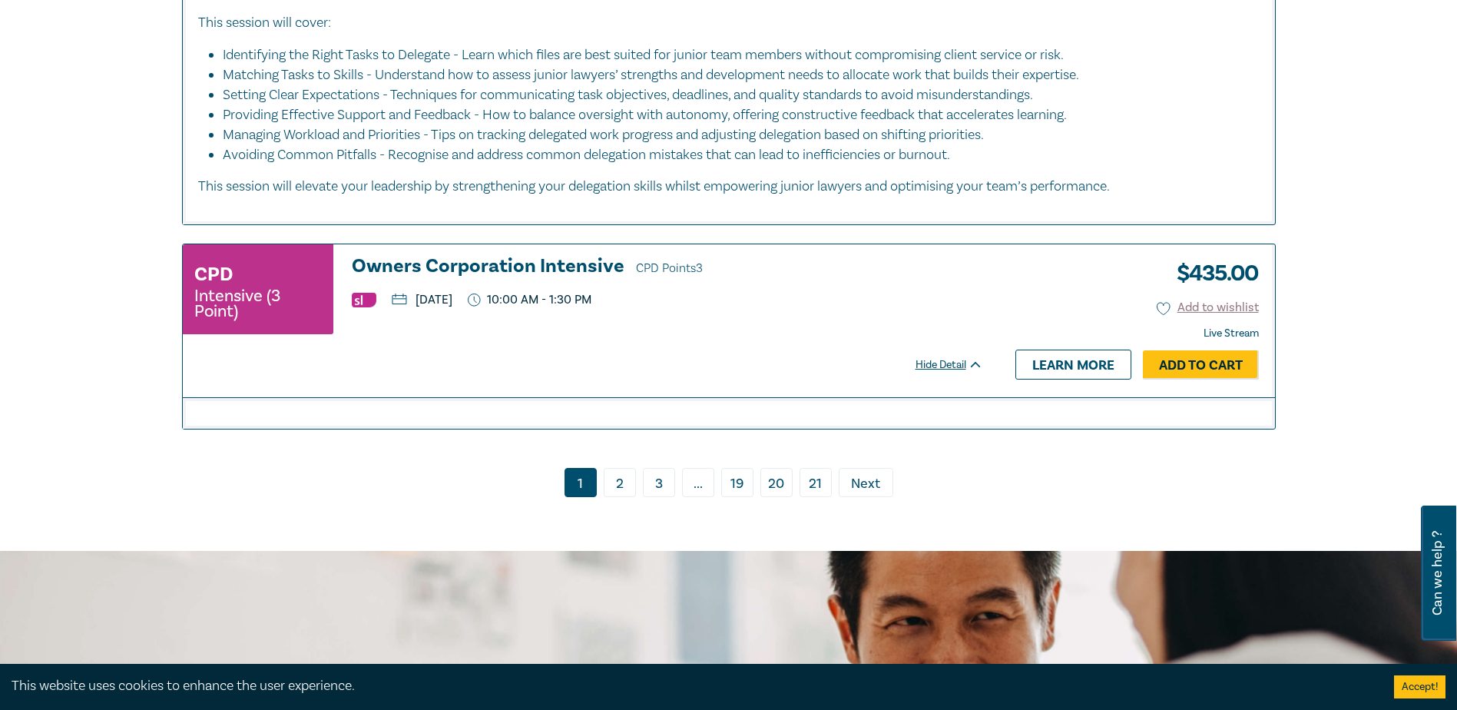
click at [628, 468] on link "2" at bounding box center [620, 482] width 32 height 29
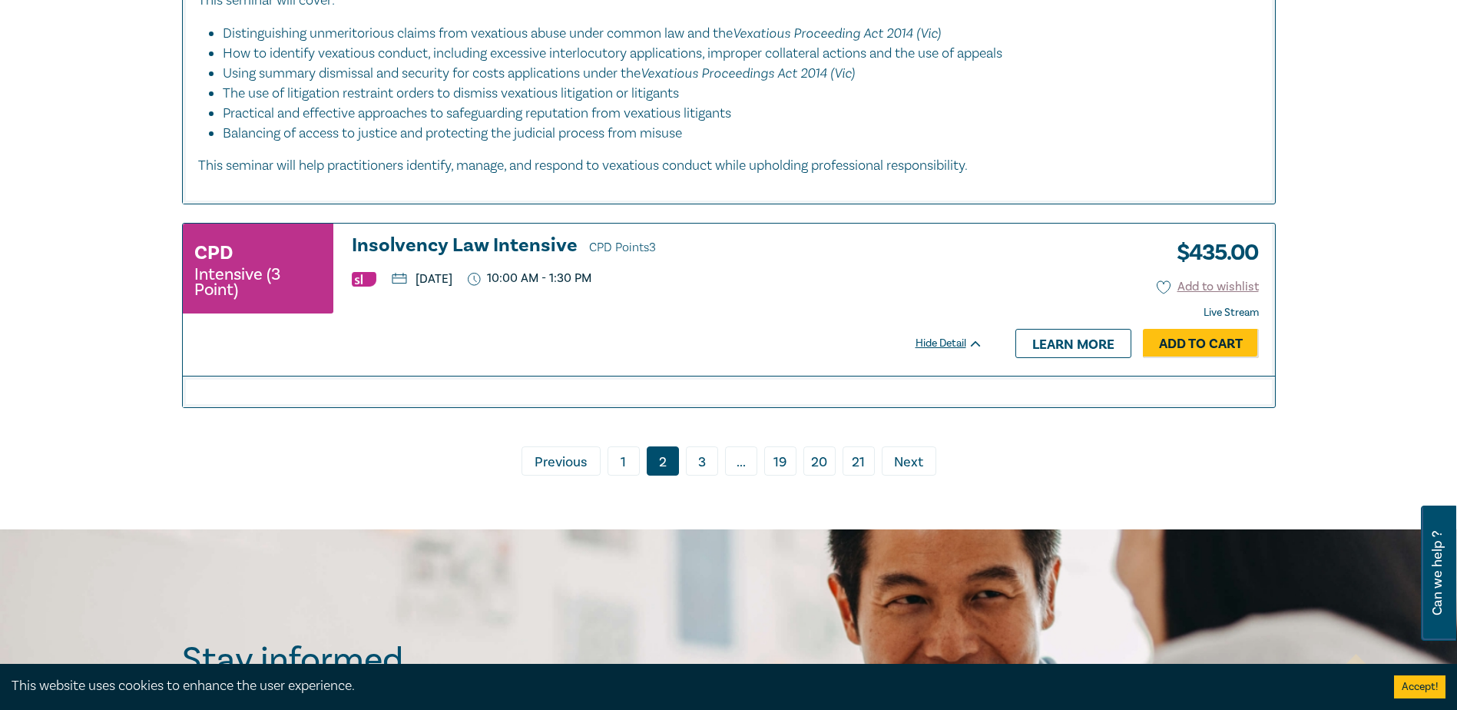
scroll to position [6990, 0]
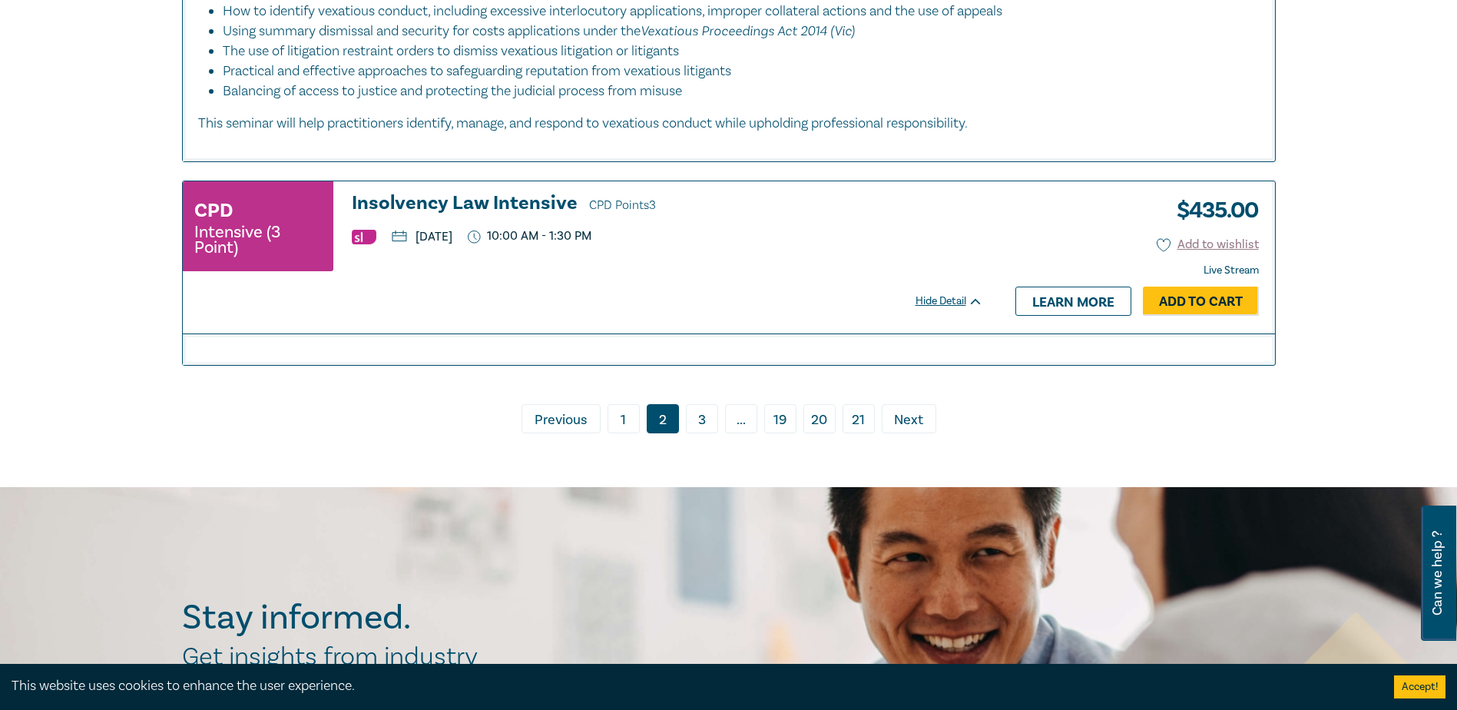
click at [697, 433] on link "3" at bounding box center [702, 418] width 32 height 29
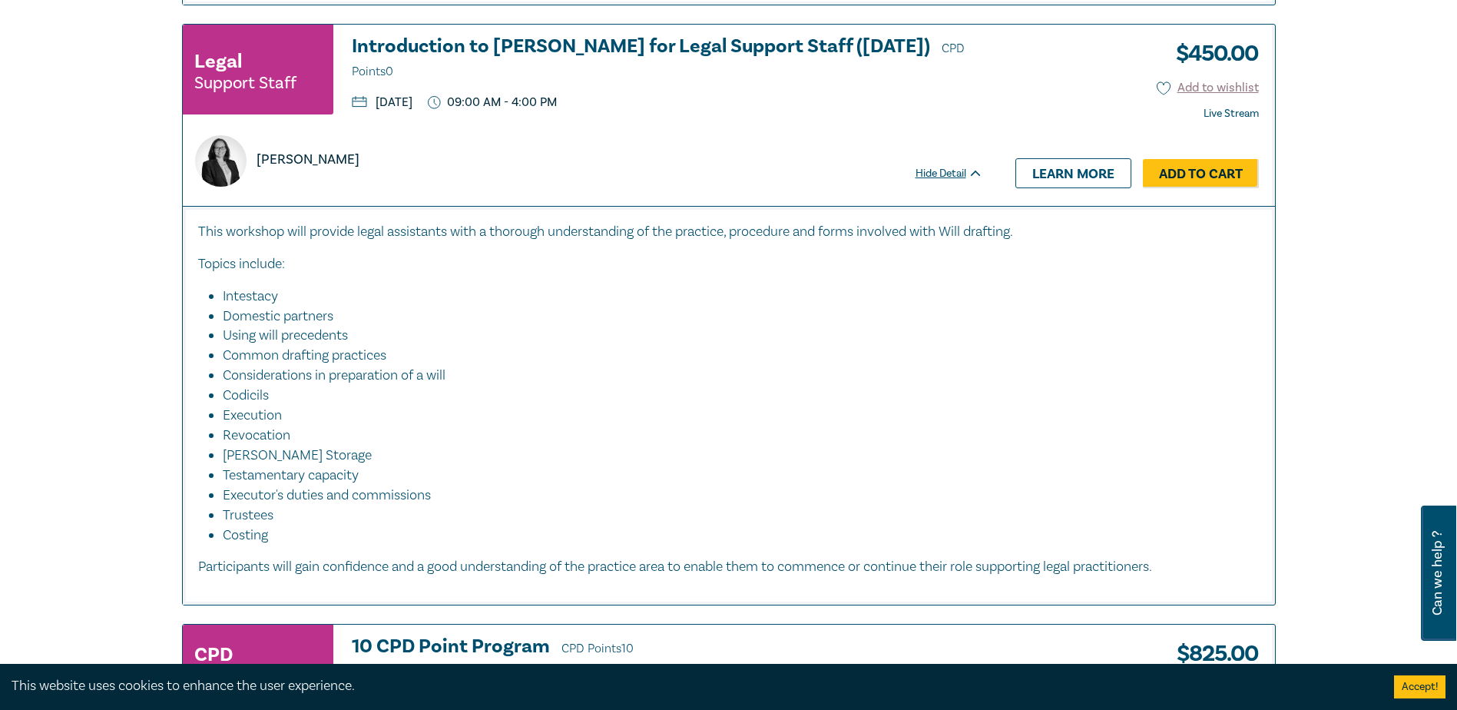
scroll to position [4455, 0]
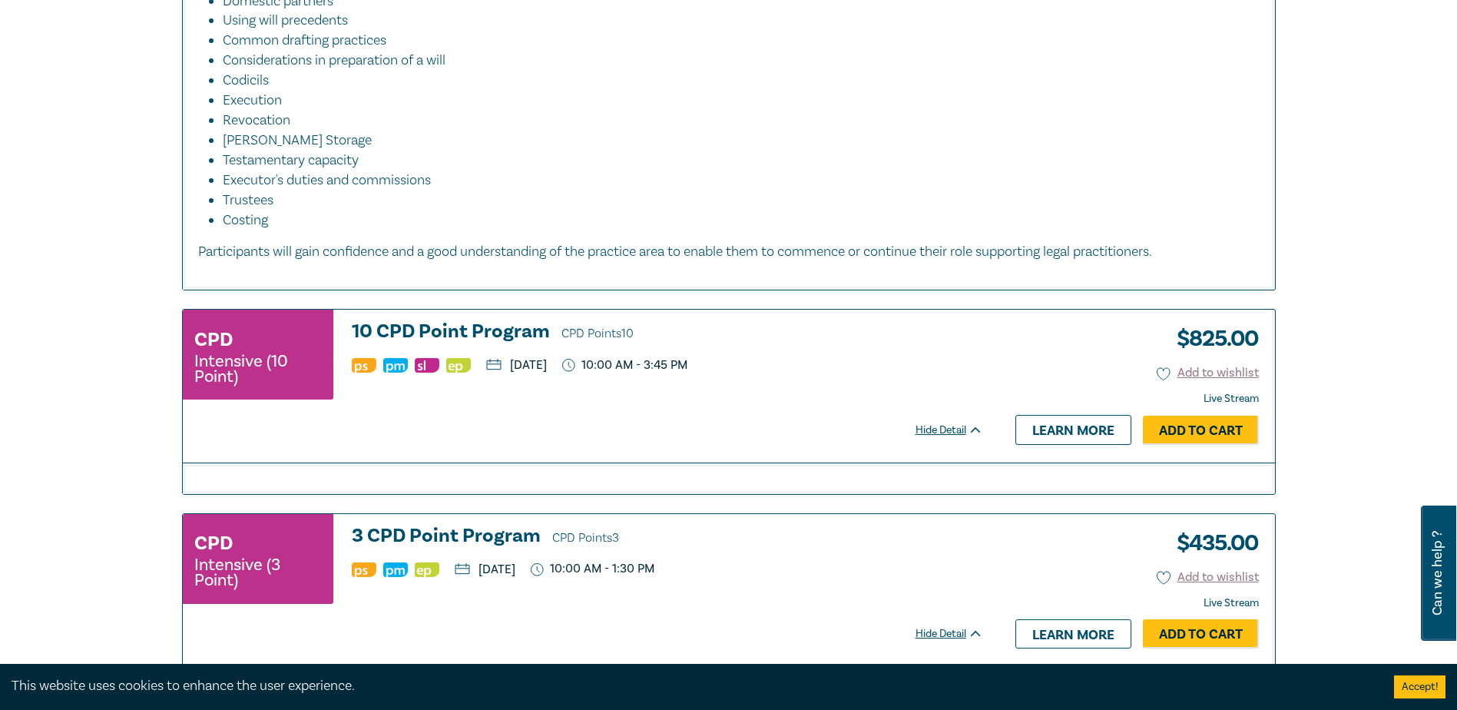
click at [467, 344] on h3 "10 CPD Point Program CPD Points 10" at bounding box center [667, 332] width 631 height 23
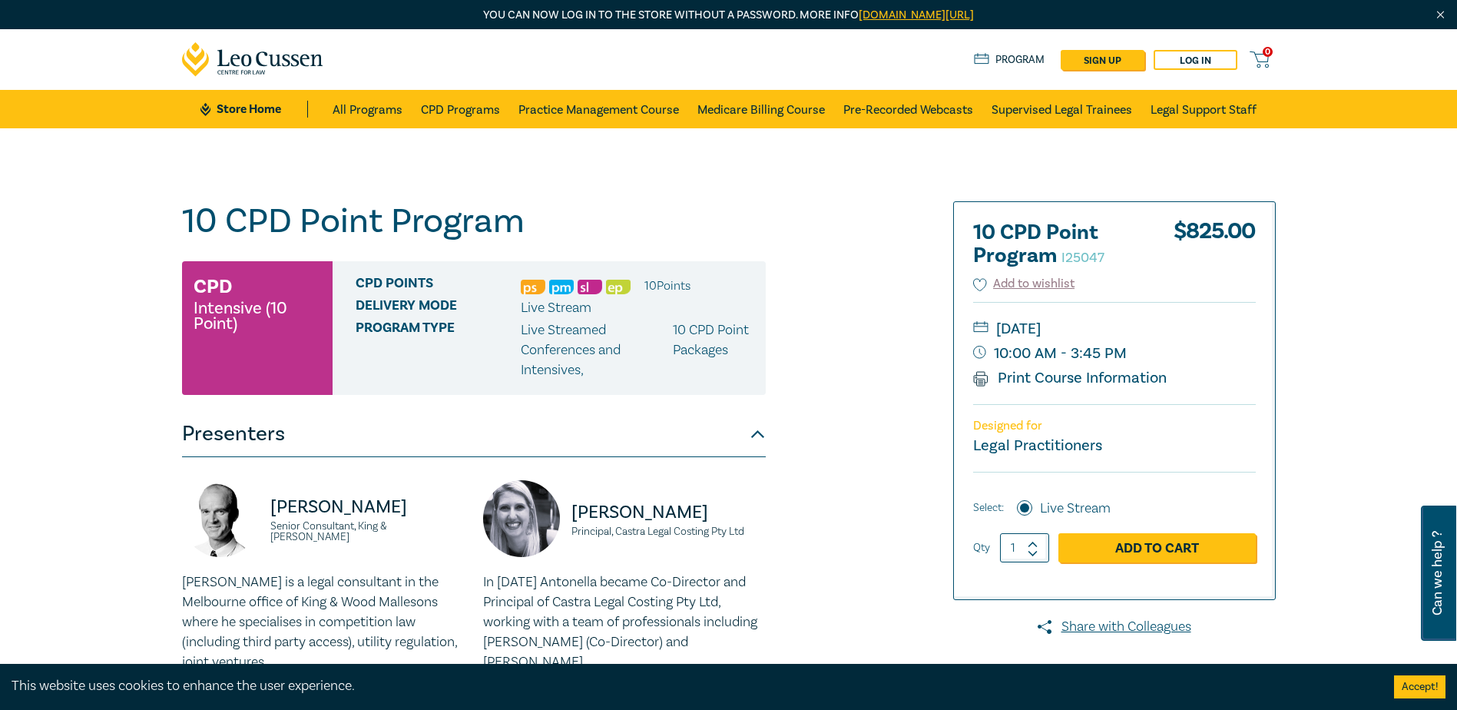
click at [247, 104] on link "Store Home" at bounding box center [253, 109] width 107 height 17
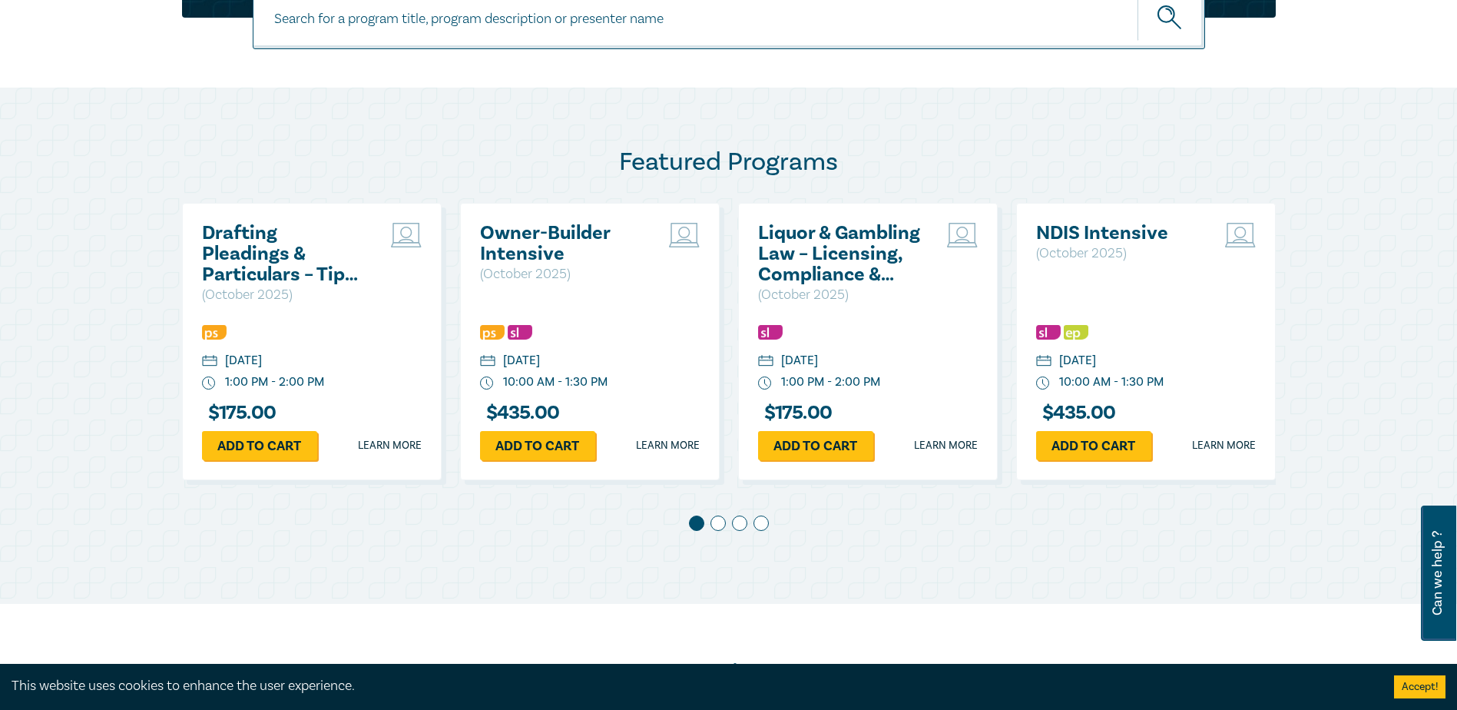
scroll to position [691, 0]
click at [713, 524] on span at bounding box center [717, 522] width 15 height 15
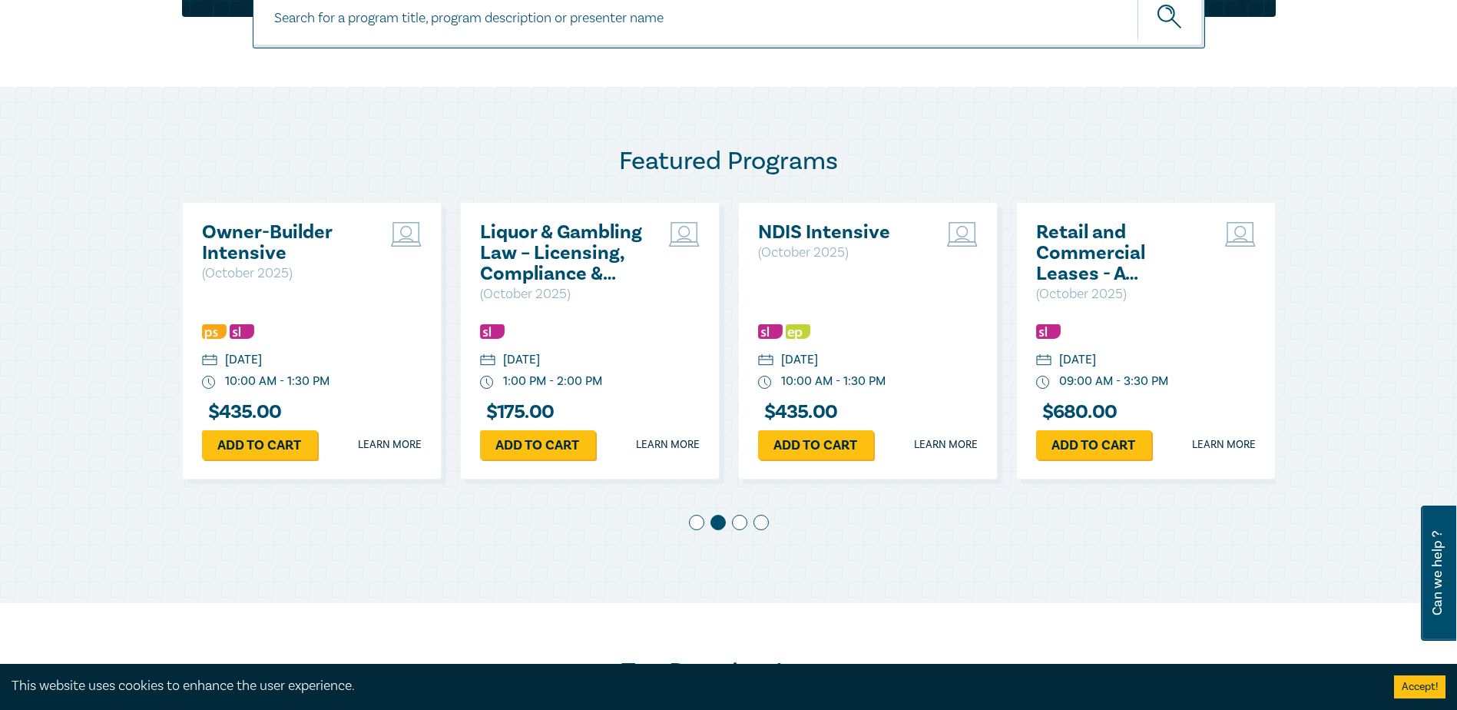
click at [740, 525] on span at bounding box center [739, 522] width 15 height 15
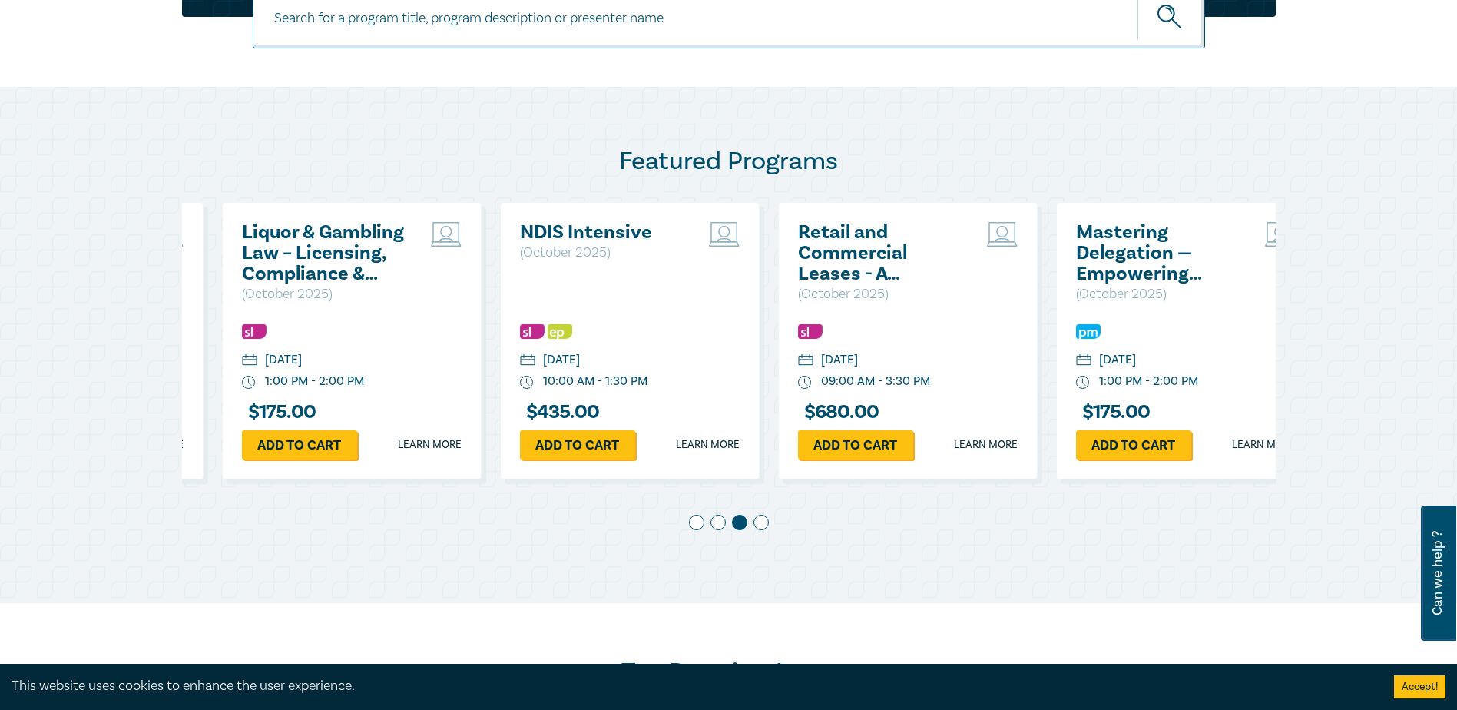
scroll to position [0, 556]
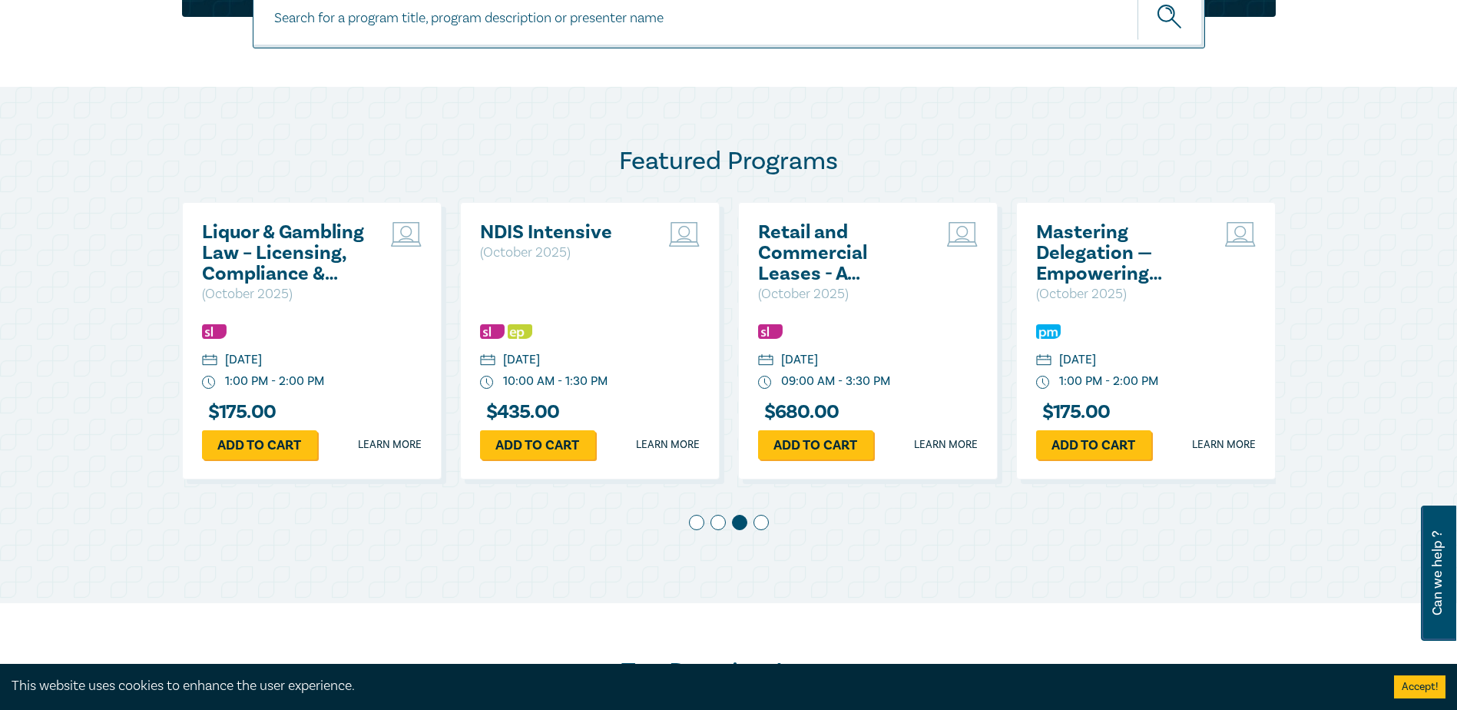
click at [760, 523] on span at bounding box center [760, 522] width 15 height 15
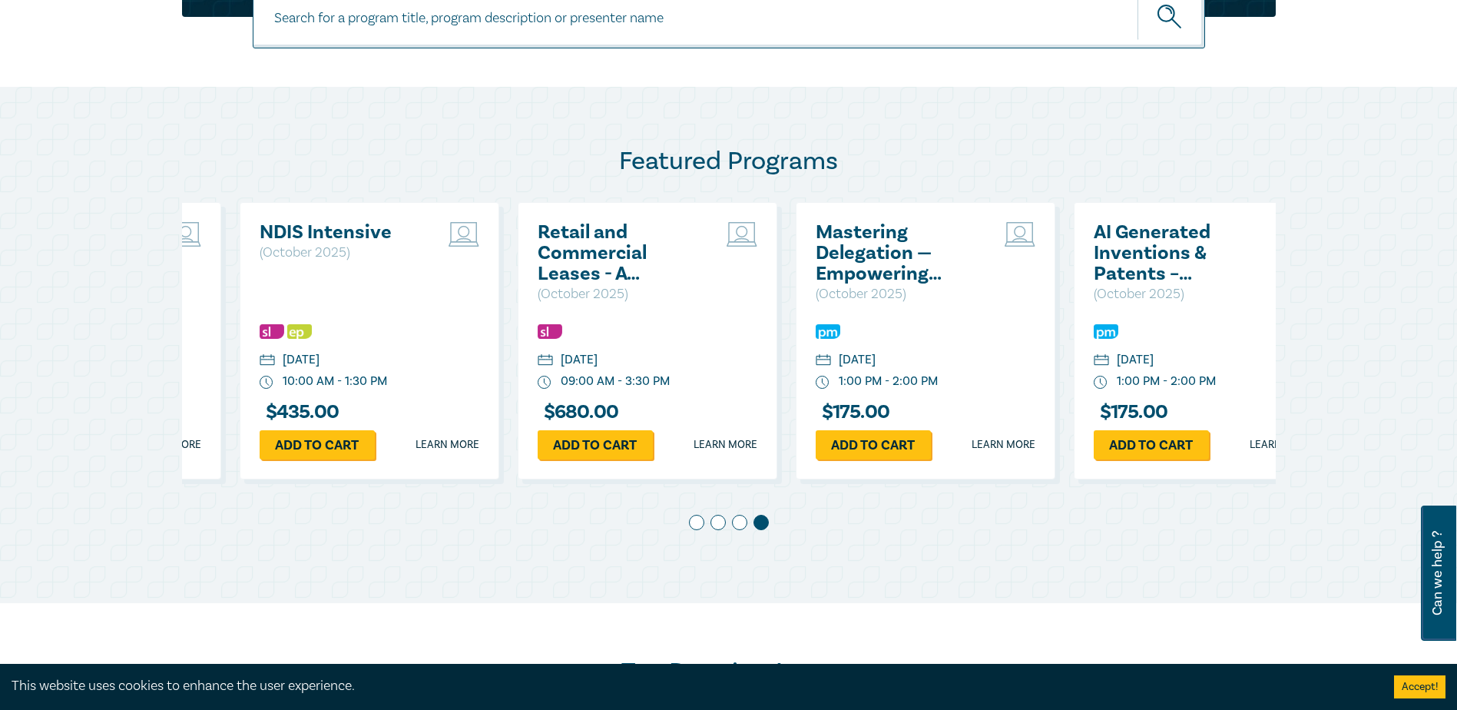
scroll to position [0, 834]
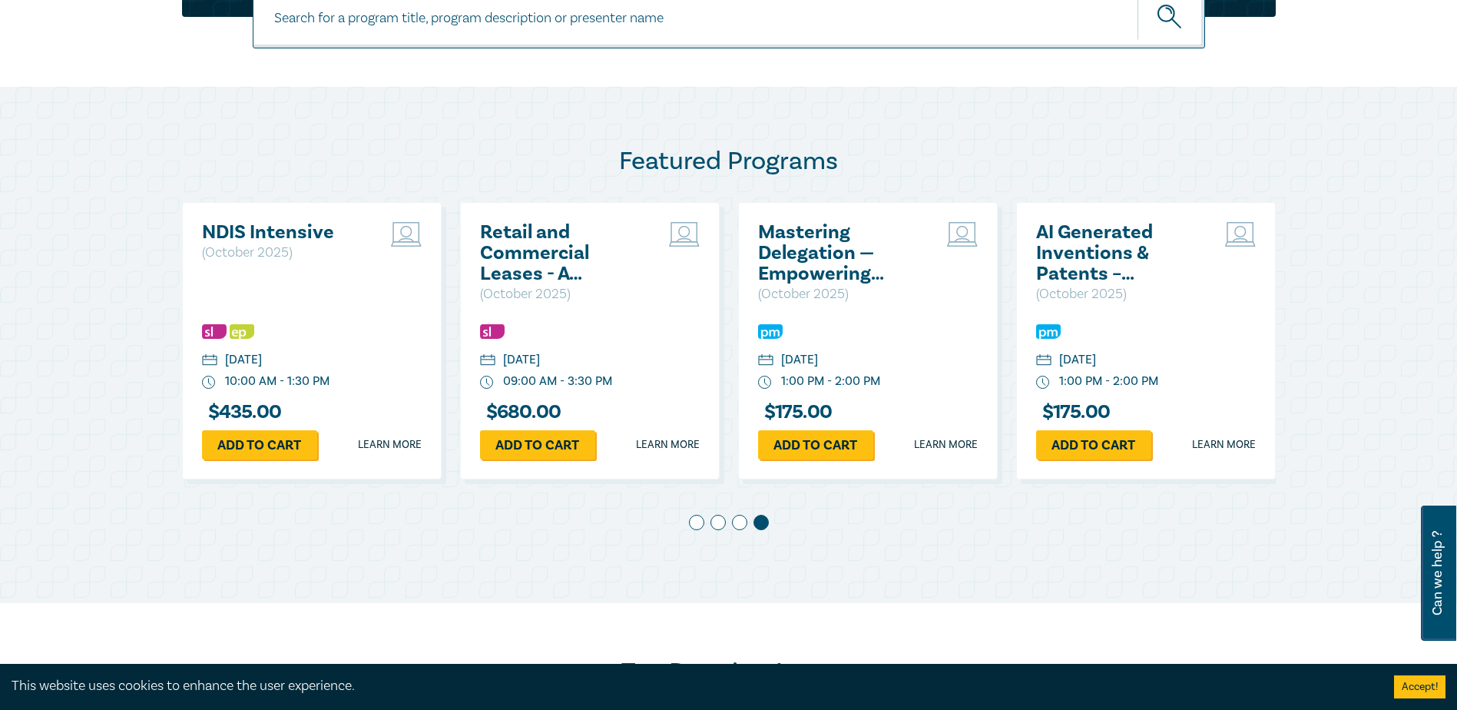
click at [738, 522] on span at bounding box center [739, 522] width 15 height 15
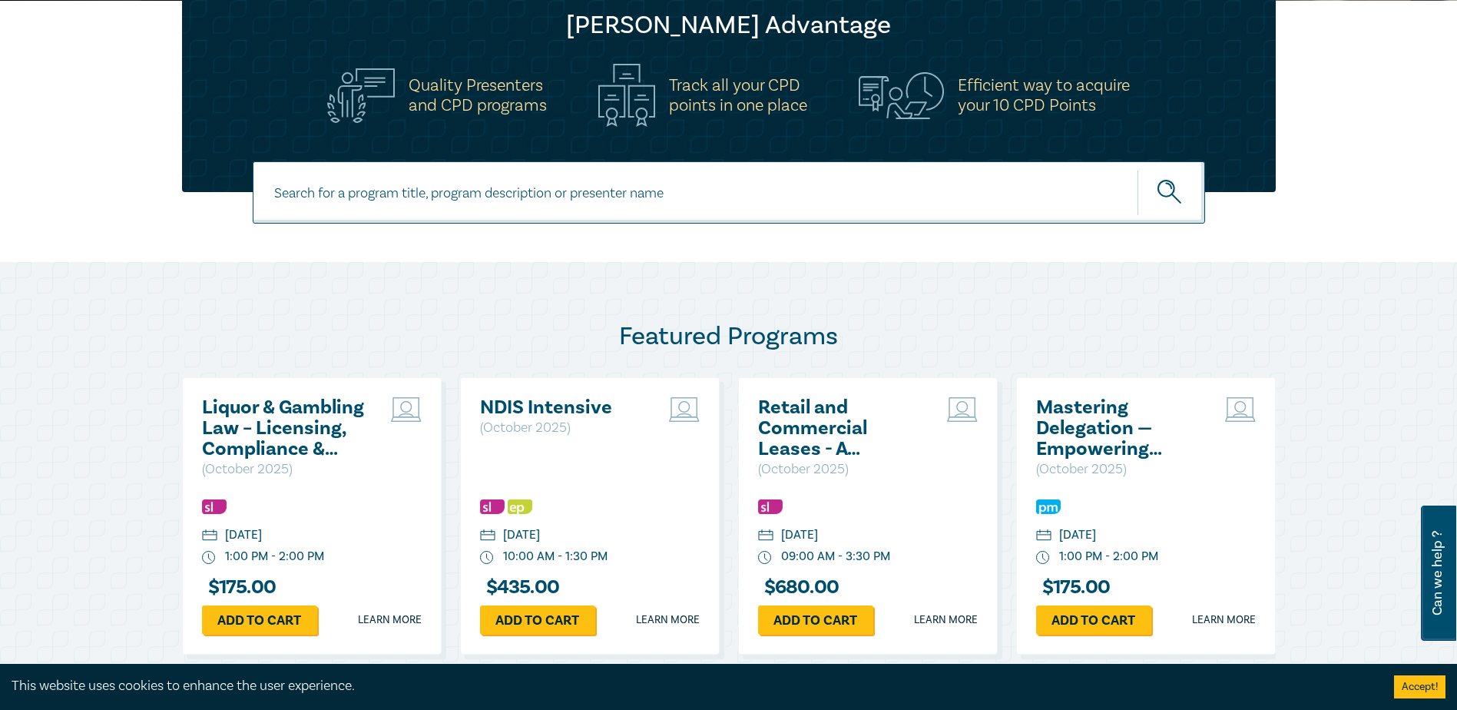
scroll to position [384, 0]
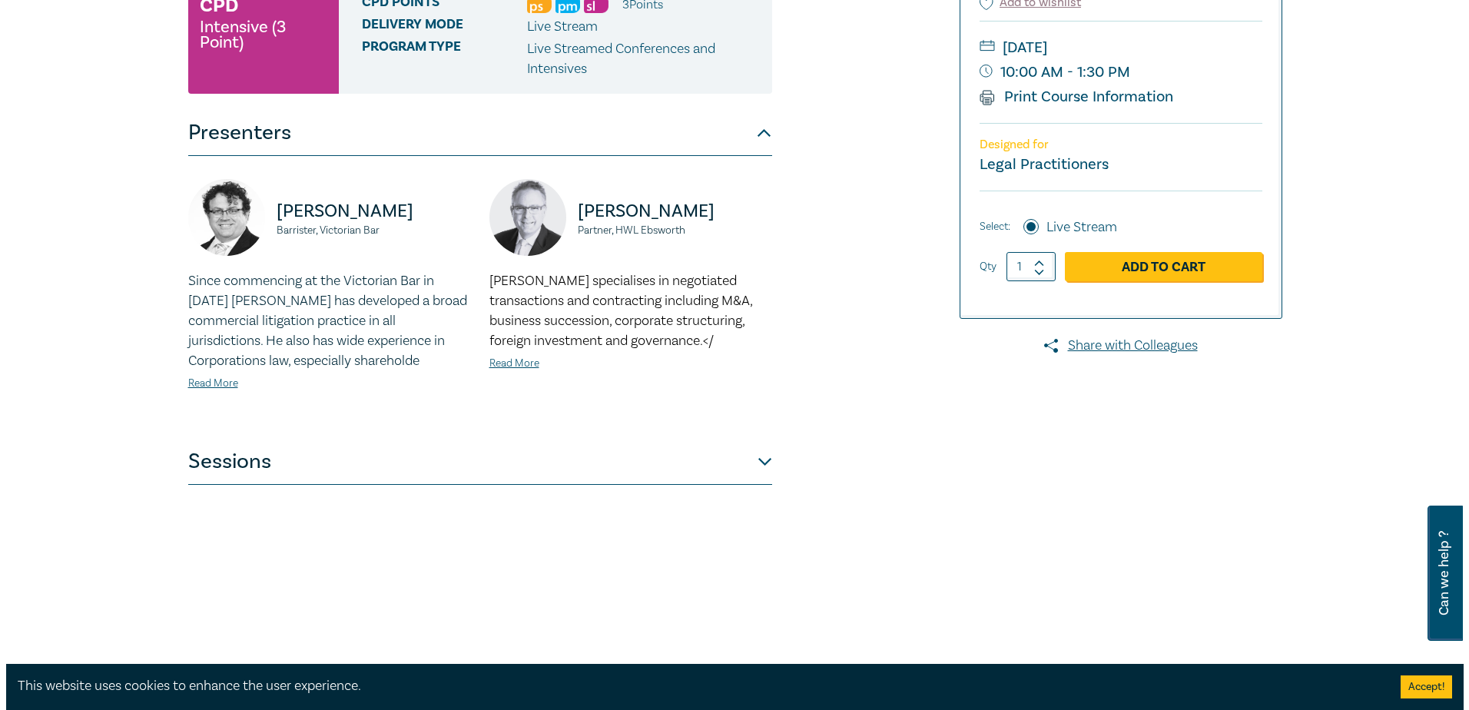
scroll to position [307, 0]
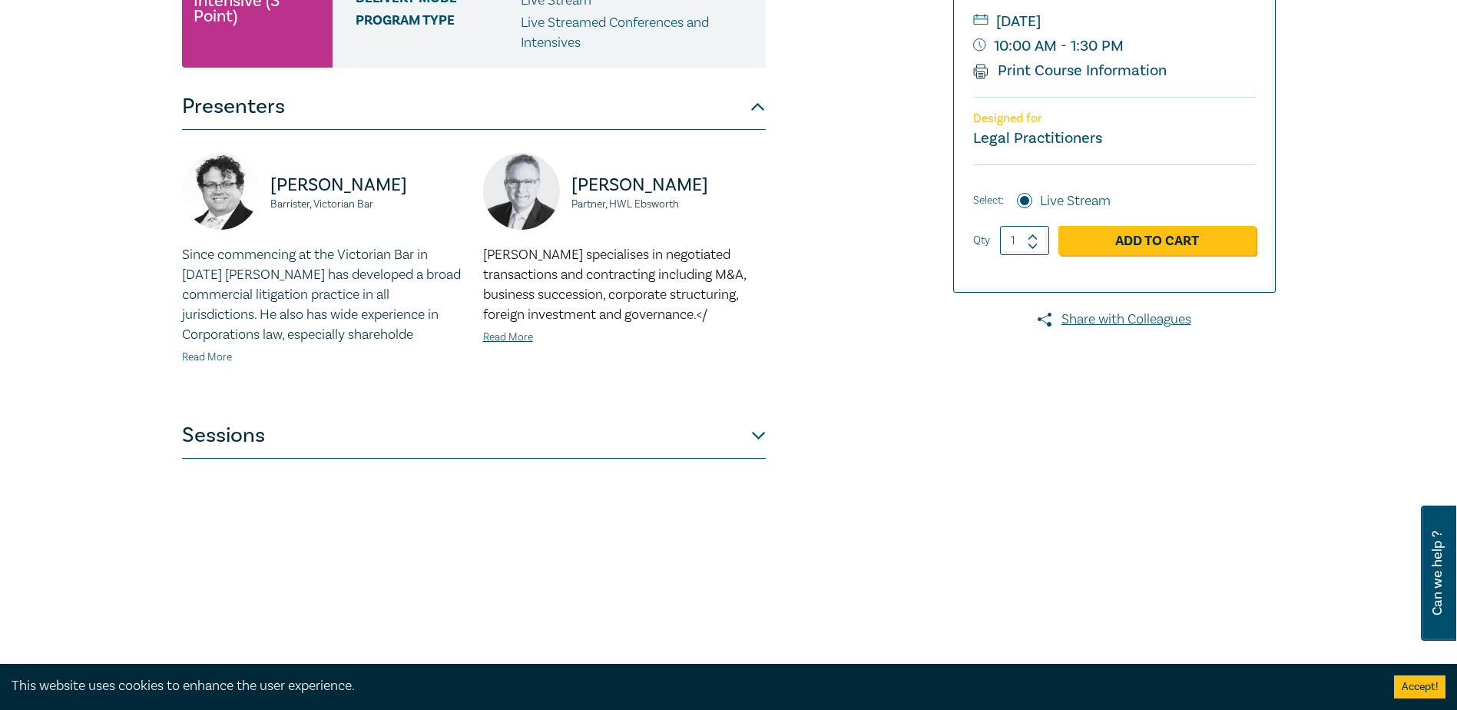
click at [223, 356] on link "Read More" at bounding box center [207, 357] width 50 height 14
